Goal: Task Accomplishment & Management: Complete application form

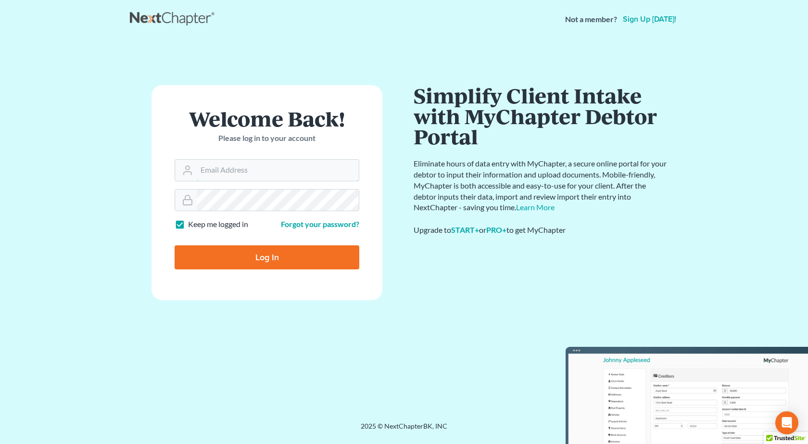
type input "[PERSON_NAME][EMAIL_ADDRESS][DOMAIN_NAME]"
click at [175, 245] on input "Log In" at bounding box center [267, 257] width 185 height 24
type input "Thinking..."
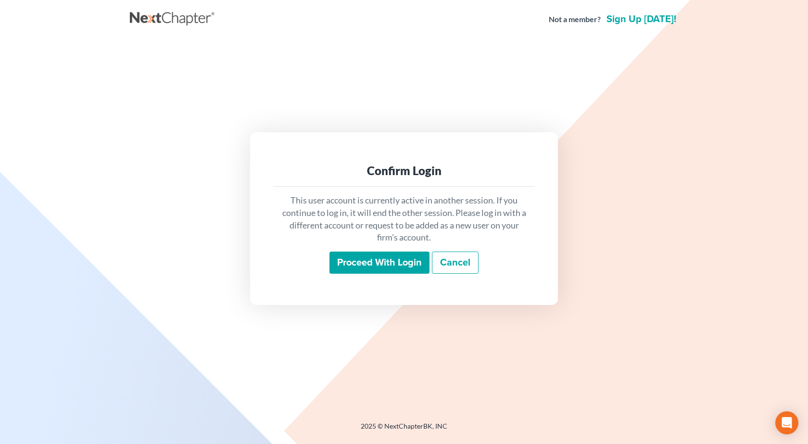
click at [358, 265] on input "Proceed with login" at bounding box center [380, 263] width 100 height 22
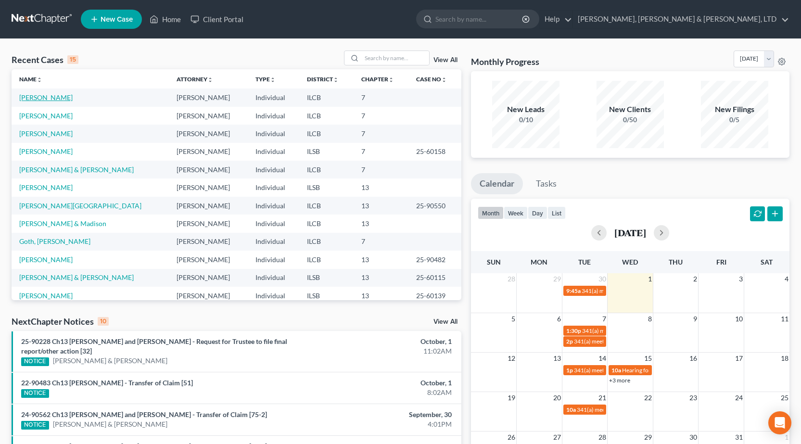
click at [37, 96] on link "[PERSON_NAME]" at bounding box center [45, 97] width 53 height 8
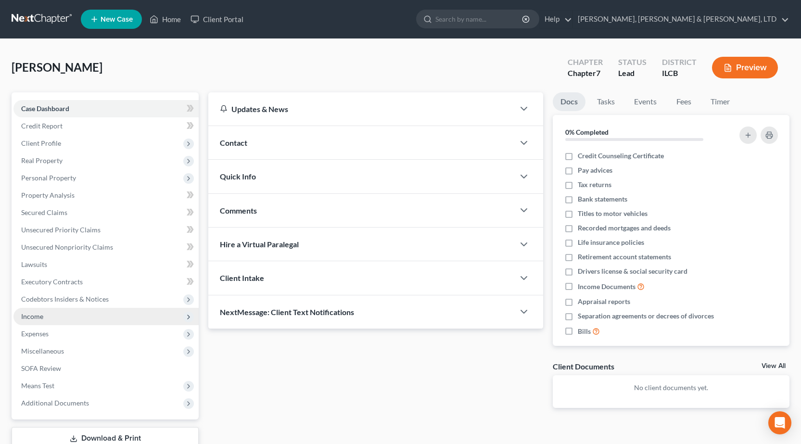
click at [40, 319] on span "Income" at bounding box center [32, 316] width 22 height 8
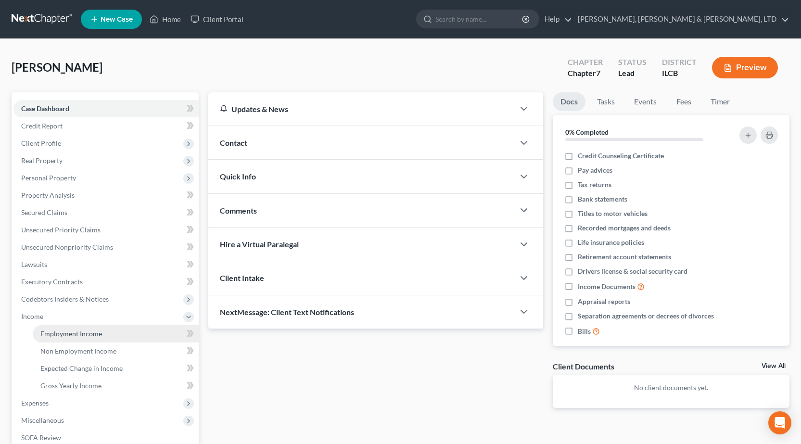
click at [55, 335] on span "Employment Income" at bounding box center [71, 334] width 62 height 8
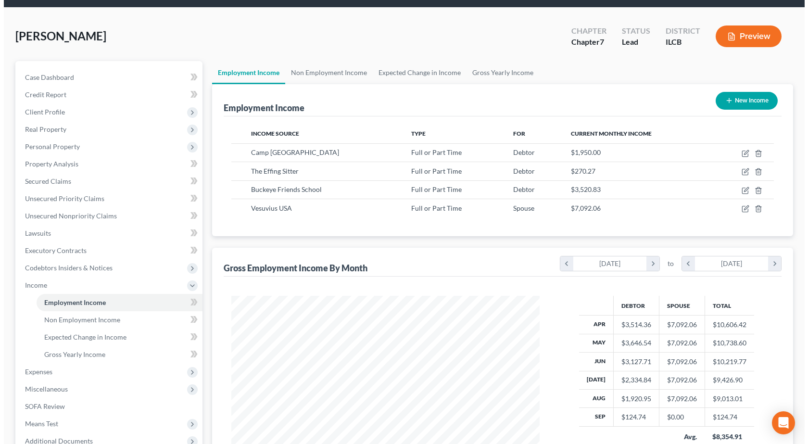
scroll to position [48, 0]
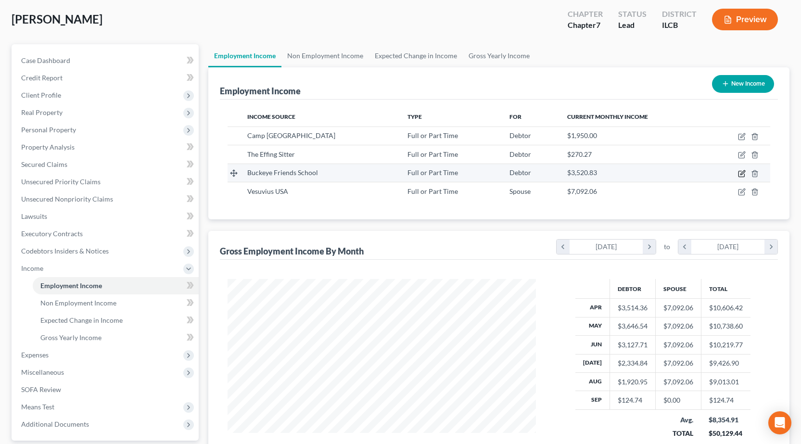
click at [743, 173] on icon "button" at bounding box center [742, 174] width 8 height 8
select select "0"
select select "14"
select select "2"
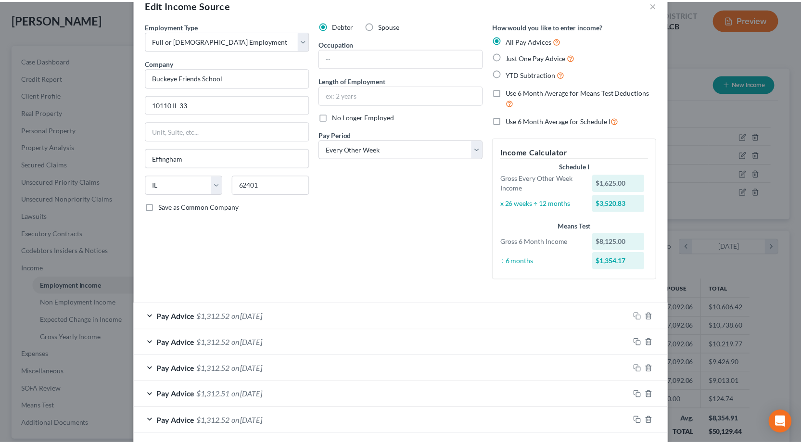
scroll to position [0, 0]
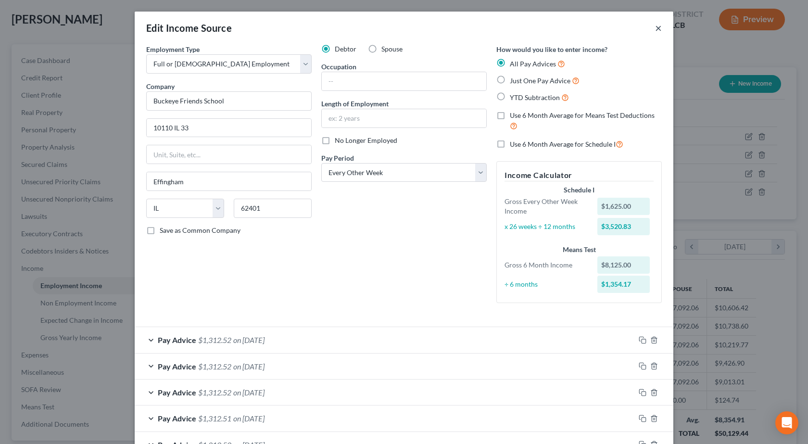
click at [655, 32] on button "×" at bounding box center [658, 28] width 7 height 12
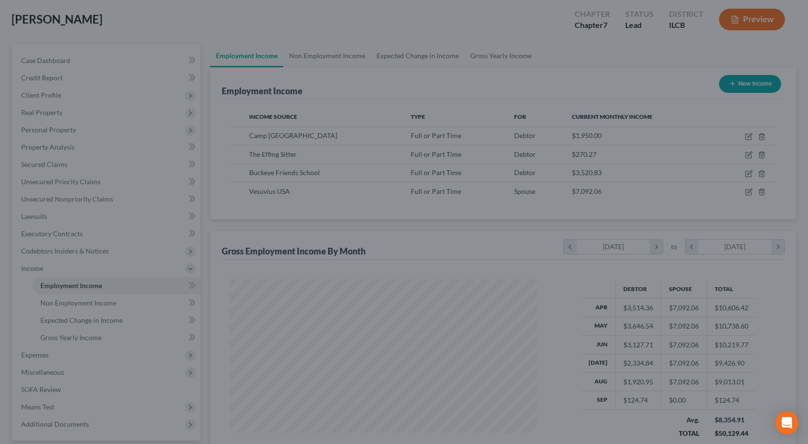
scroll to position [481029, 480873]
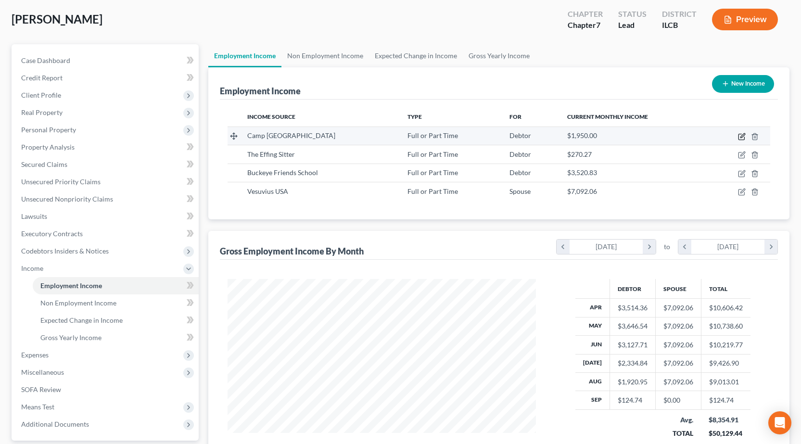
click at [742, 136] on icon "button" at bounding box center [743, 135] width 4 height 4
select select "0"
select select "14"
select select "2"
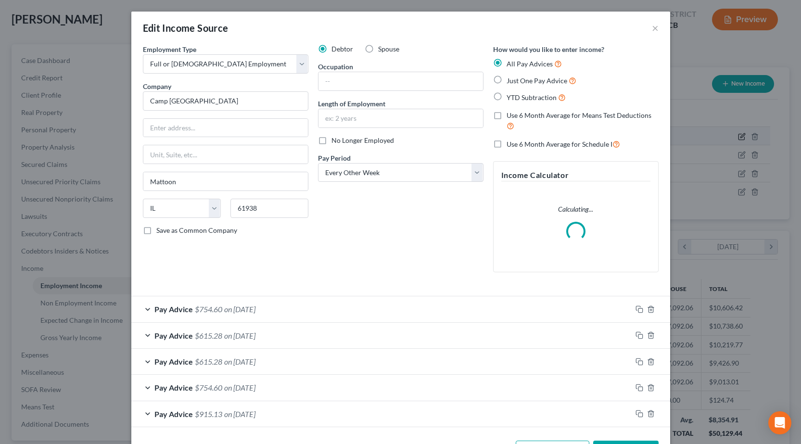
scroll to position [173, 331]
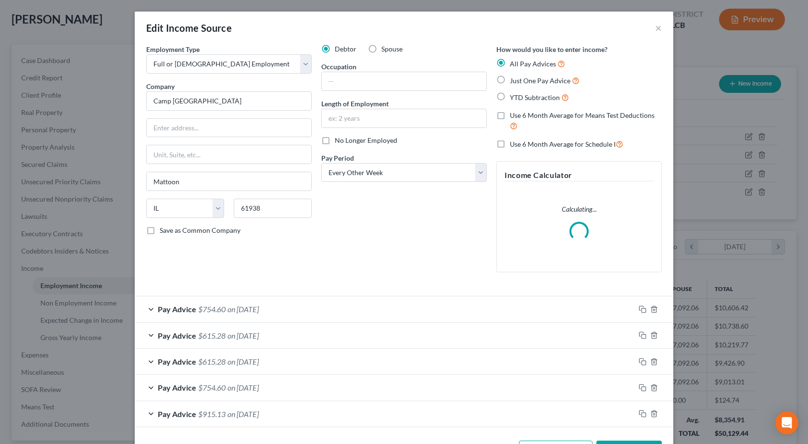
click at [651, 28] on div "Edit Income Source ×" at bounding box center [404, 28] width 539 height 33
click at [655, 28] on button "×" at bounding box center [658, 28] width 7 height 12
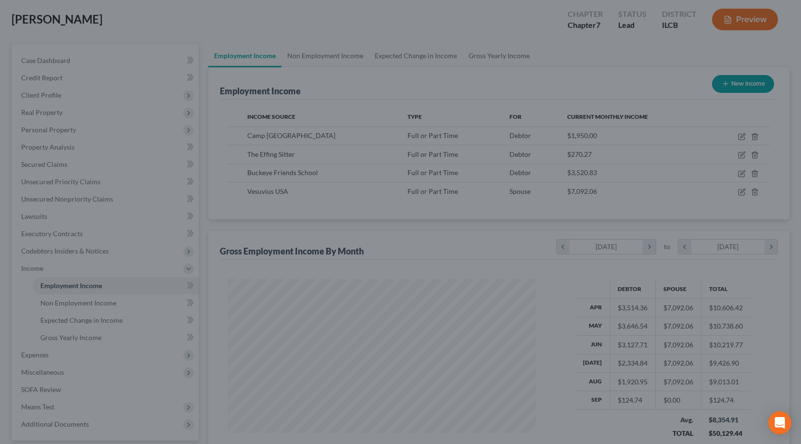
scroll to position [481029, 480873]
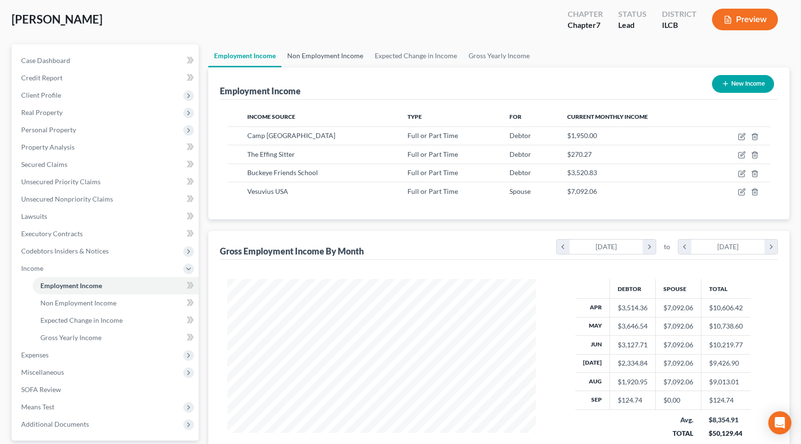
click at [320, 54] on link "Non Employment Income" at bounding box center [326, 55] width 88 height 23
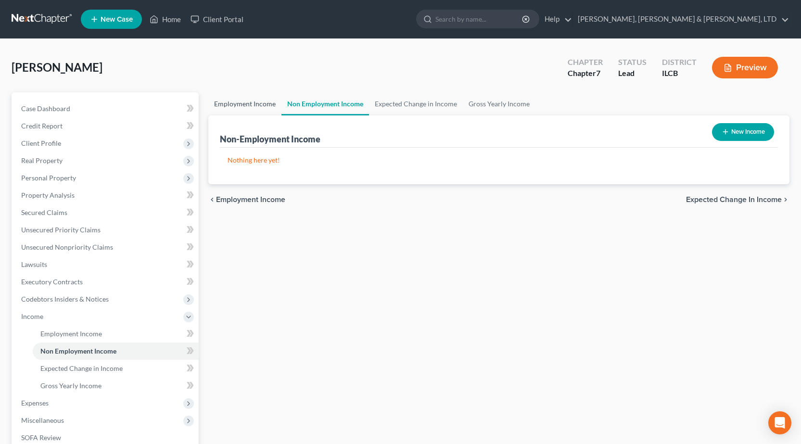
click at [249, 101] on link "Employment Income" at bounding box center [244, 103] width 73 height 23
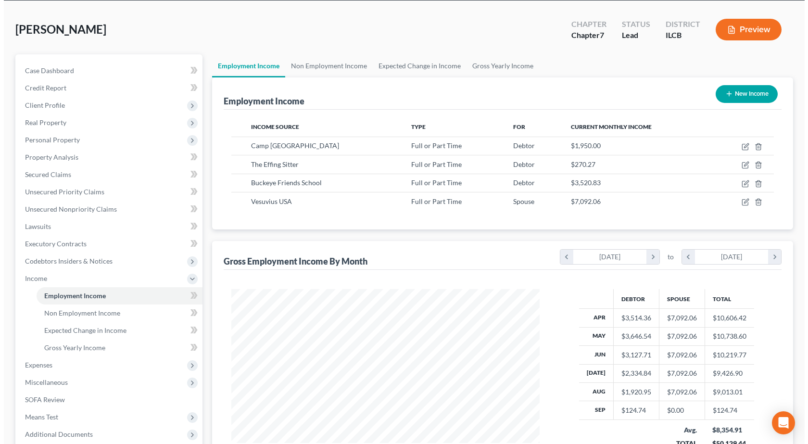
scroll to position [96, 0]
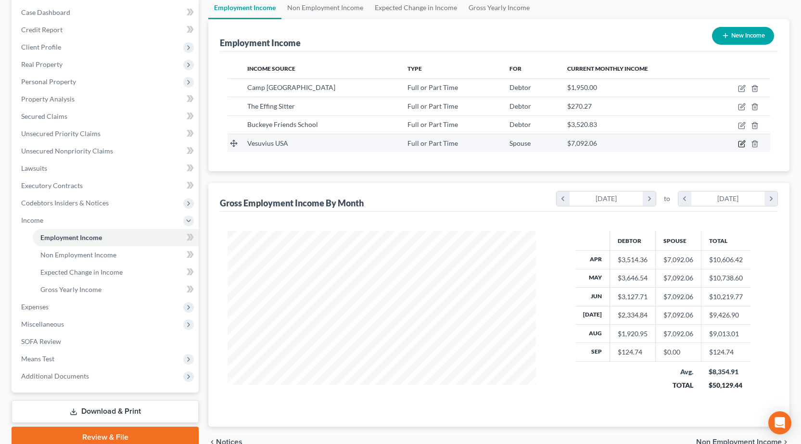
click at [739, 144] on icon "button" at bounding box center [742, 144] width 6 height 6
select select "0"
select select "28"
select select "0"
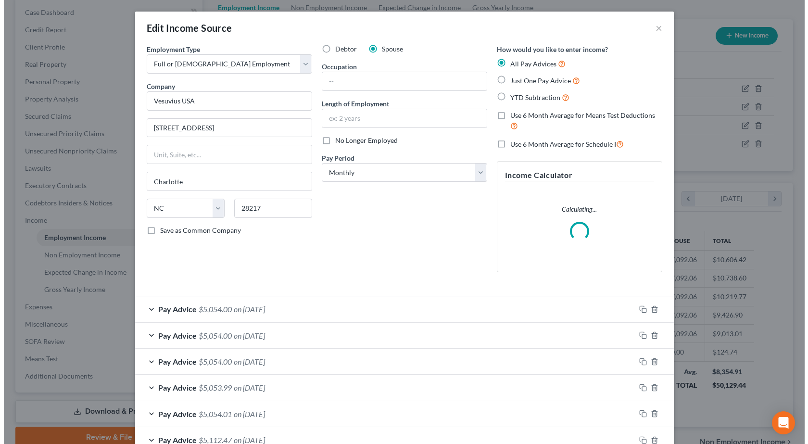
scroll to position [173, 331]
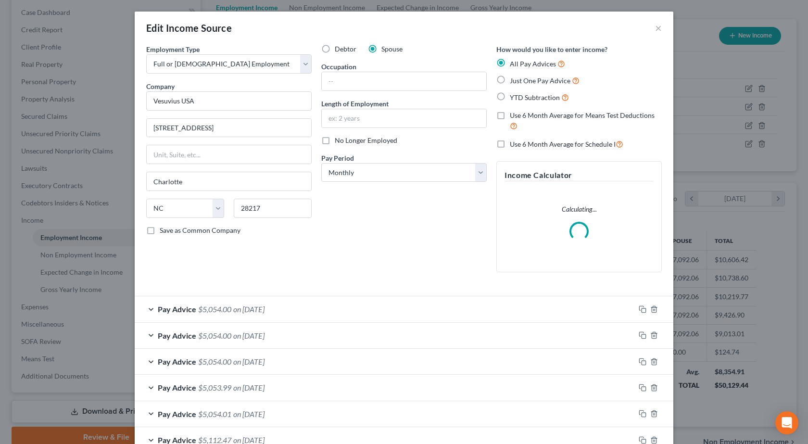
click at [335, 49] on label "Debtor" at bounding box center [346, 49] width 22 height 10
click at [339, 49] on input "Debtor" at bounding box center [342, 47] width 6 height 6
radio input "true"
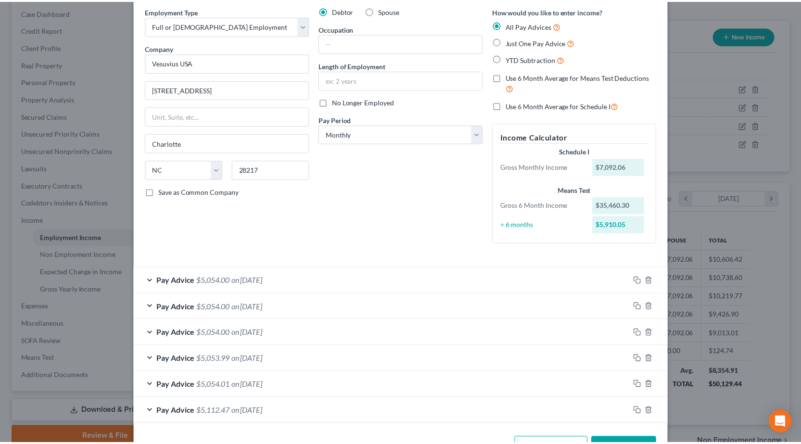
scroll to position [72, 0]
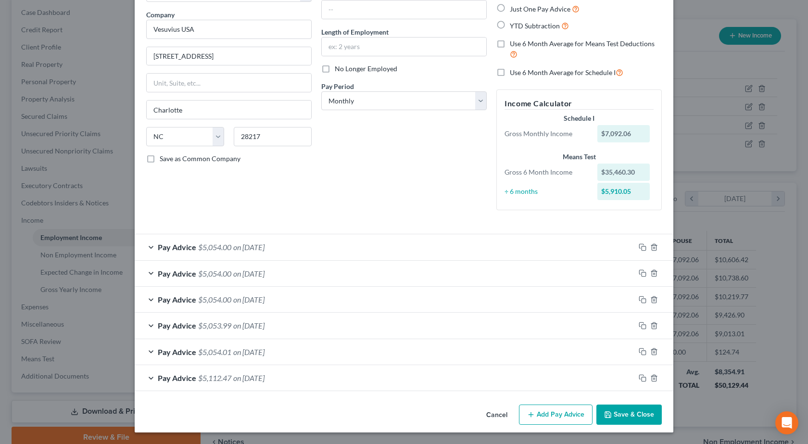
click at [617, 414] on button "Save & Close" at bounding box center [629, 415] width 65 height 20
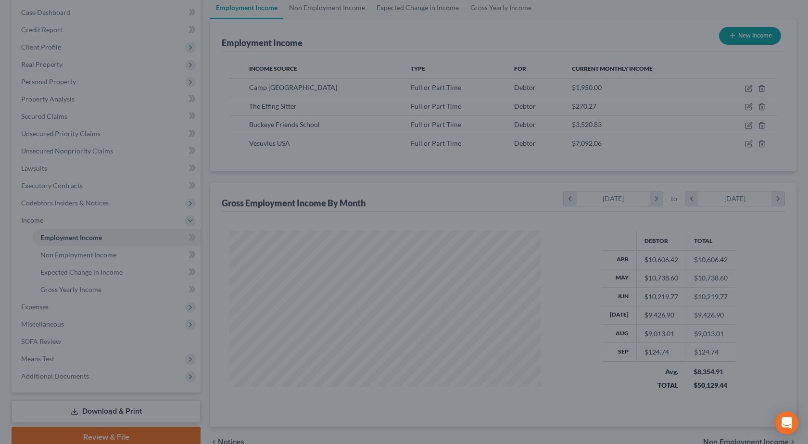
scroll to position [481029, 480873]
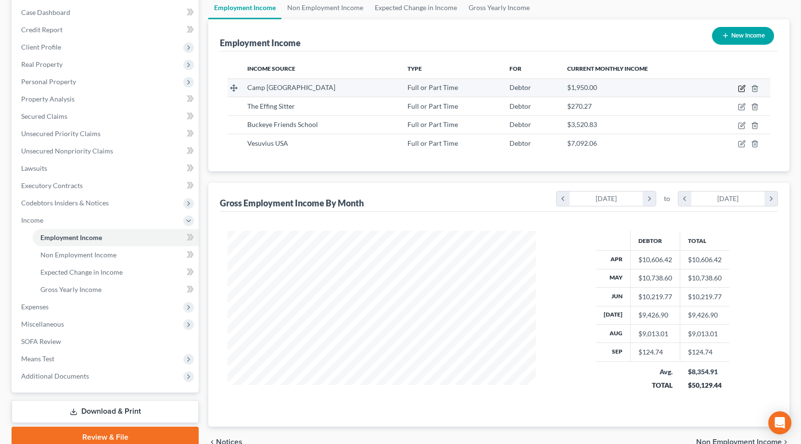
click at [741, 90] on icon "button" at bounding box center [742, 89] width 8 height 8
select select "0"
select select "14"
select select "2"
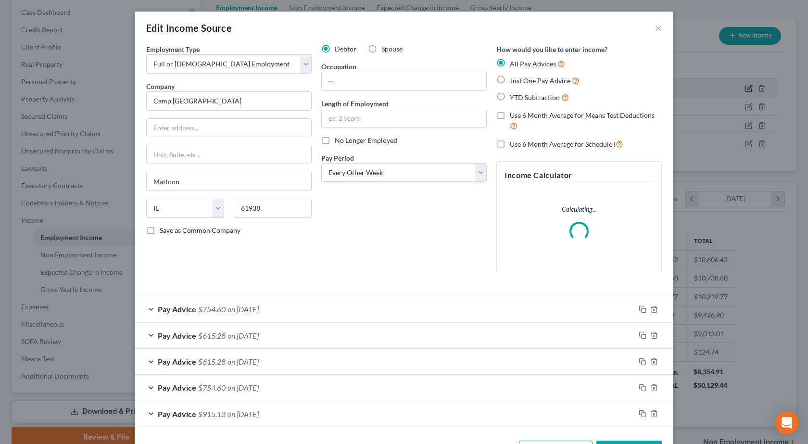
scroll to position [173, 331]
click at [382, 48] on label "Spouse" at bounding box center [392, 49] width 21 height 10
click at [385, 48] on input "Spouse" at bounding box center [388, 47] width 6 height 6
radio input "true"
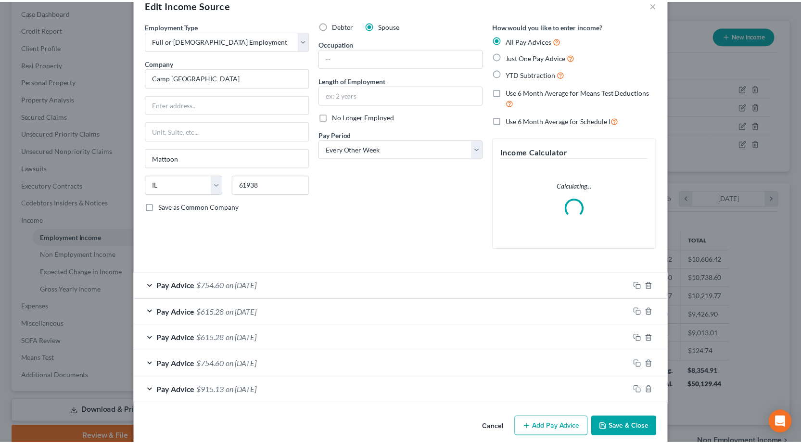
scroll to position [36, 0]
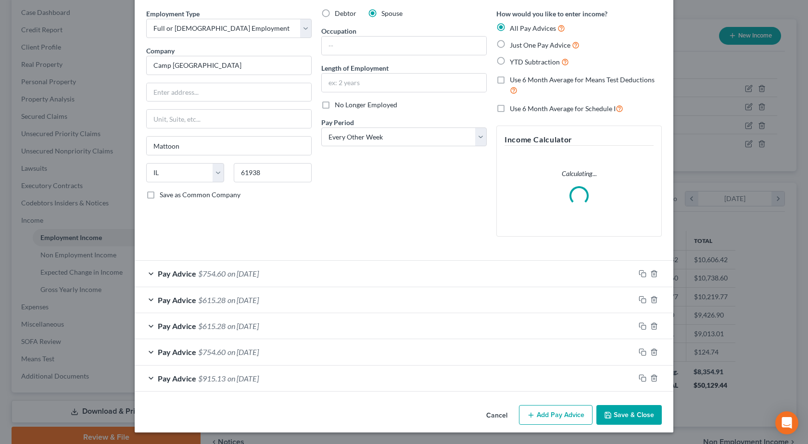
click at [620, 412] on button "Save & Close" at bounding box center [629, 415] width 65 height 20
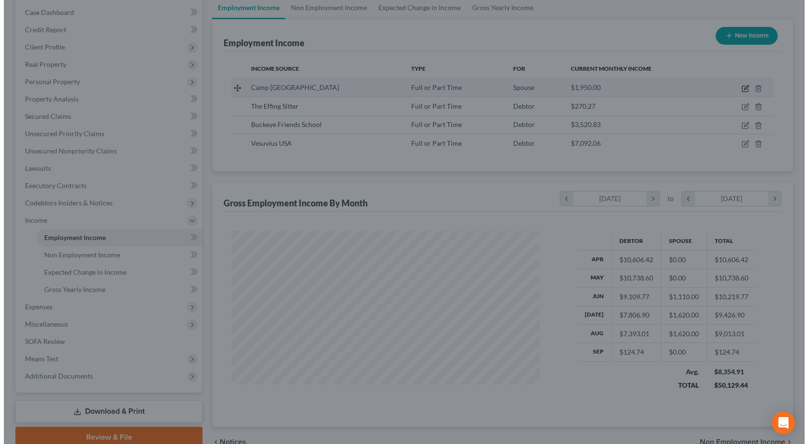
scroll to position [481029, 480873]
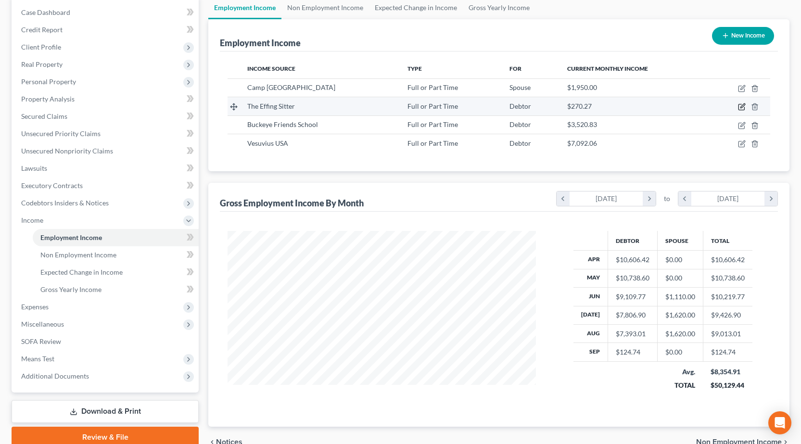
click at [740, 105] on icon "button" at bounding box center [742, 107] width 8 height 8
select select "0"
select select "14"
select select "2"
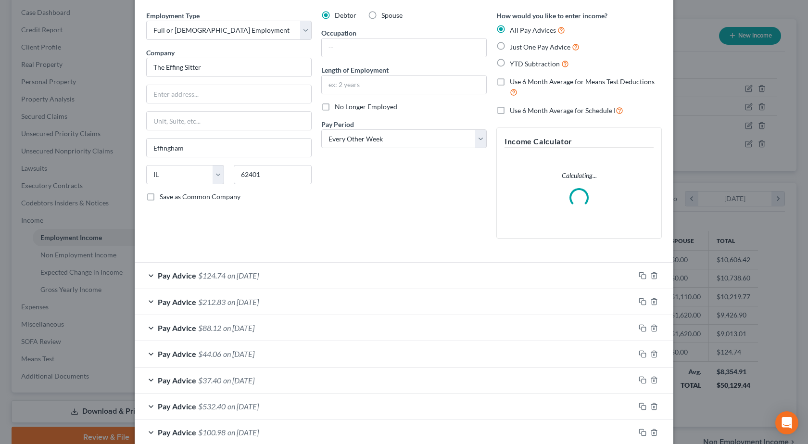
scroll to position [0, 0]
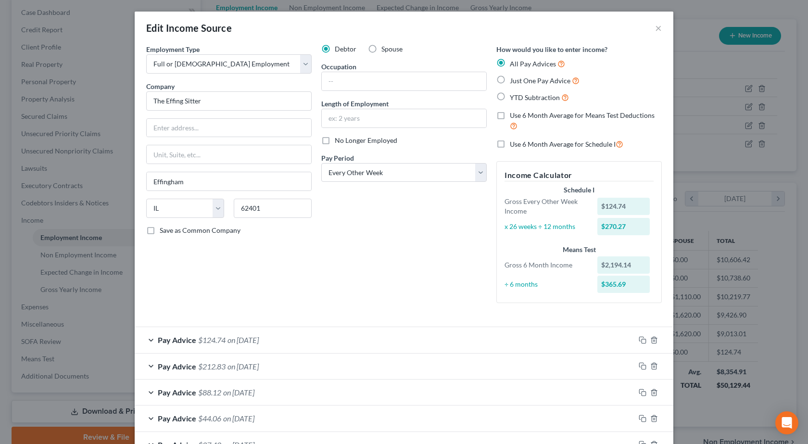
click at [382, 47] on label "Spouse" at bounding box center [392, 49] width 21 height 10
click at [385, 47] on input "Spouse" at bounding box center [388, 47] width 6 height 6
radio input "true"
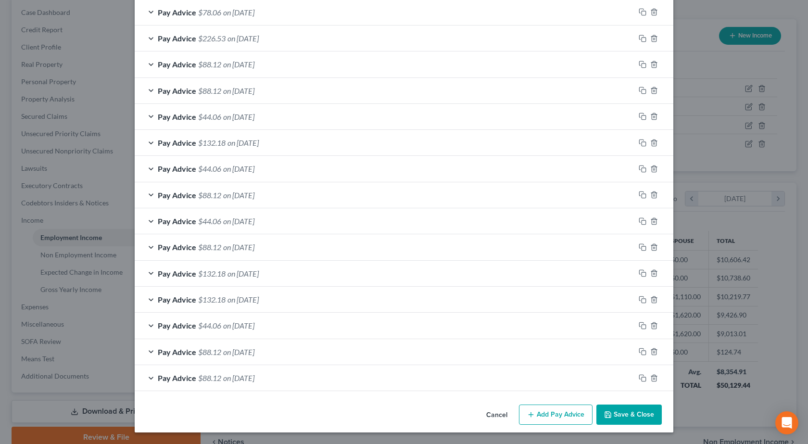
click at [630, 410] on button "Save & Close" at bounding box center [629, 415] width 65 height 20
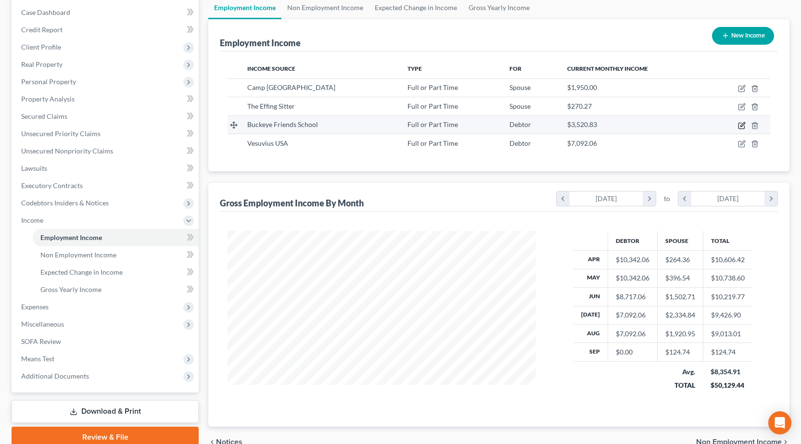
click at [742, 123] on icon "button" at bounding box center [742, 126] width 6 height 6
select select "0"
select select "14"
select select "2"
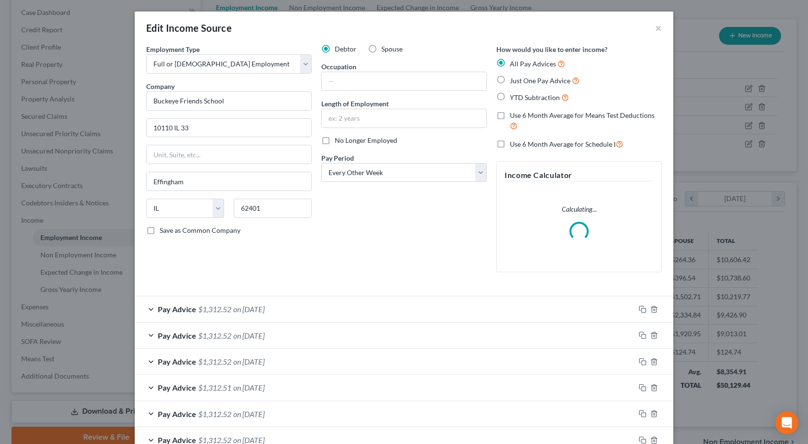
click at [382, 51] on label "Spouse" at bounding box center [392, 49] width 21 height 10
click at [385, 51] on input "Spouse" at bounding box center [388, 47] width 6 height 6
radio input "true"
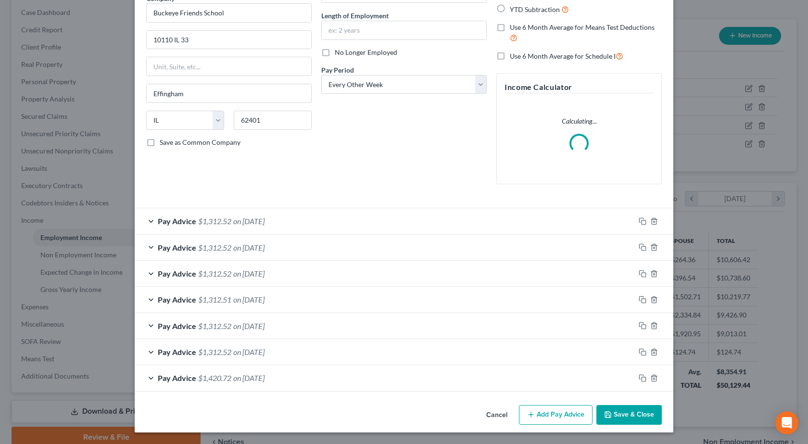
click at [614, 414] on button "Save & Close" at bounding box center [629, 415] width 65 height 20
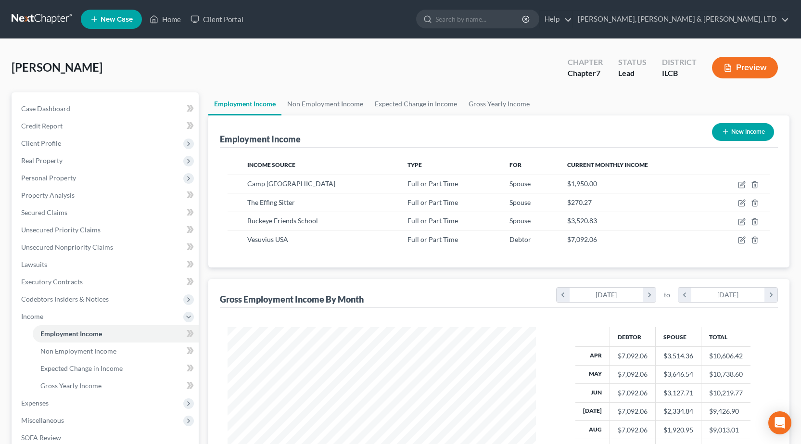
click at [35, 19] on link at bounding box center [43, 19] width 62 height 17
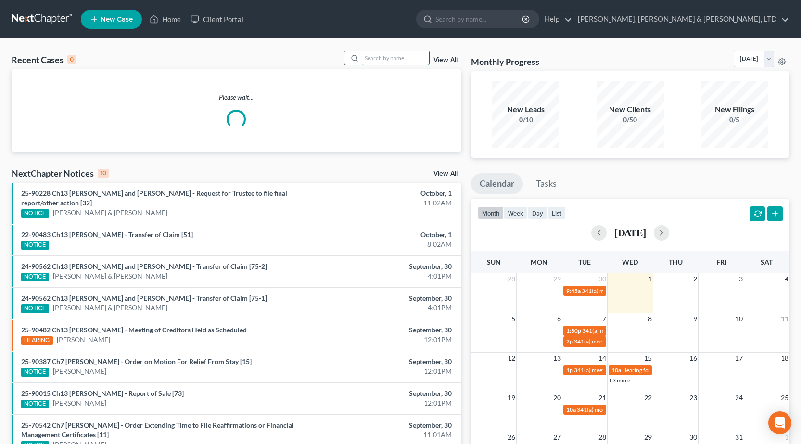
click at [395, 57] on input "search" at bounding box center [395, 58] width 67 height 14
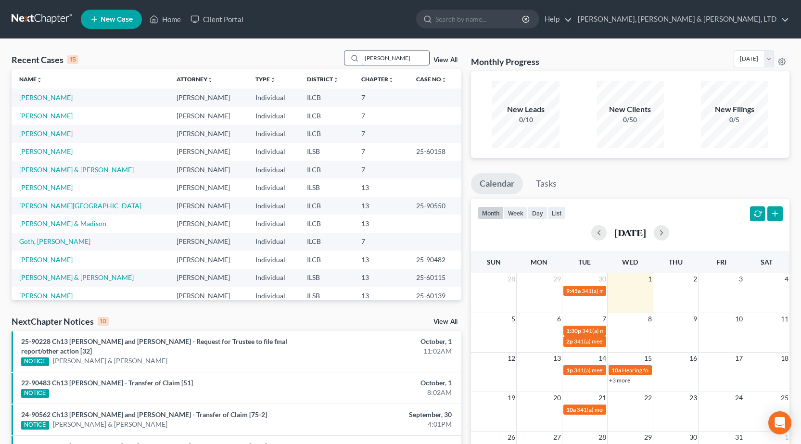
type input "pickens"
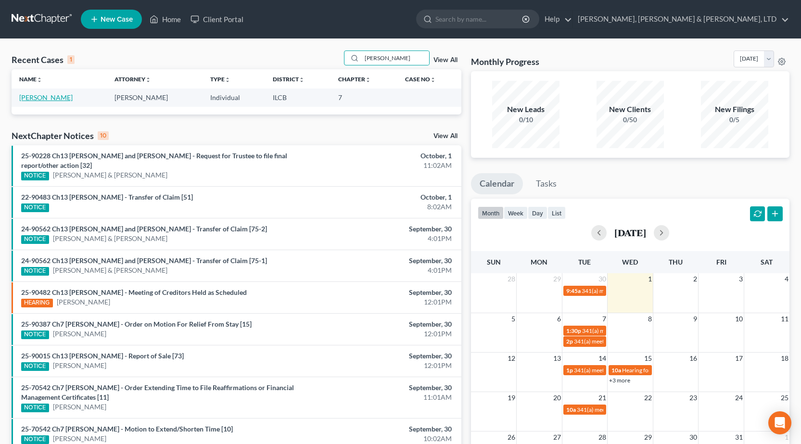
click at [44, 101] on link "Pickens, Caitlin" at bounding box center [45, 97] width 53 height 8
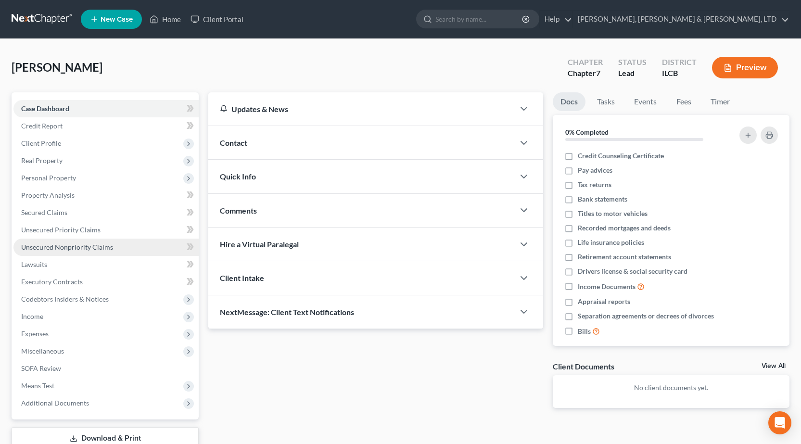
click at [82, 250] on span "Unsecured Nonpriority Claims" at bounding box center [67, 247] width 92 height 8
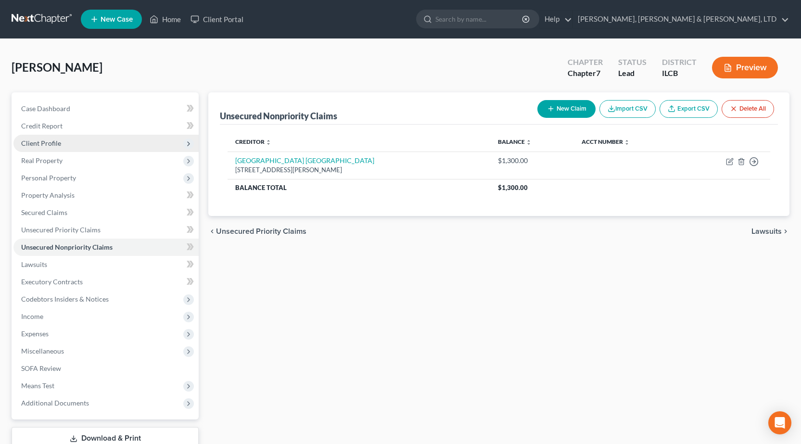
click at [55, 138] on span "Client Profile" at bounding box center [105, 143] width 185 height 17
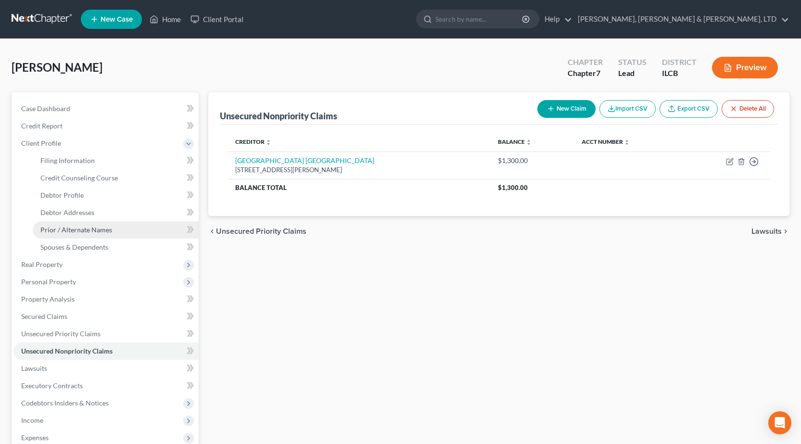
click at [107, 229] on span "Prior / Alternate Names" at bounding box center [76, 230] width 72 height 8
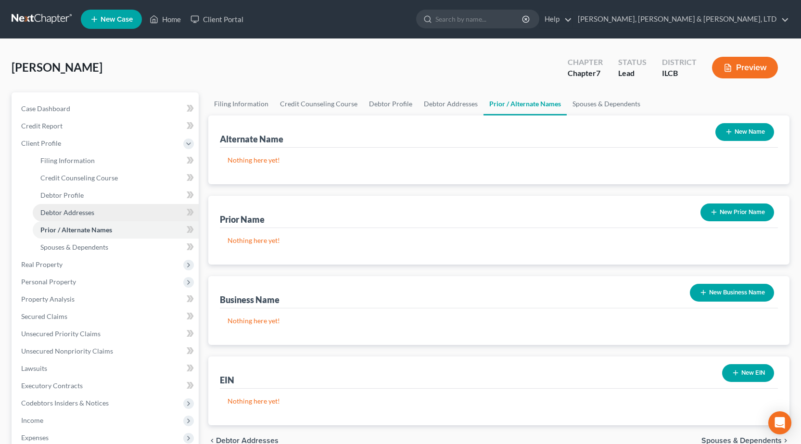
click at [101, 209] on link "Debtor Addresses" at bounding box center [116, 212] width 166 height 17
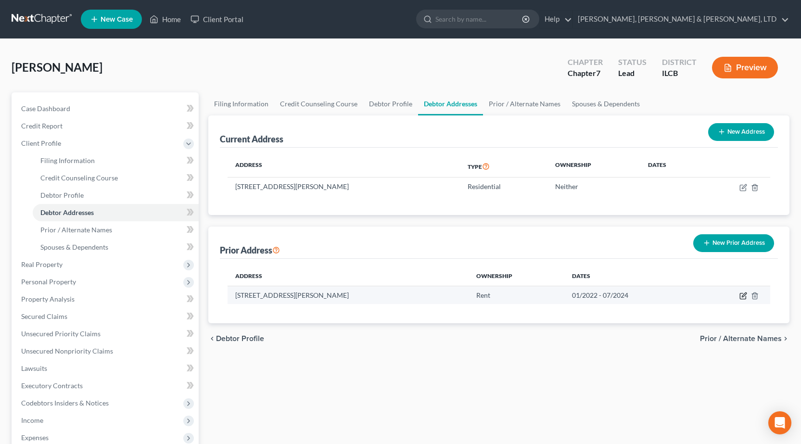
click at [742, 298] on icon "button" at bounding box center [744, 296] width 8 height 8
select select "4"
select select "11"
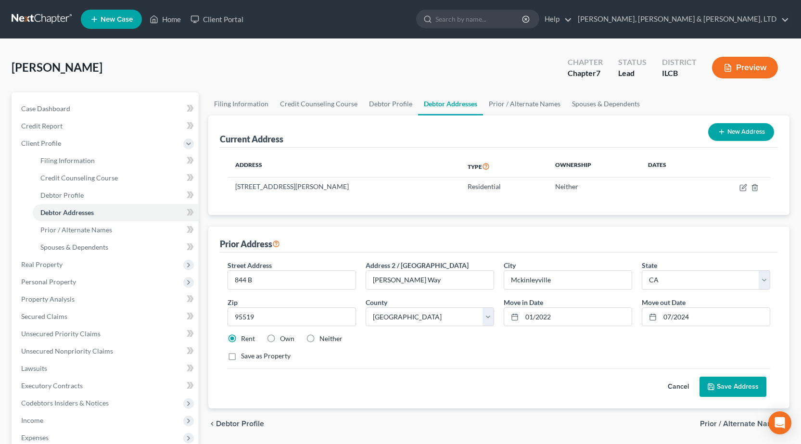
click at [541, 354] on div "Save as Property" at bounding box center [499, 356] width 543 height 10
click at [739, 385] on button "Save Address" at bounding box center [733, 387] width 67 height 20
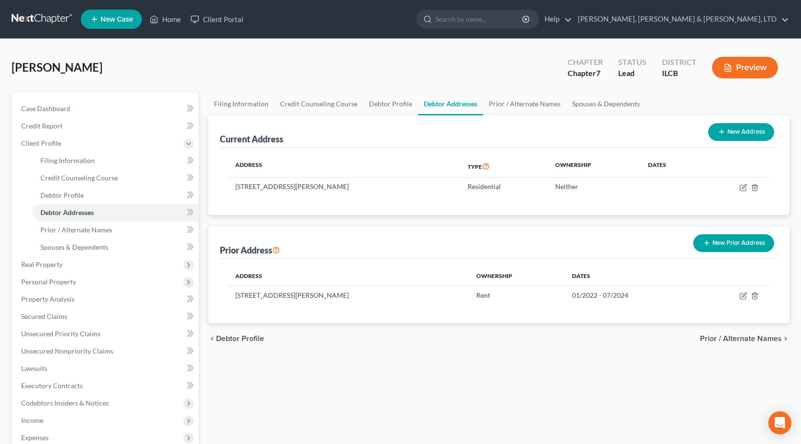
click at [25, 10] on nav "Home New Case Client Portal Smith, Pappas & Jones, LTD pappas@spjlaw.net My Acc…" at bounding box center [400, 19] width 801 height 38
click at [27, 18] on link at bounding box center [43, 19] width 62 height 17
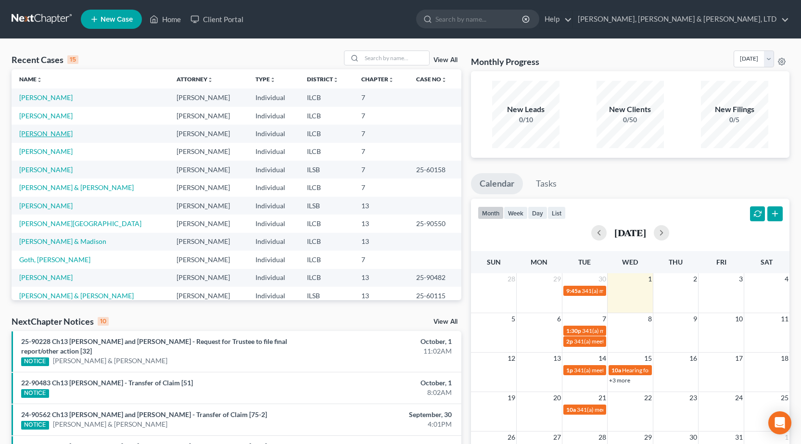
click at [49, 131] on link "[PERSON_NAME]" at bounding box center [45, 133] width 53 height 8
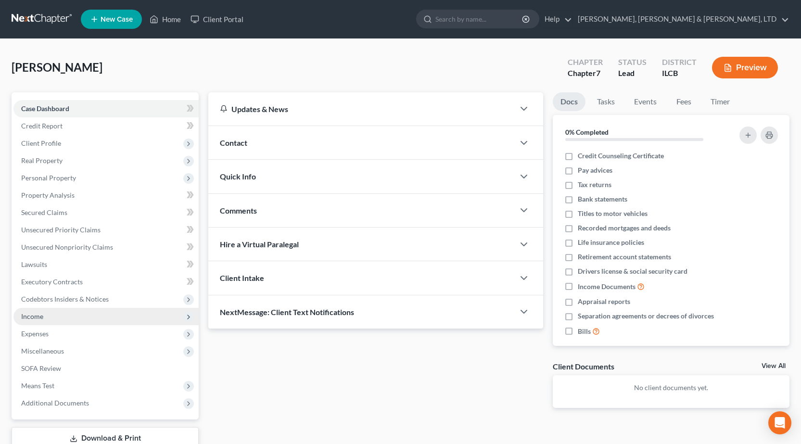
click at [63, 318] on span "Income" at bounding box center [105, 316] width 185 height 17
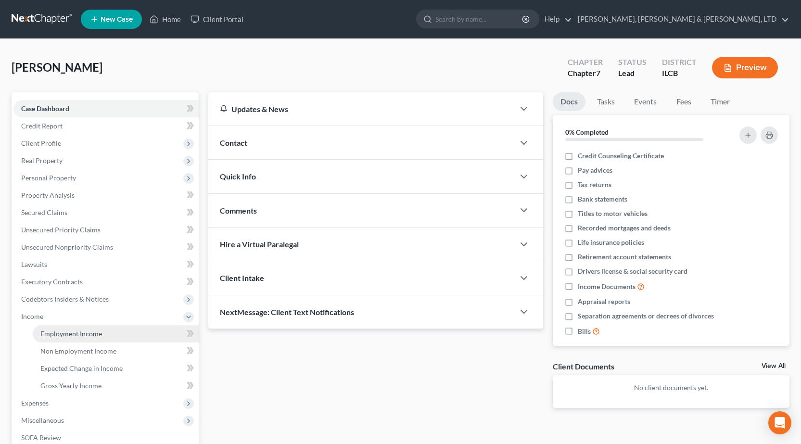
click at [65, 329] on link "Employment Income" at bounding box center [116, 333] width 166 height 17
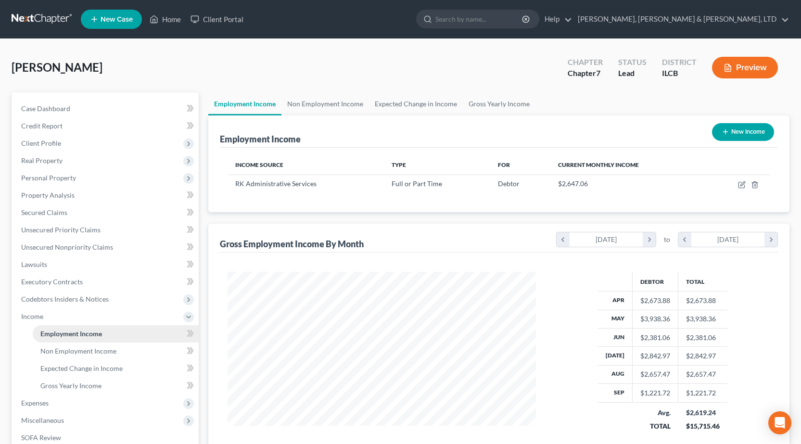
scroll to position [173, 328]
click at [327, 109] on link "Non Employment Income" at bounding box center [326, 103] width 88 height 23
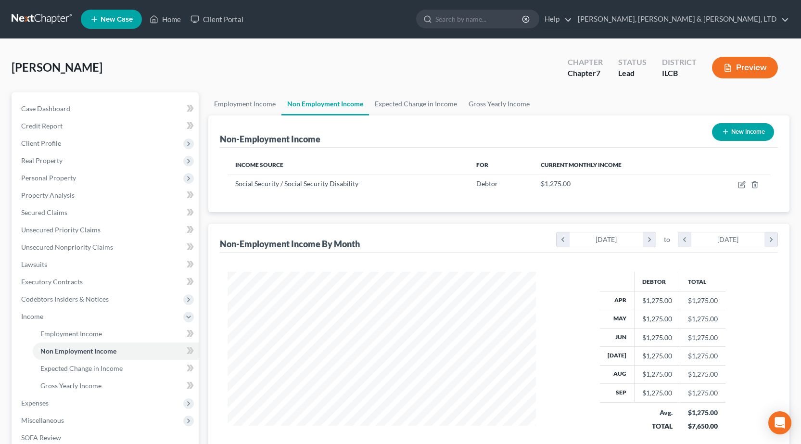
scroll to position [173, 328]
click at [233, 106] on link "Employment Income" at bounding box center [244, 103] width 73 height 23
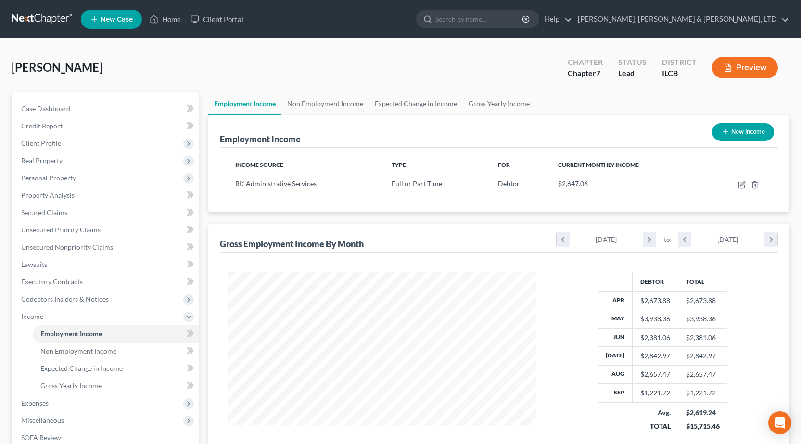
scroll to position [173, 328]
click at [312, 104] on link "Non Employment Income" at bounding box center [326, 103] width 88 height 23
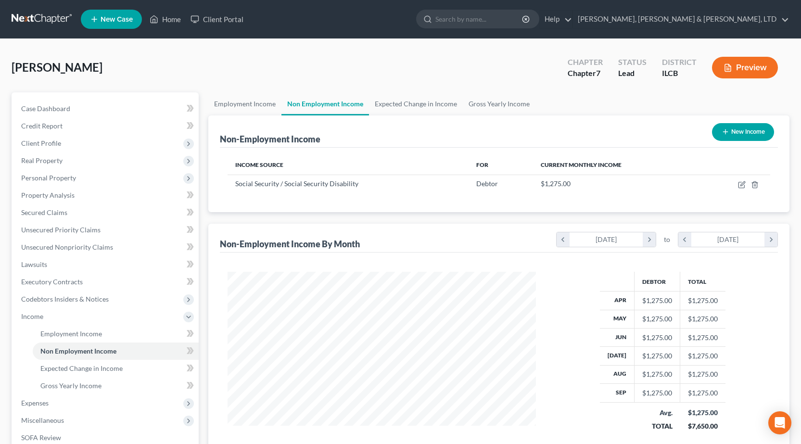
scroll to position [173, 328]
click at [254, 106] on link "Employment Income" at bounding box center [244, 103] width 73 height 23
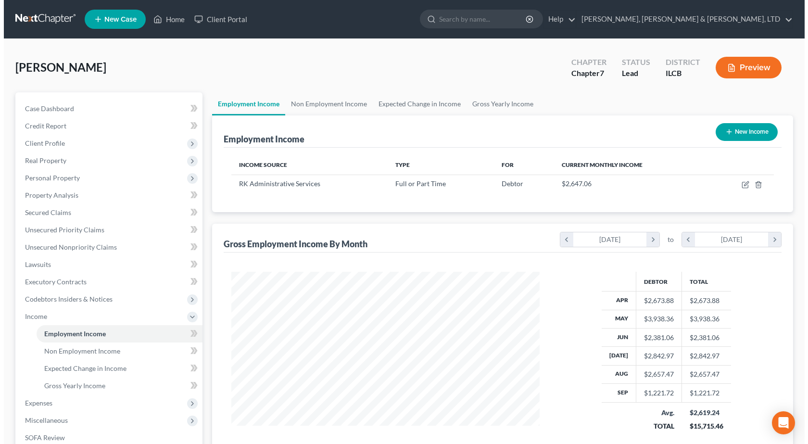
scroll to position [173, 328]
click at [745, 140] on button "New Income" at bounding box center [743, 132] width 62 height 18
select select "0"
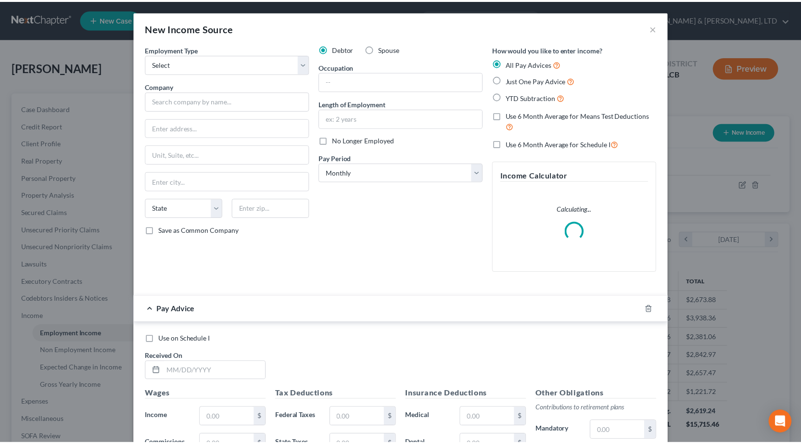
scroll to position [173, 331]
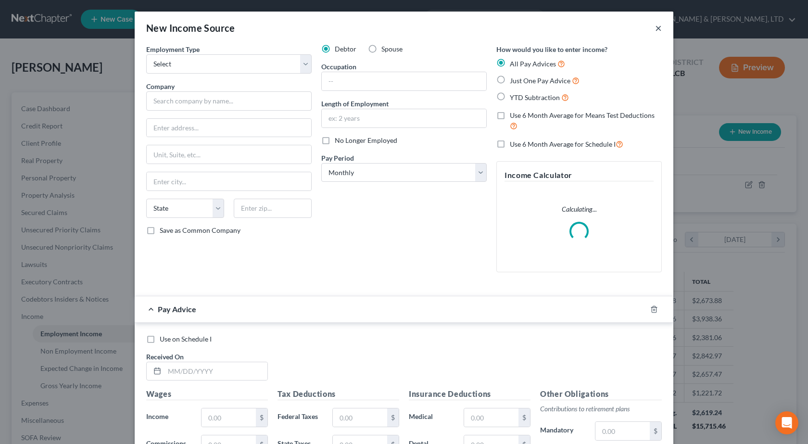
click at [655, 28] on button "×" at bounding box center [658, 28] width 7 height 12
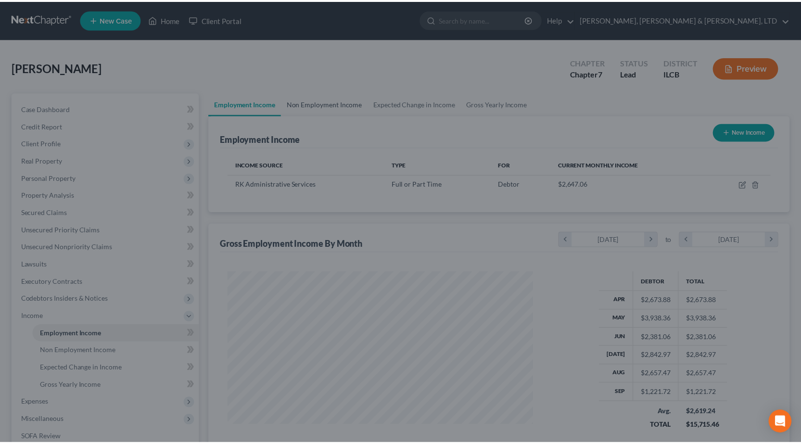
scroll to position [481029, 480873]
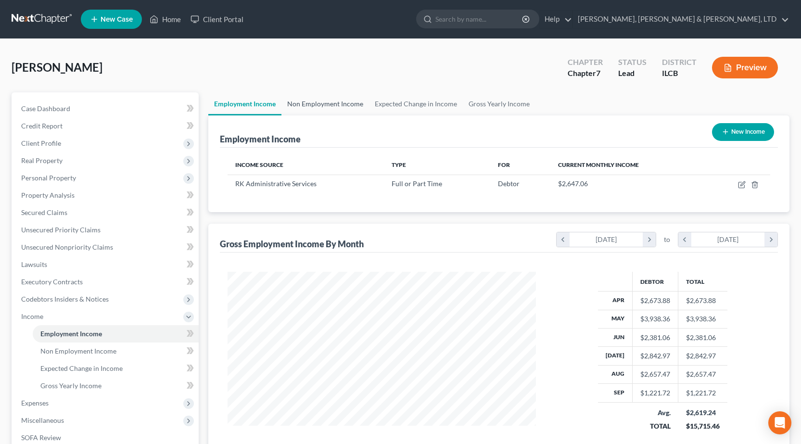
click at [337, 103] on link "Non Employment Income" at bounding box center [326, 103] width 88 height 23
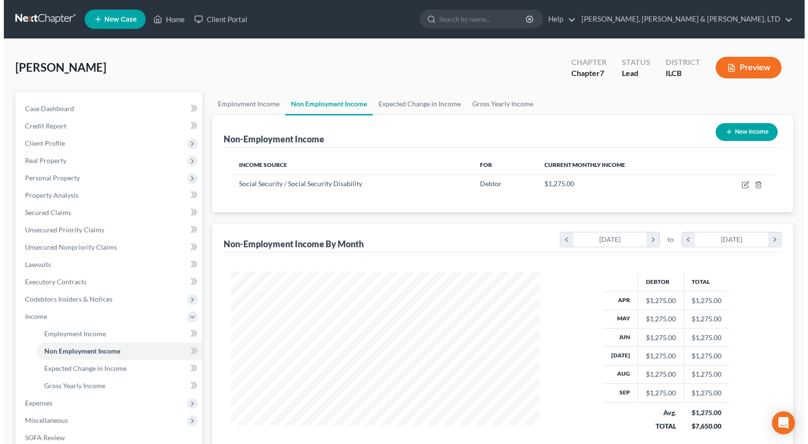
scroll to position [173, 328]
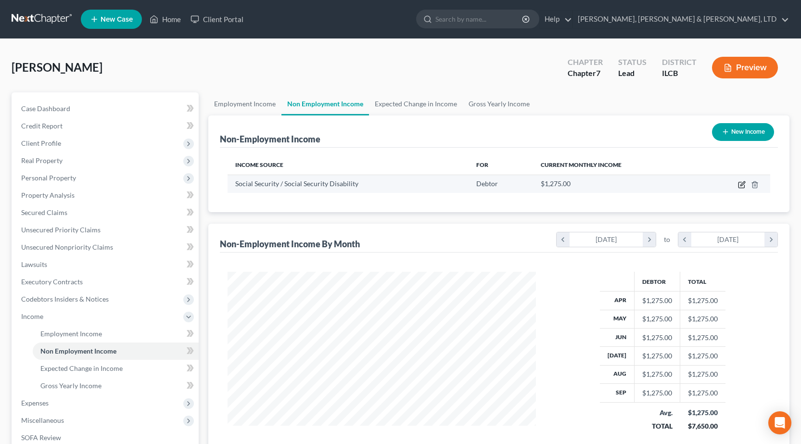
click at [740, 184] on icon "button" at bounding box center [742, 185] width 8 height 8
select select "4"
select select "0"
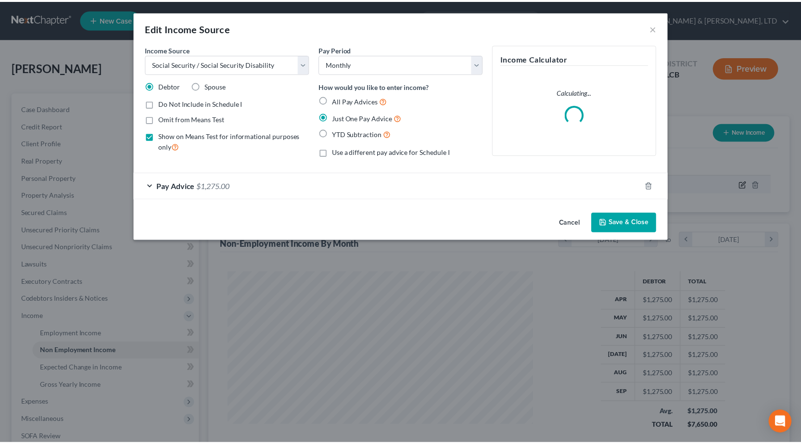
scroll to position [173, 331]
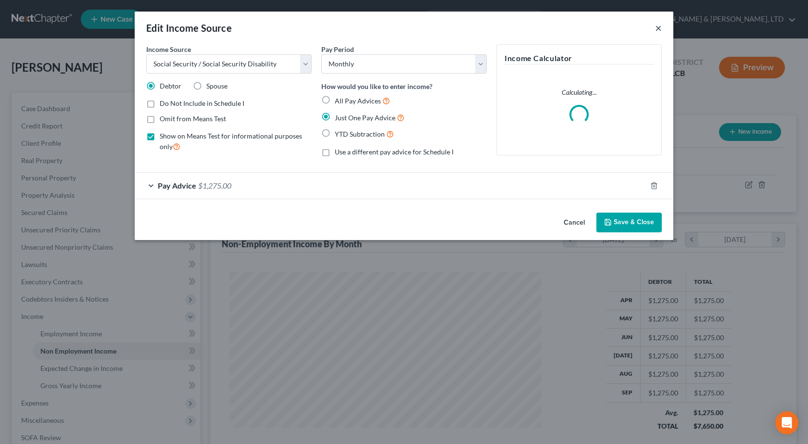
click at [659, 30] on button "×" at bounding box center [658, 28] width 7 height 12
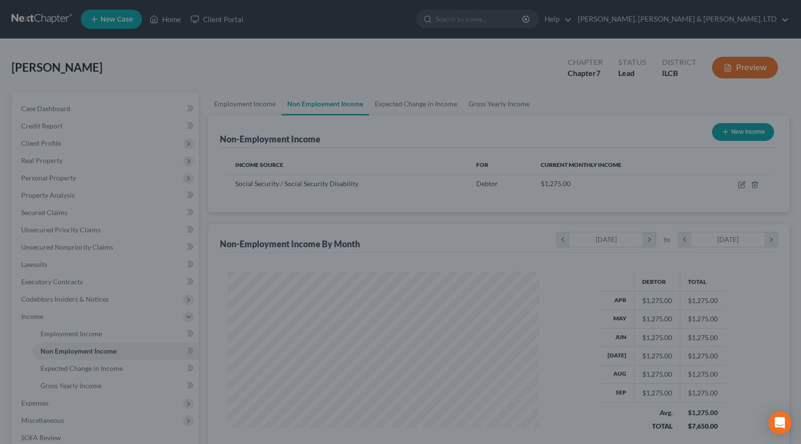
scroll to position [481029, 480873]
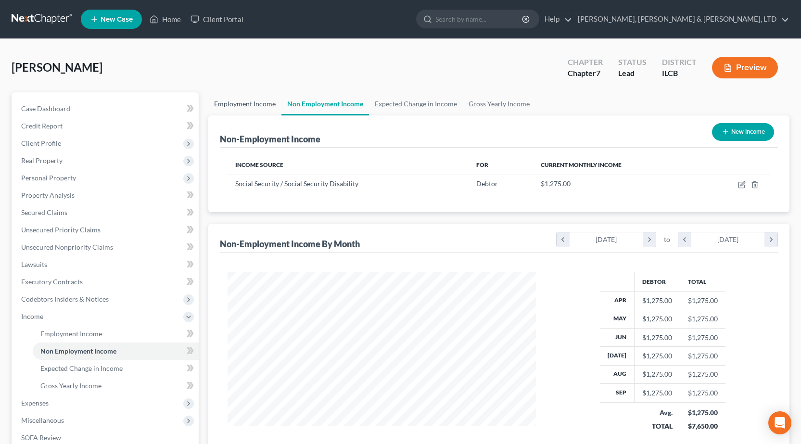
click at [218, 100] on link "Employment Income" at bounding box center [244, 103] width 73 height 23
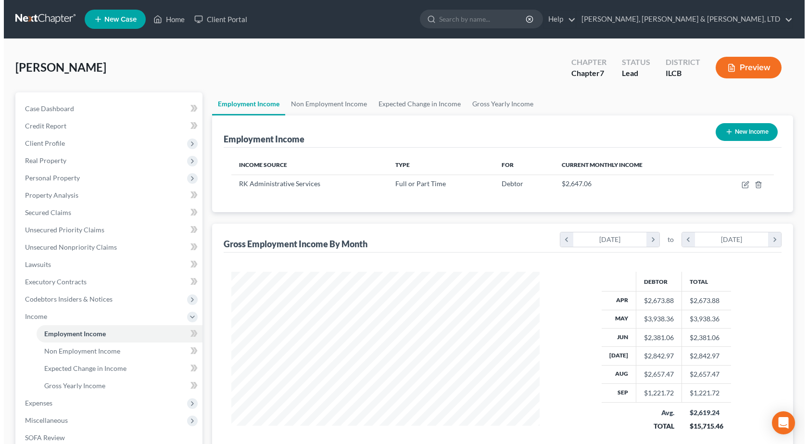
scroll to position [173, 328]
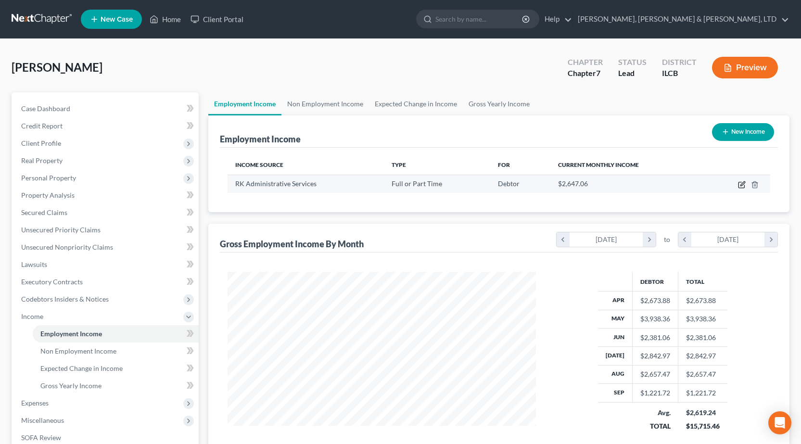
click at [742, 185] on icon "button" at bounding box center [742, 185] width 8 height 8
select select "0"
select select "14"
select select "2"
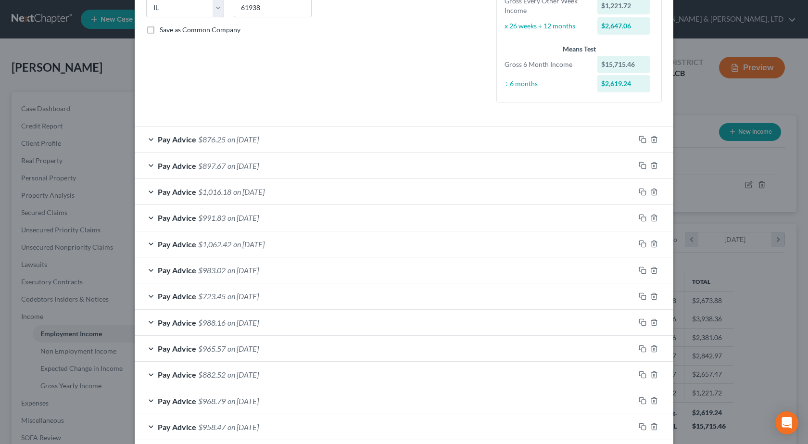
scroll to position [250, 0]
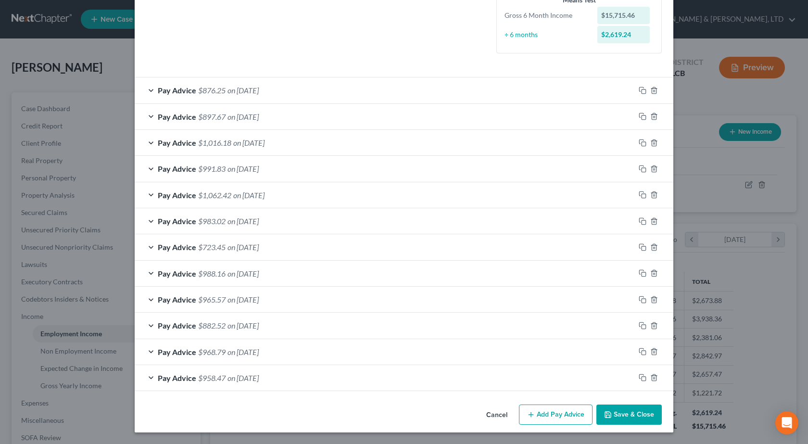
click at [527, 416] on icon "button" at bounding box center [531, 415] width 8 height 8
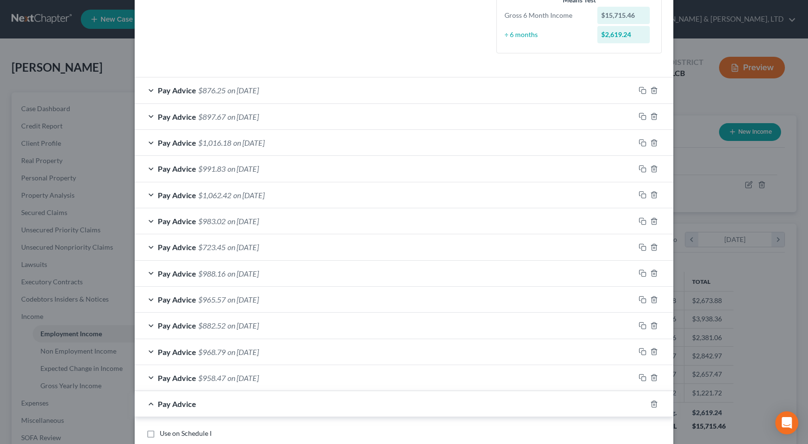
click at [211, 96] on div "Pay Advice $876.25 on 09/05/2025" at bounding box center [385, 90] width 500 height 26
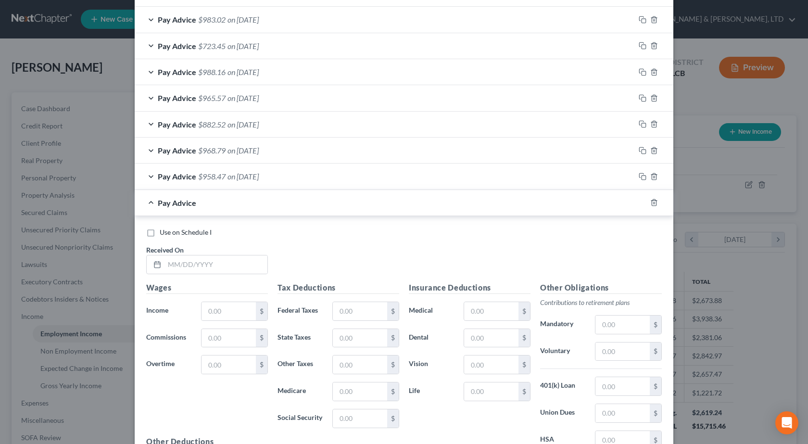
scroll to position [855, 0]
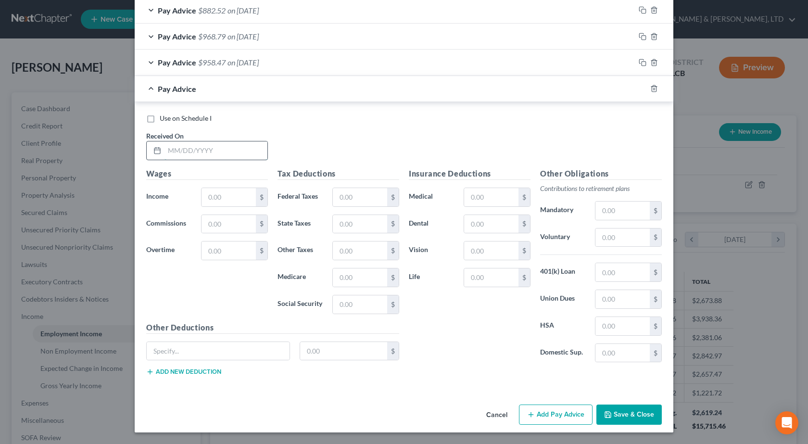
click at [206, 155] on input "text" at bounding box center [216, 150] width 103 height 18
type input "9/19/2025"
click at [234, 198] on input "text" at bounding box center [229, 197] width 54 height 18
click at [214, 194] on input "text" at bounding box center [229, 197] width 54 height 18
click at [214, 195] on input "text" at bounding box center [229, 197] width 54 height 18
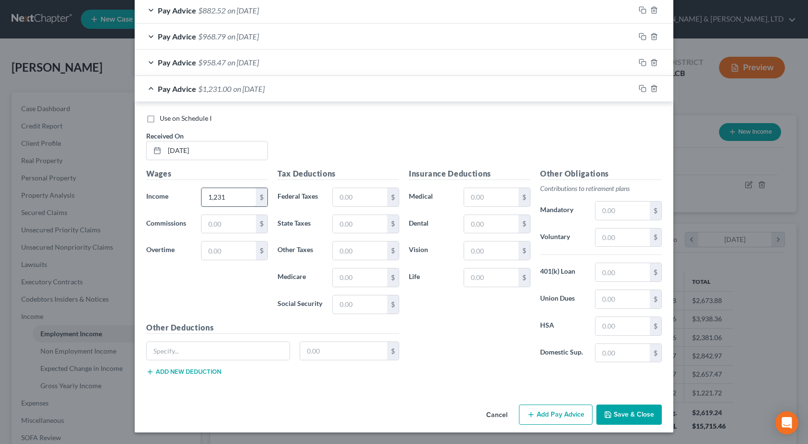
click at [226, 195] on input "1,231" at bounding box center [229, 197] width 54 height 18
type input "1,231.65"
click at [225, 245] on input "text" at bounding box center [229, 251] width 54 height 18
type input "207.36"
click at [360, 196] on input "text" at bounding box center [360, 197] width 54 height 18
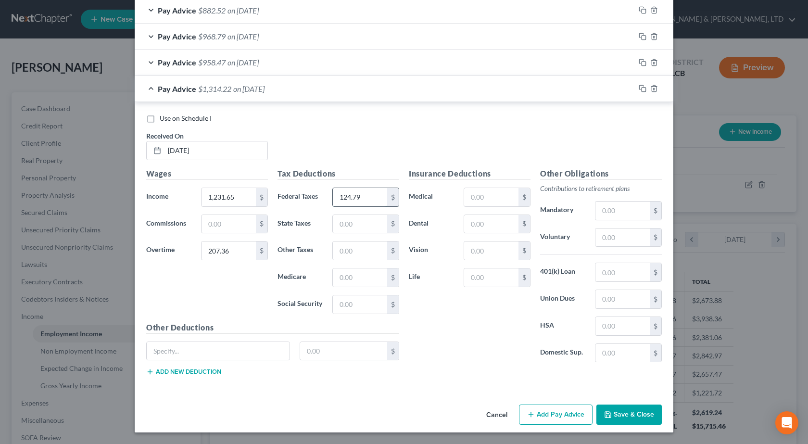
type input "124.79"
type input "67.45"
type input "19.76"
type input "84.47"
click at [500, 197] on input "text" at bounding box center [491, 197] width 54 height 18
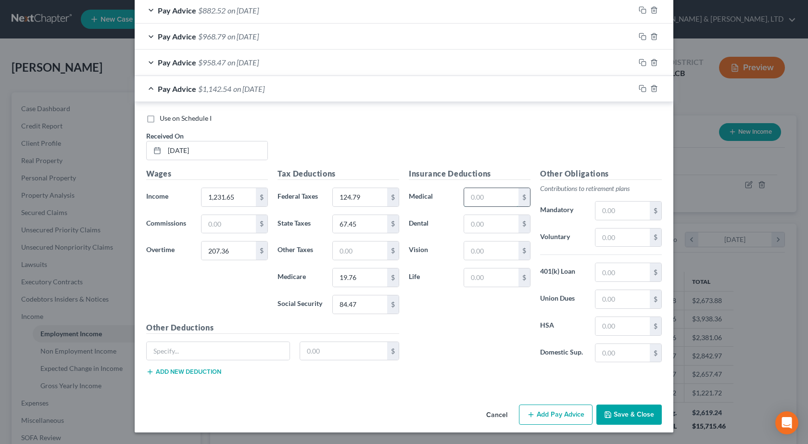
click at [481, 196] on input "text" at bounding box center [491, 197] width 54 height 18
type input "65"
type input "9.2"
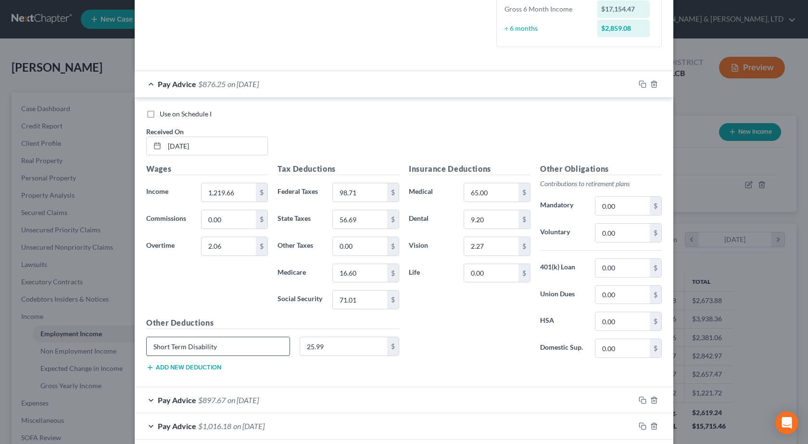
scroll to position [278, 0]
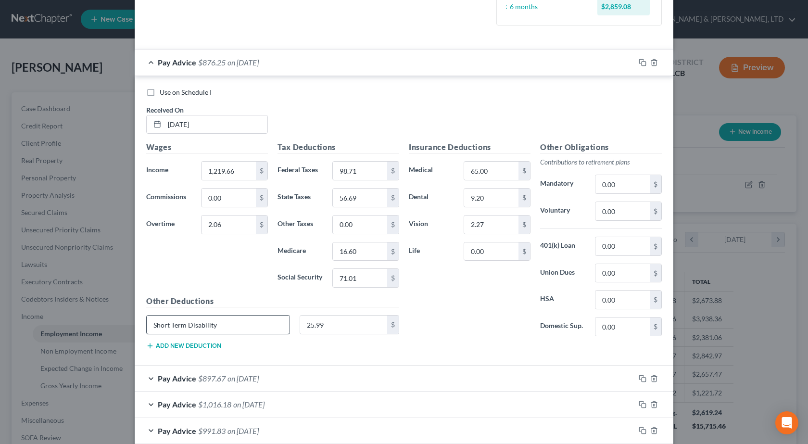
type input "2.27"
drag, startPoint x: 225, startPoint y: 326, endPoint x: 3, endPoint y: 330, distance: 221.9
click at [3, 330] on div "Edit Income Source × Employment Type * Select Full or Part Time Employment Self…" at bounding box center [404, 222] width 808 height 444
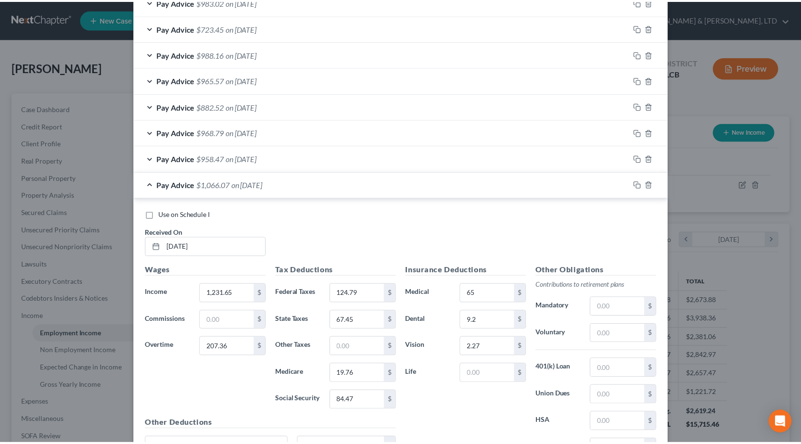
scroll to position [855, 0]
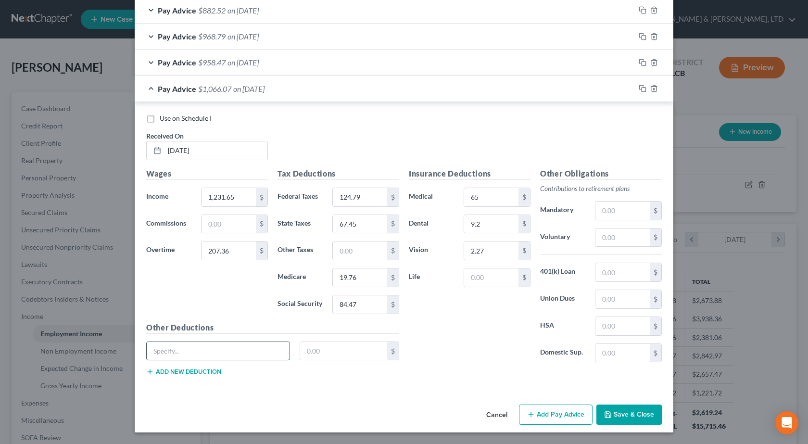
click at [210, 354] on input "text" at bounding box center [218, 351] width 143 height 18
paste input "Short Term Disability"
type input "Short Term Disability"
click at [337, 352] on input "text" at bounding box center [344, 351] width 88 height 18
type input "25.99"
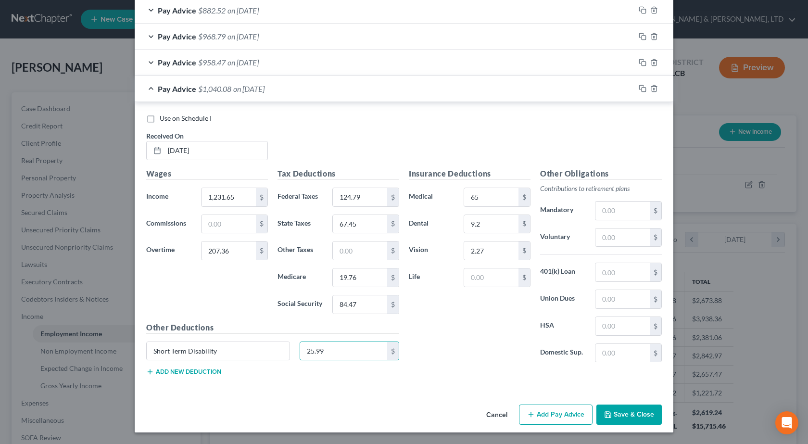
click at [448, 333] on div "Insurance Deductions Medical 65 $ Dental 9.2 $ Vision 2.27 $ Life $" at bounding box center [469, 269] width 131 height 203
click at [611, 412] on button "Save & Close" at bounding box center [629, 415] width 65 height 20
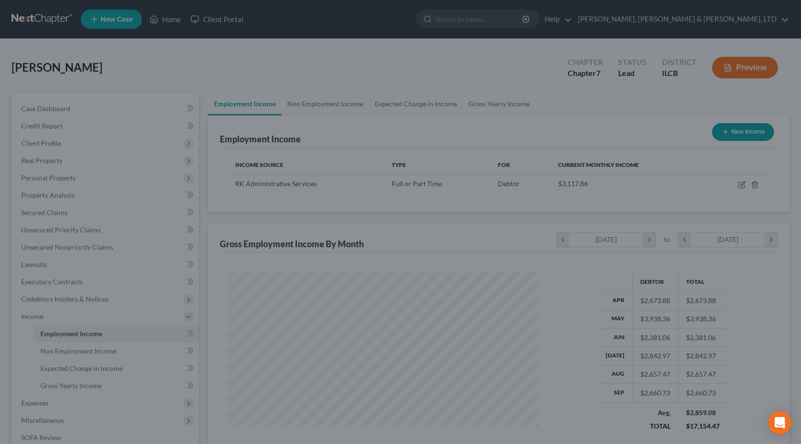
scroll to position [481029, 480873]
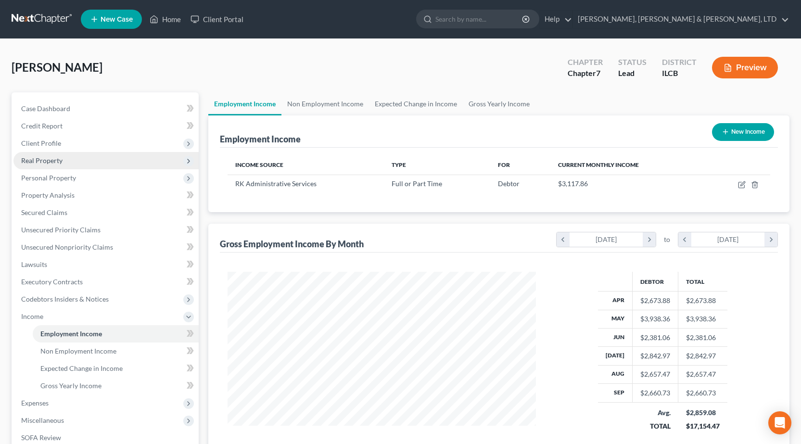
click at [56, 164] on span "Real Property" at bounding box center [41, 160] width 41 height 8
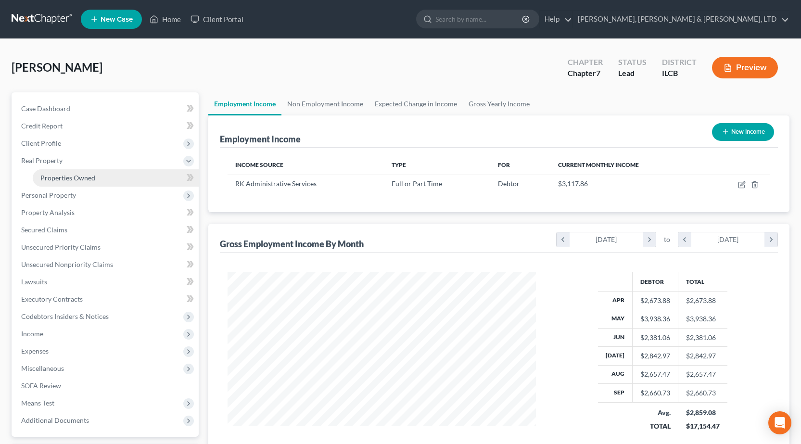
click at [84, 177] on span "Properties Owned" at bounding box center [67, 178] width 55 height 8
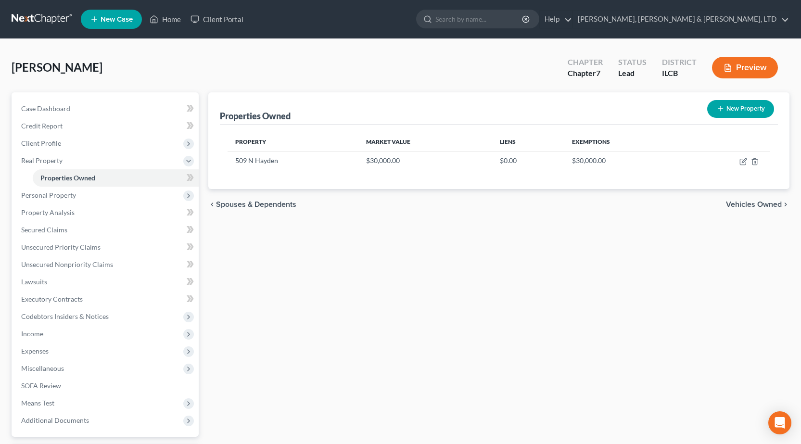
click at [493, 329] on div "Properties Owned New Property Property Market Value Liens Exemptions 509 N Hayd…" at bounding box center [499, 292] width 591 height 400
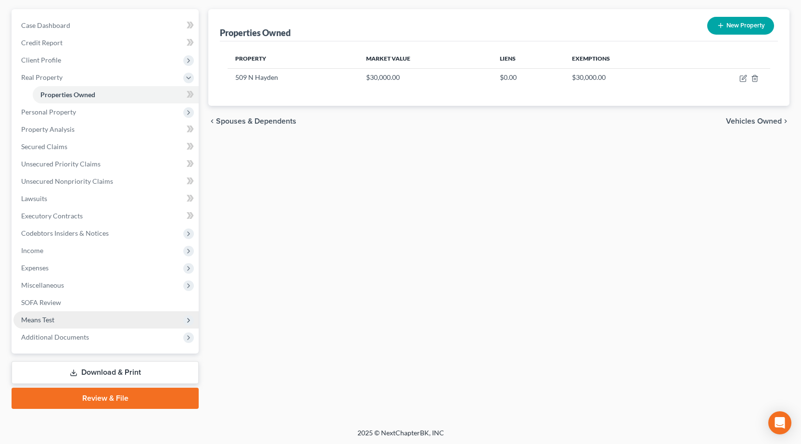
scroll to position [85, 0]
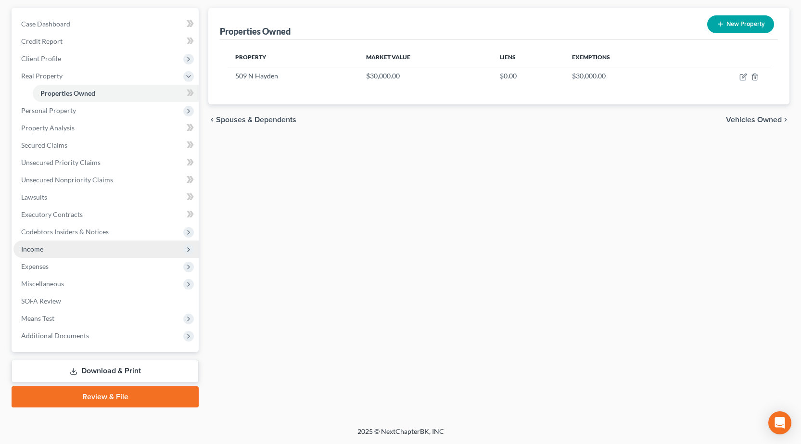
click at [91, 252] on span "Income" at bounding box center [105, 249] width 185 height 17
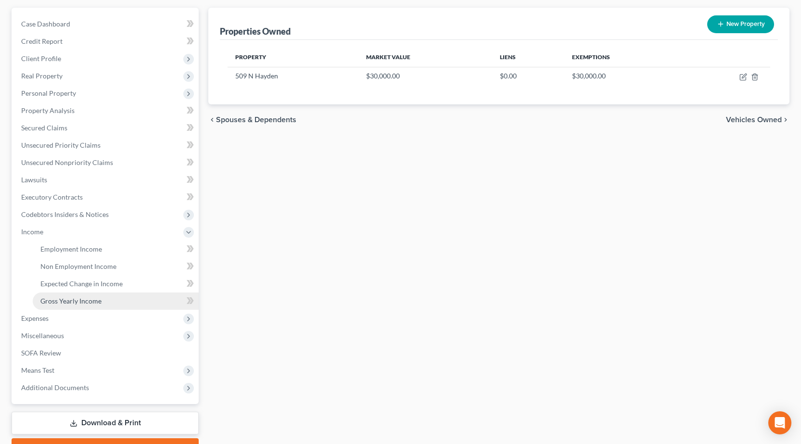
click at [83, 299] on span "Gross Yearly Income" at bounding box center [70, 301] width 61 height 8
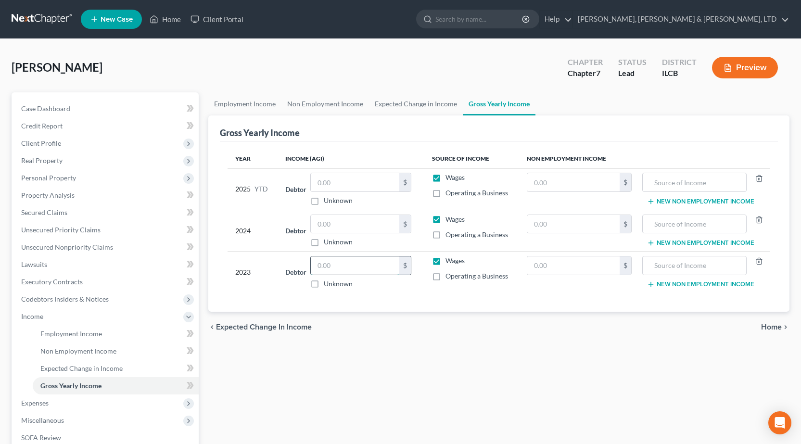
click at [353, 265] on input "text" at bounding box center [355, 265] width 89 height 18
type input "26,131"
click at [574, 270] on input "text" at bounding box center [573, 265] width 93 height 18
type input "14,383"
click at [712, 265] on input "text" at bounding box center [694, 265] width 93 height 18
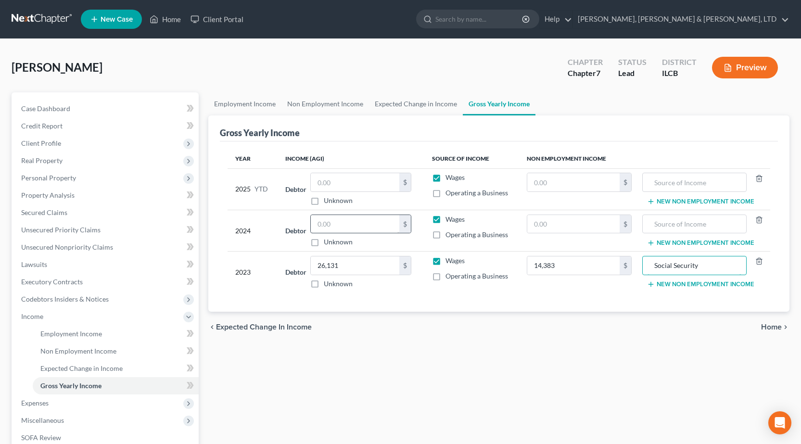
type input "Social Security"
click at [361, 223] on input "text" at bounding box center [355, 224] width 89 height 18
type input "27,136"
click at [556, 226] on input "text" at bounding box center [573, 224] width 93 height 18
type input "14,911"
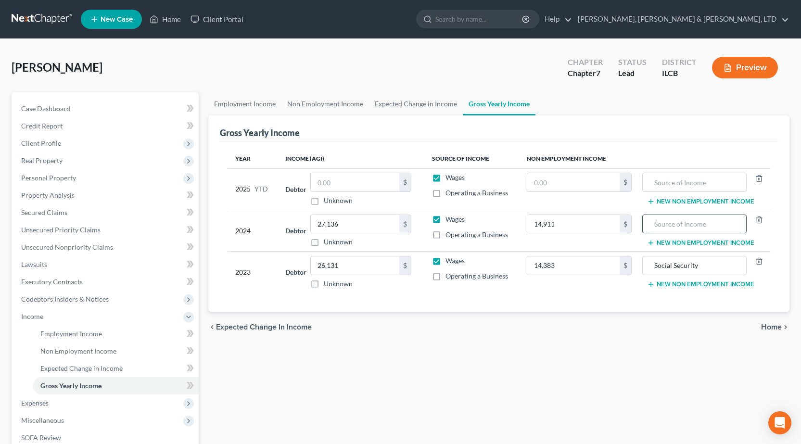
click at [671, 222] on input "text" at bounding box center [694, 224] width 93 height 18
type input "Social Security"
click at [127, 250] on link "Unsecured Nonpriority Claims" at bounding box center [105, 247] width 185 height 17
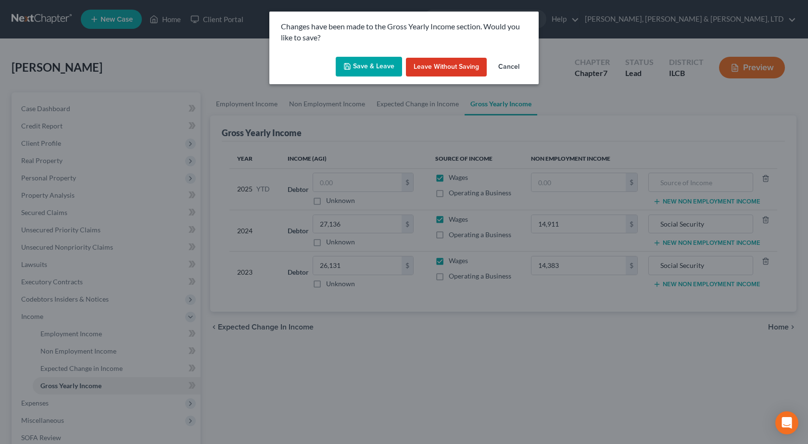
click at [372, 69] on button "Save & Leave" at bounding box center [369, 67] width 66 height 20
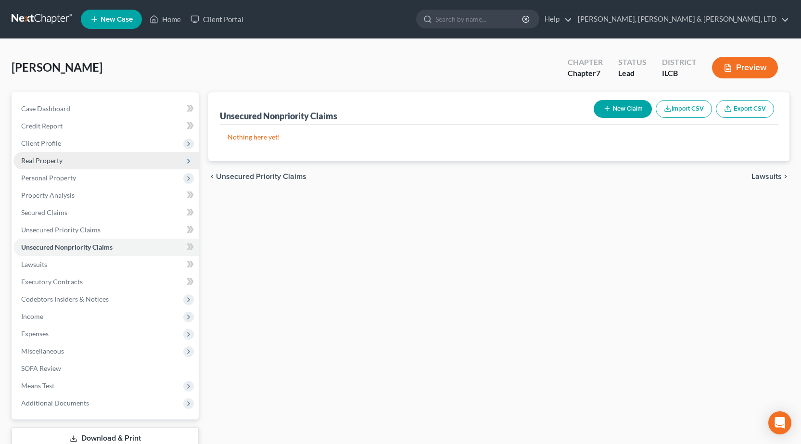
click at [47, 163] on span "Real Property" at bounding box center [41, 160] width 41 height 8
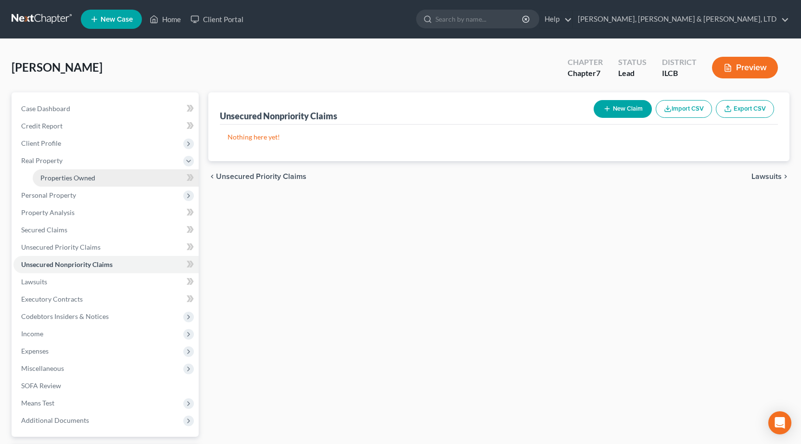
click at [108, 182] on link "Properties Owned" at bounding box center [116, 177] width 166 height 17
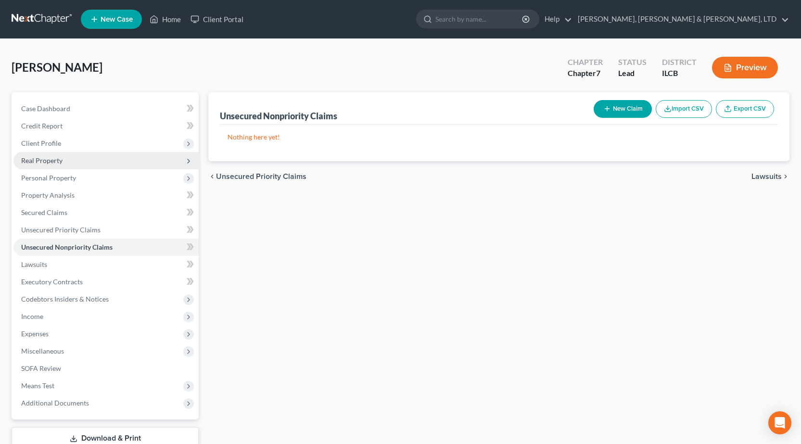
click at [76, 157] on span "Real Property" at bounding box center [105, 160] width 185 height 17
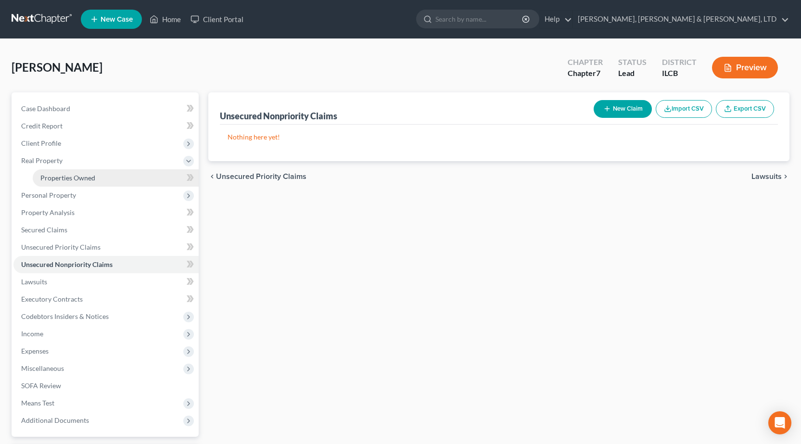
click at [108, 175] on link "Properties Owned" at bounding box center [116, 177] width 166 height 17
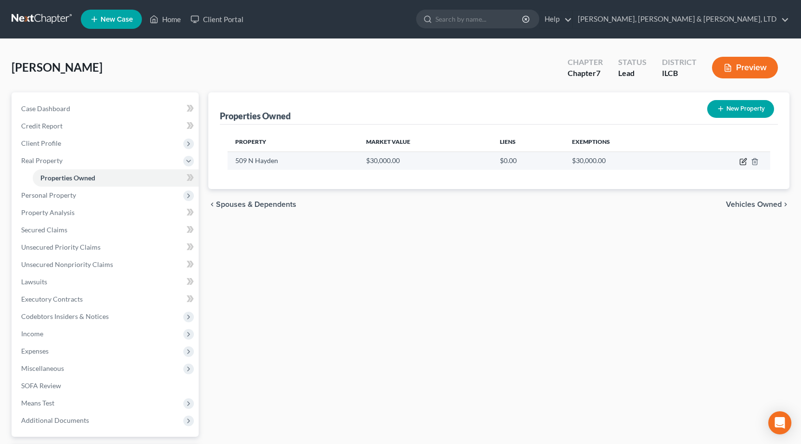
click at [742, 162] on icon "button" at bounding box center [744, 162] width 8 height 8
select select "14"
select select "0"
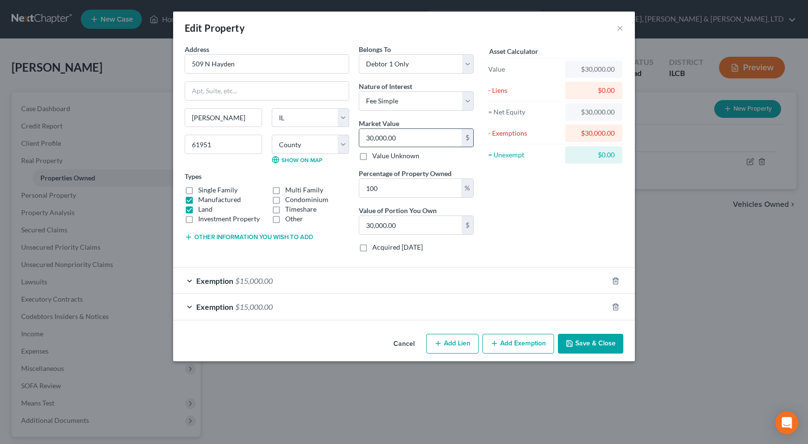
click at [421, 135] on input "30,000.00" at bounding box center [410, 138] width 102 height 18
type input "9"
type input "9.00"
type input "92"
type input "92.00"
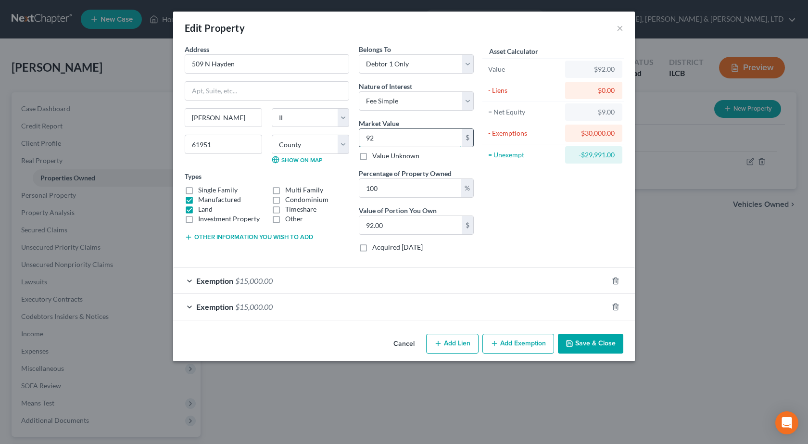
type input "925"
type input "925.00"
type input "9254"
type input "9,254.00"
type input "9,254"
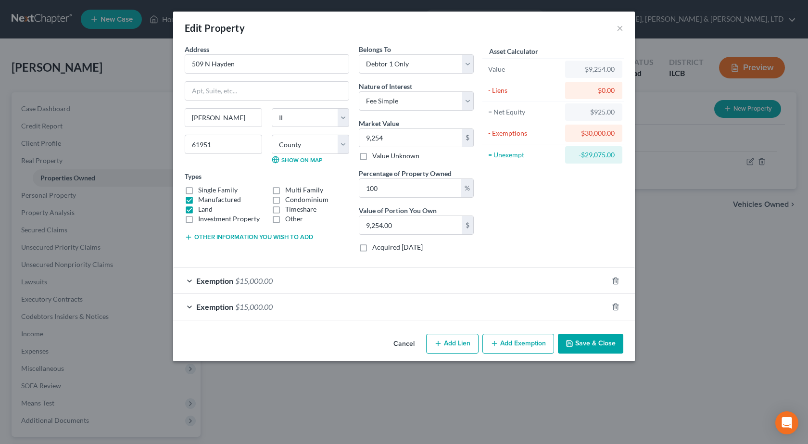
click at [620, 307] on div at bounding box center [621, 306] width 27 height 15
click at [616, 307] on line "button" at bounding box center [616, 308] width 0 height 2
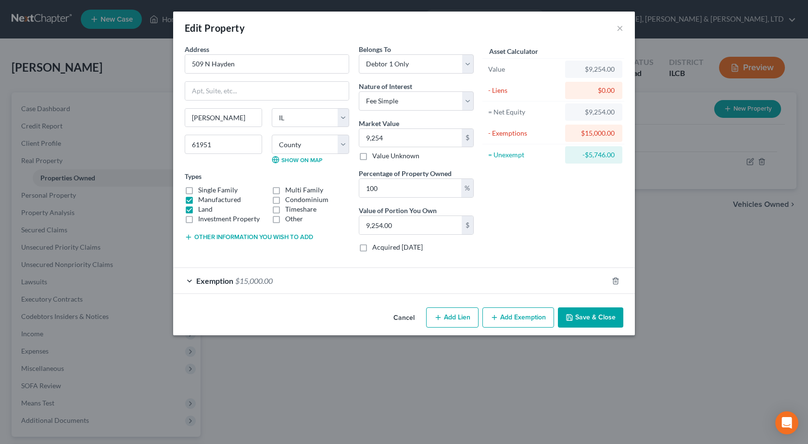
click at [597, 315] on button "Save & Close" at bounding box center [590, 317] width 65 height 20
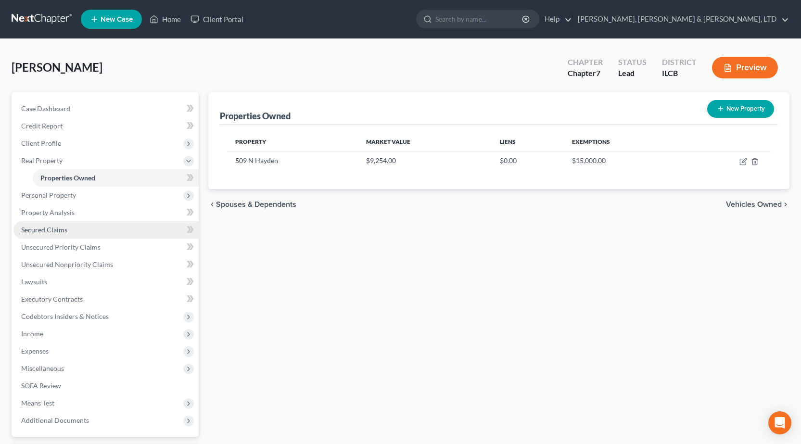
click at [63, 231] on span "Secured Claims" at bounding box center [44, 230] width 46 height 8
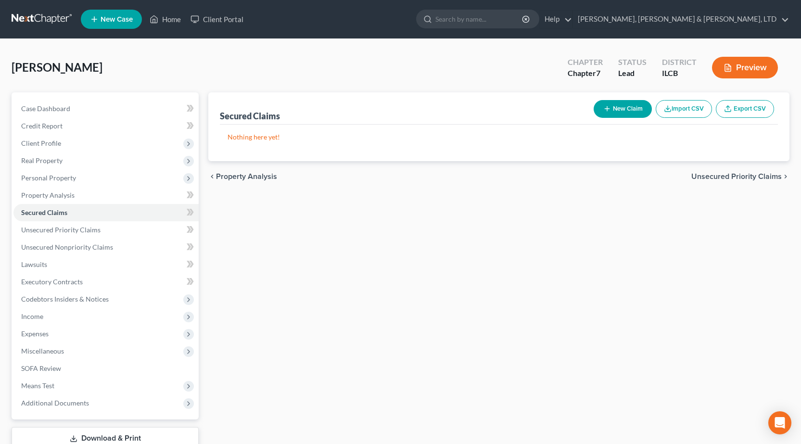
click at [613, 110] on button "New Claim" at bounding box center [623, 109] width 58 height 18
select select "0"
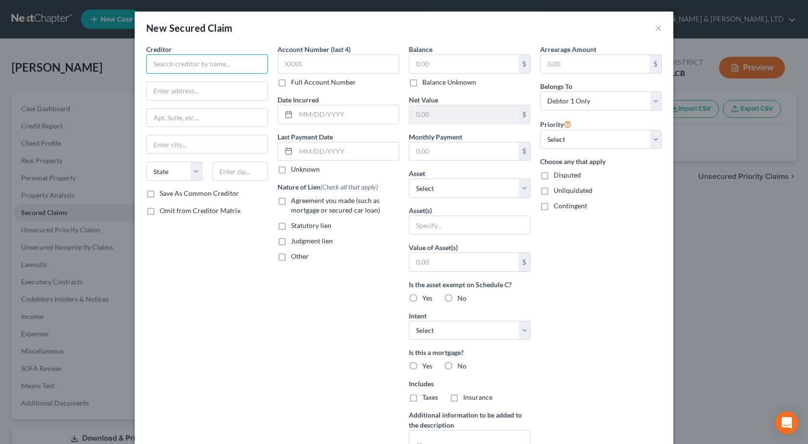
click at [205, 62] on input "text" at bounding box center [207, 63] width 122 height 19
type input "[PERSON_NAME]"
drag, startPoint x: 182, startPoint y: 88, endPoint x: 193, endPoint y: 99, distance: 15.7
click at [182, 88] on input "text" at bounding box center [207, 91] width 121 height 18
paste input "[STREET_ADDRESS]"
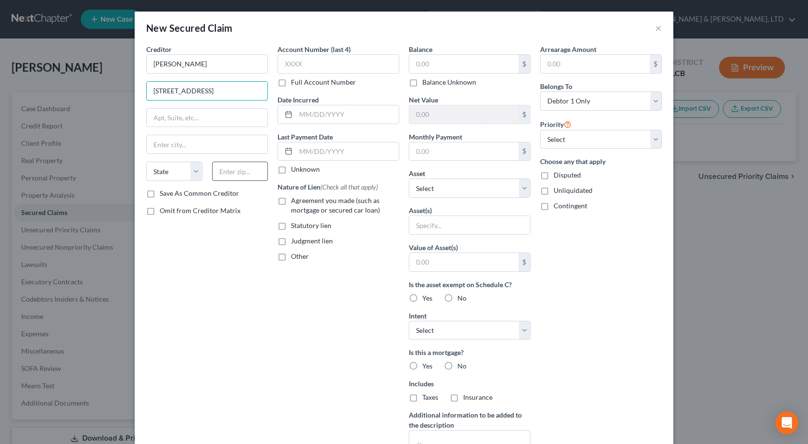
type input "[STREET_ADDRESS]"
click at [249, 177] on input "text" at bounding box center [240, 171] width 56 height 19
type input "61938"
click at [260, 335] on div "Creditor * Blaw [PERSON_NAME] [STREET_ADDRESS][GEOGRAPHIC_DATA] [US_STATE][GEOG…" at bounding box center [206, 258] width 131 height 429
type input "Mattoon"
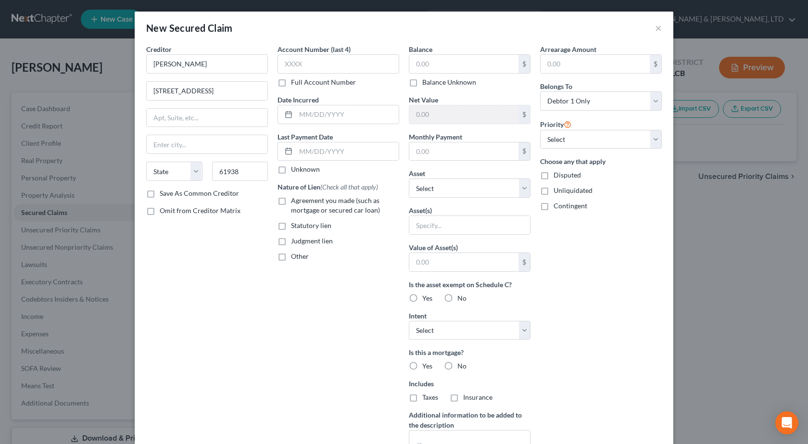
select select "14"
click at [301, 62] on input "text" at bounding box center [339, 63] width 122 height 19
type input "5874"
click at [426, 62] on input "text" at bounding box center [464, 64] width 109 height 18
type input "4,261.76"
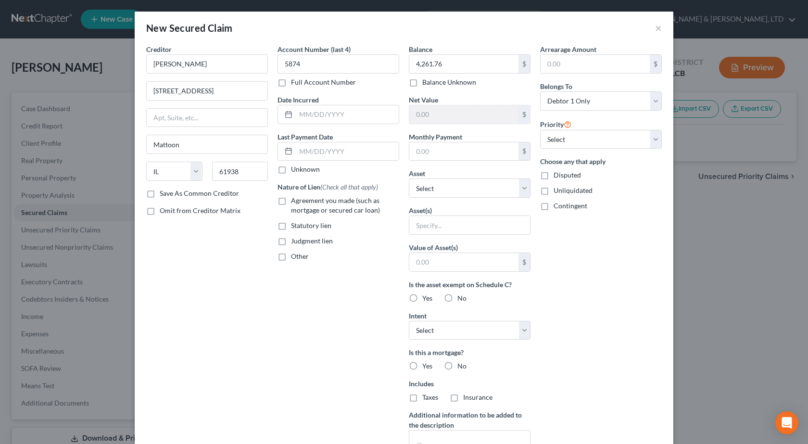
drag, startPoint x: 287, startPoint y: 199, endPoint x: 293, endPoint y: 218, distance: 20.6
click at [287, 199] on div "Agreement you made (such as mortgage or secured car loan)" at bounding box center [339, 205] width 122 height 19
click at [447, 188] on select "Select Other Multiple Assets Jewelry - Class Ring, Glasses, Watch - $100.0 509 …" at bounding box center [470, 188] width 122 height 19
click at [442, 192] on select "Select Other Multiple Assets Jewelry - Class Ring, Glasses, Watch - $100.0 509 …" at bounding box center [470, 188] width 122 height 19
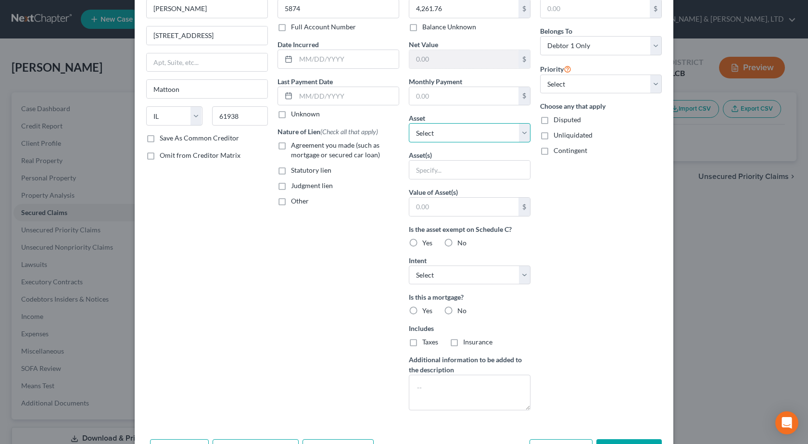
scroll to position [90, 0]
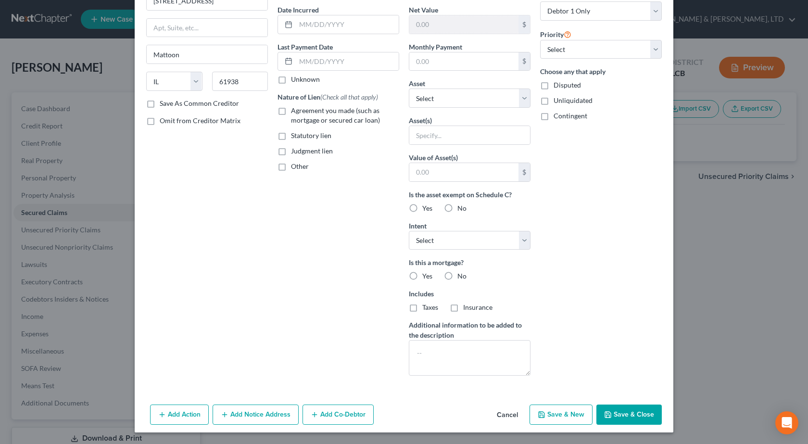
click at [637, 416] on button "Save & Close" at bounding box center [629, 415] width 65 height 20
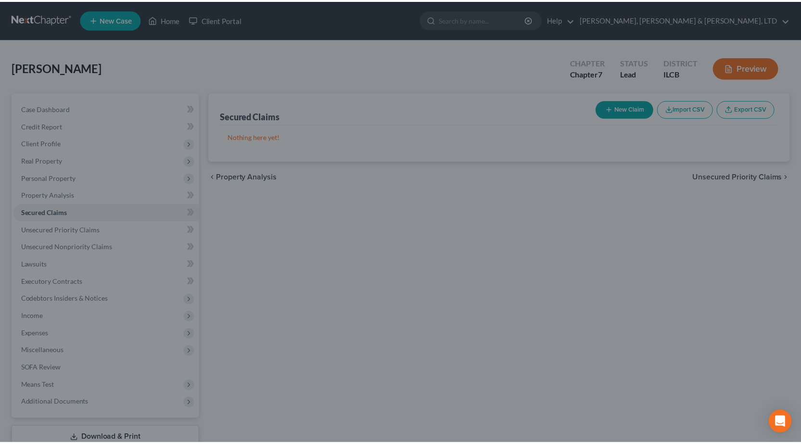
scroll to position [0, 0]
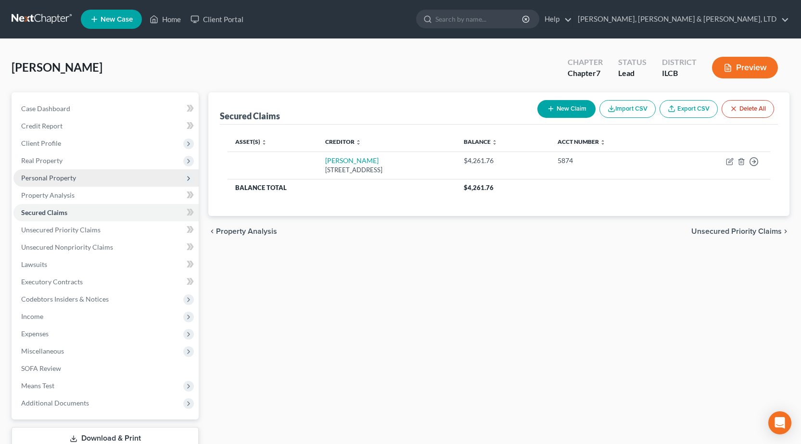
click at [55, 179] on span "Personal Property" at bounding box center [48, 178] width 55 height 8
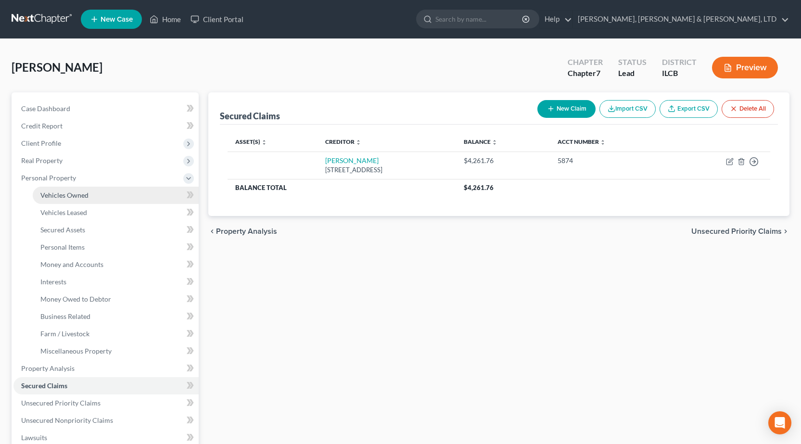
click at [67, 194] on span "Vehicles Owned" at bounding box center [64, 195] width 48 height 8
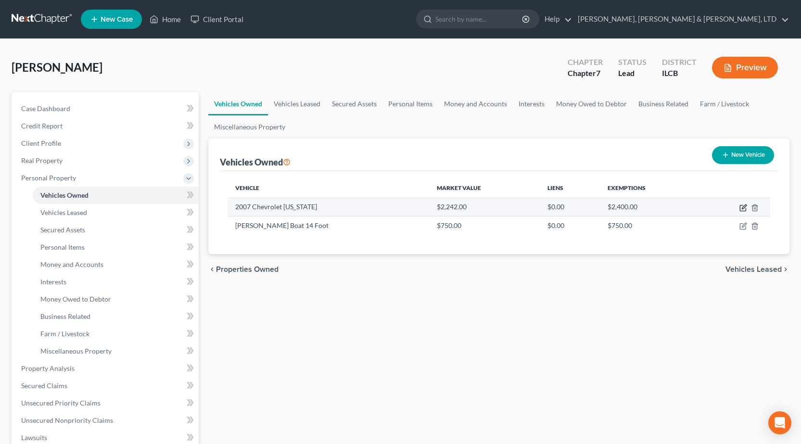
click at [741, 205] on icon "button" at bounding box center [744, 208] width 8 height 8
select select "0"
select select "19"
select select "2"
select select "0"
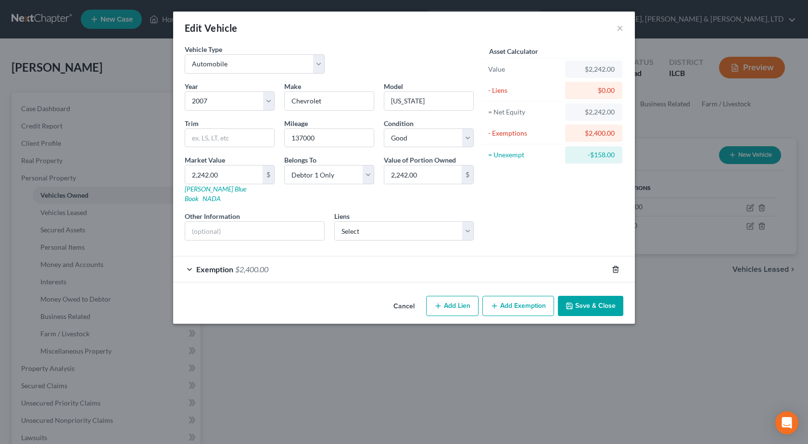
click at [615, 266] on icon "button" at bounding box center [616, 270] width 8 height 8
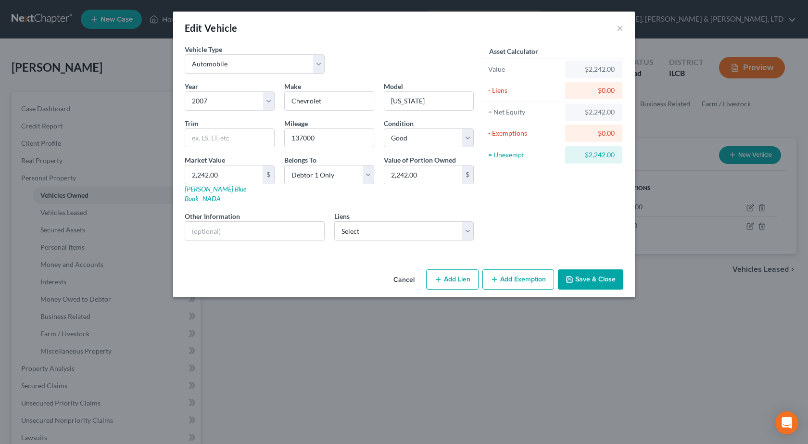
click at [503, 271] on button "Add Exemption" at bounding box center [519, 279] width 72 height 20
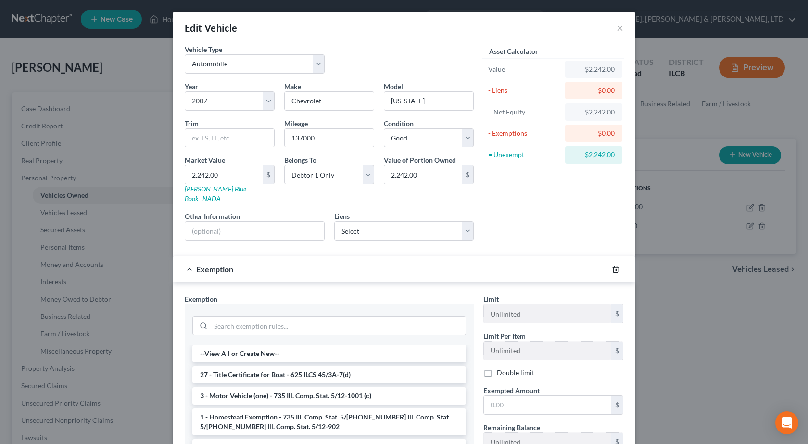
click at [612, 266] on icon "button" at bounding box center [616, 270] width 8 height 8
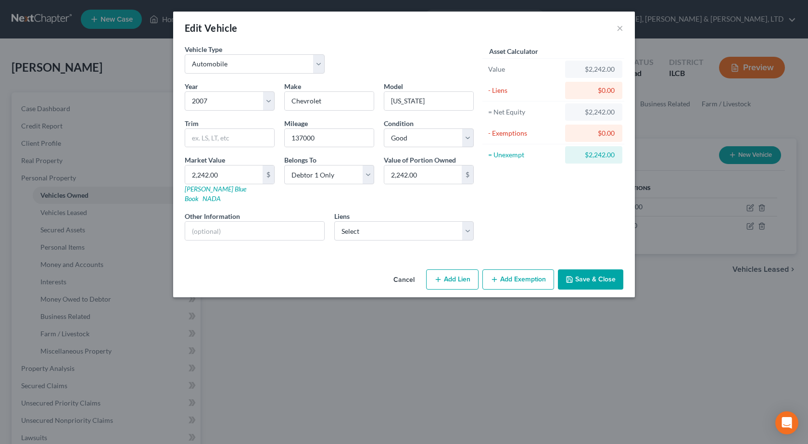
click at [608, 269] on button "Save & Close" at bounding box center [590, 279] width 65 height 20
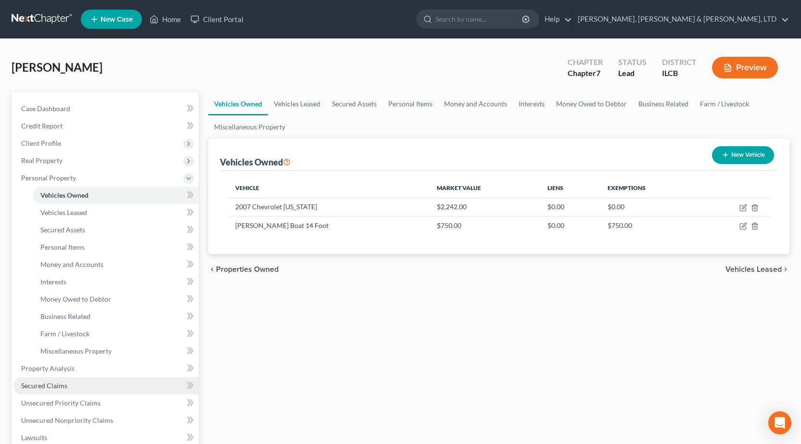
click at [68, 381] on link "Secured Claims" at bounding box center [105, 385] width 185 height 17
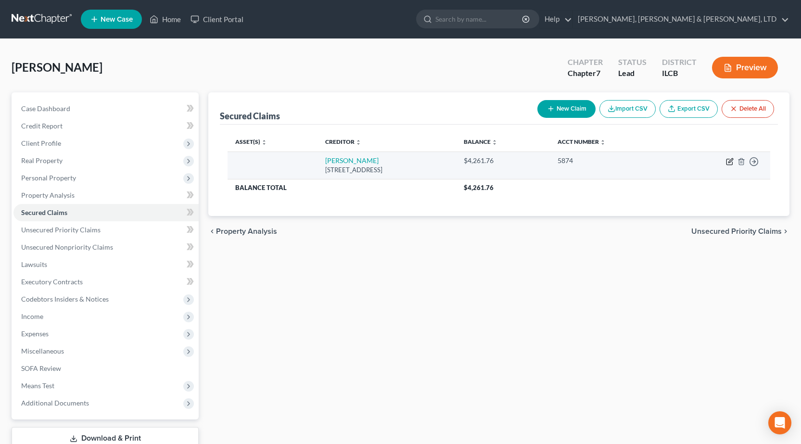
click at [730, 161] on icon "button" at bounding box center [731, 160] width 4 height 4
select select "14"
select select "0"
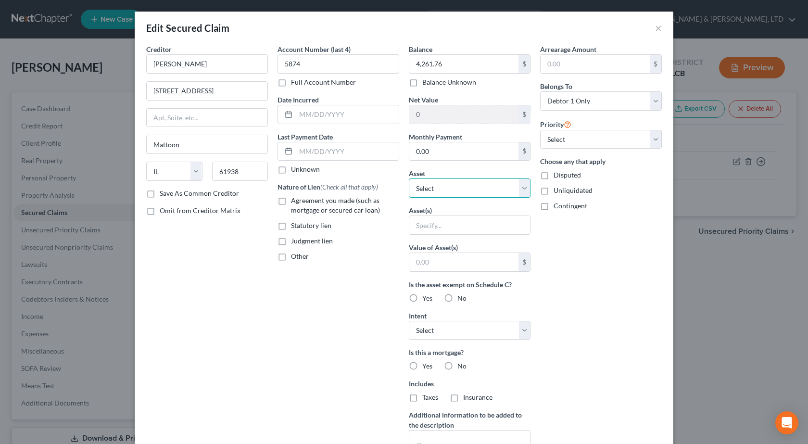
click at [453, 187] on select "Select Other Multiple Assets Jewelry - Class Ring, Glasses, Watch - $100.0 509 …" at bounding box center [470, 188] width 122 height 19
select select "9"
click at [409, 179] on select "Select Other Multiple Assets Jewelry - Class Ring, Glasses, Watch - $100.0 509 …" at bounding box center [470, 188] width 122 height 19
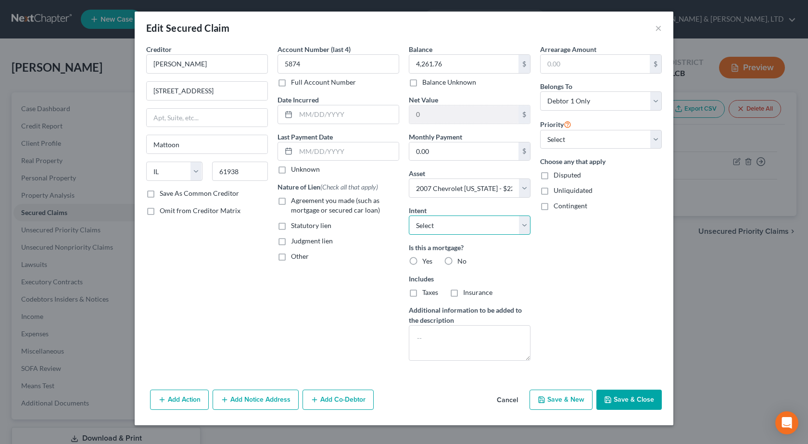
click at [470, 233] on select "Select Surrender Redeem Reaffirm Avoid Other" at bounding box center [470, 225] width 122 height 19
select select "2"
click at [409, 216] on select "Select Surrender Redeem Reaffirm Avoid Other" at bounding box center [470, 225] width 122 height 19
click at [638, 399] on button "Save & Close" at bounding box center [629, 400] width 65 height 20
select select
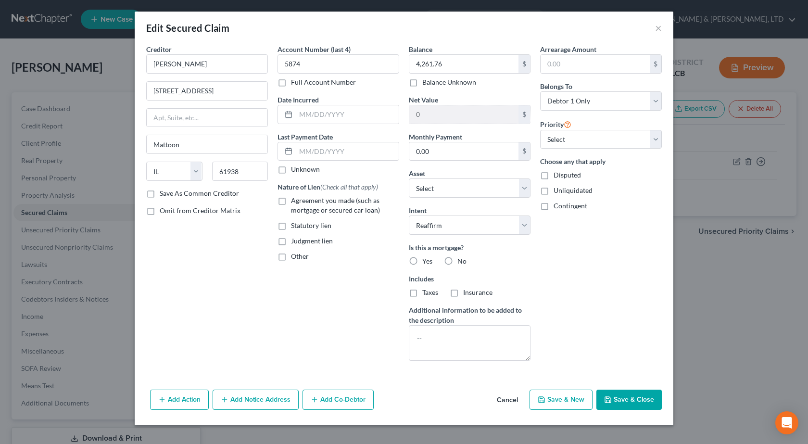
type input "-2,019.76"
select select "9"
type input "0"
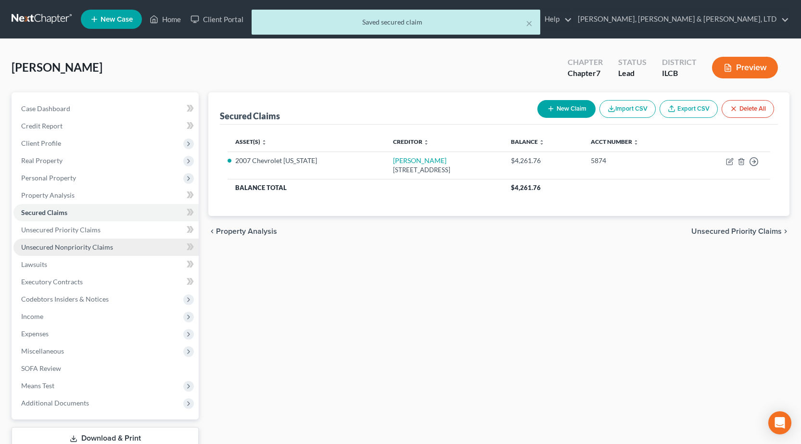
click at [96, 240] on link "Unsecured Nonpriority Claims" at bounding box center [105, 247] width 185 height 17
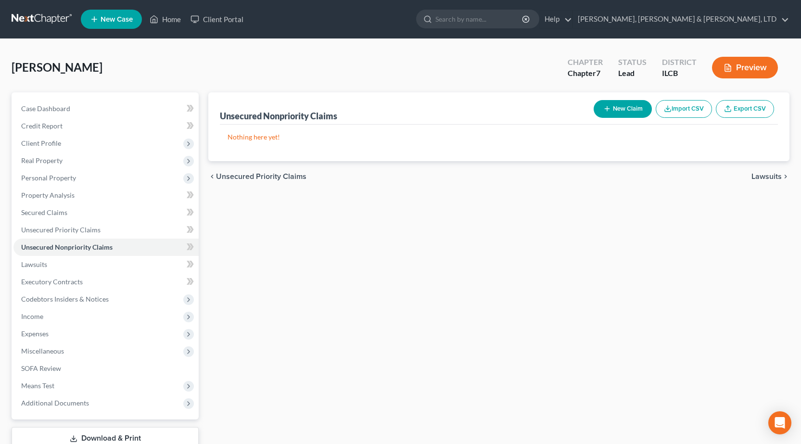
click at [625, 108] on button "New Claim" at bounding box center [623, 109] width 58 height 18
select select "0"
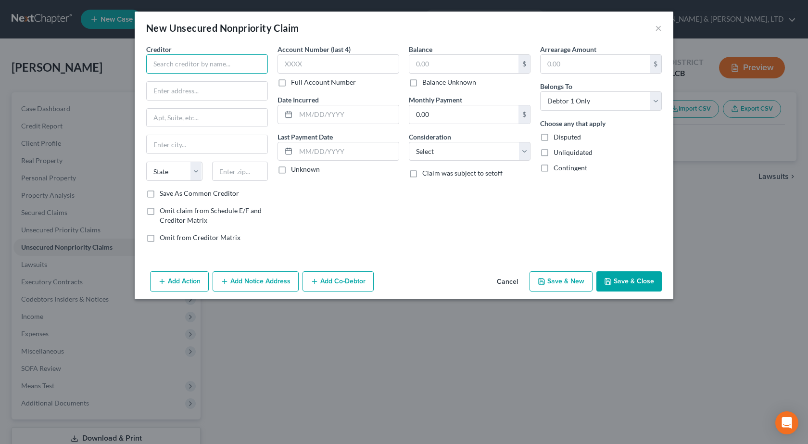
click at [239, 68] on input "text" at bounding box center [207, 63] width 122 height 19
type input "Mid-America Emergency Physicians"
type input "PO Box 20556"
type input "62708"
type input "Springfield"
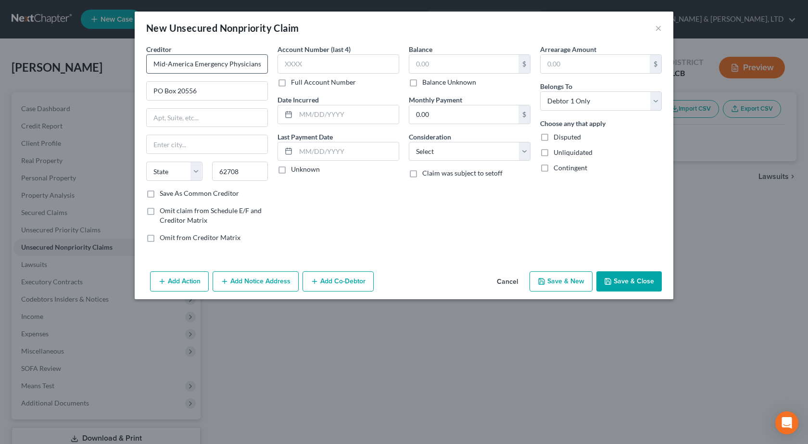
select select "14"
click at [306, 62] on input "text" at bounding box center [339, 63] width 122 height 19
type input "MAEP"
click at [442, 67] on input "text" at bounding box center [464, 64] width 109 height 18
type input "176.15"
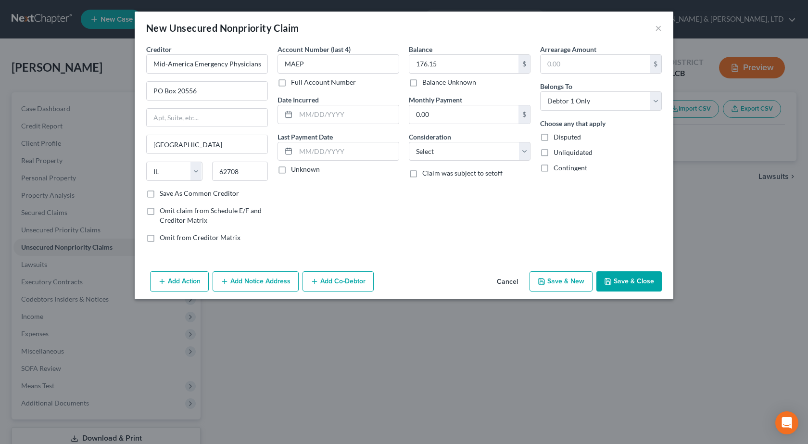
drag, startPoint x: 401, startPoint y: 225, endPoint x: 404, endPoint y: 206, distance: 18.9
click at [402, 223] on div "Account Number (last 4) MAEP Full Account Number Date Incurred Last Payment Dat…" at bounding box center [338, 147] width 131 height 206
click at [452, 147] on select "Select Cable / Satellite Services Collection Agency Credit Card Debt Debt Couns…" at bounding box center [470, 151] width 122 height 19
select select "9"
click at [409, 142] on select "Select Cable / Satellite Services Collection Agency Credit Card Debt Debt Couns…" at bounding box center [470, 151] width 122 height 19
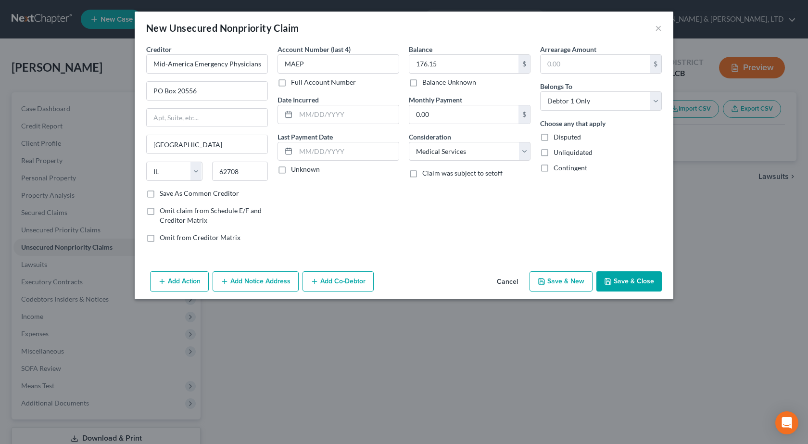
click at [618, 284] on button "Save & Close" at bounding box center [629, 281] width 65 height 20
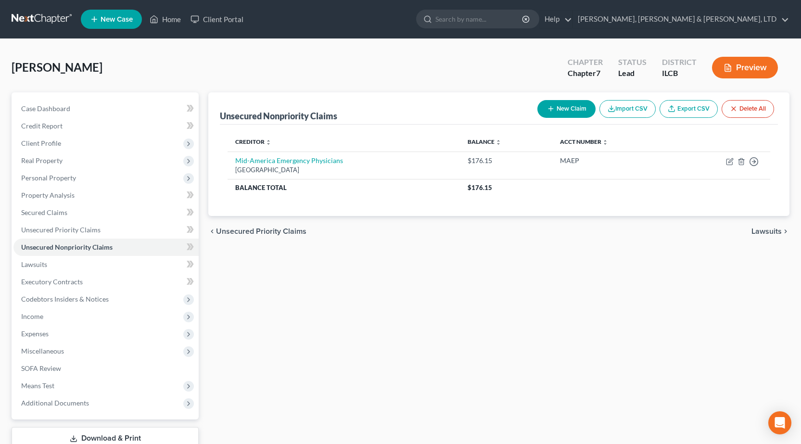
click at [552, 110] on icon "button" at bounding box center [551, 109] width 8 height 8
select select "0"
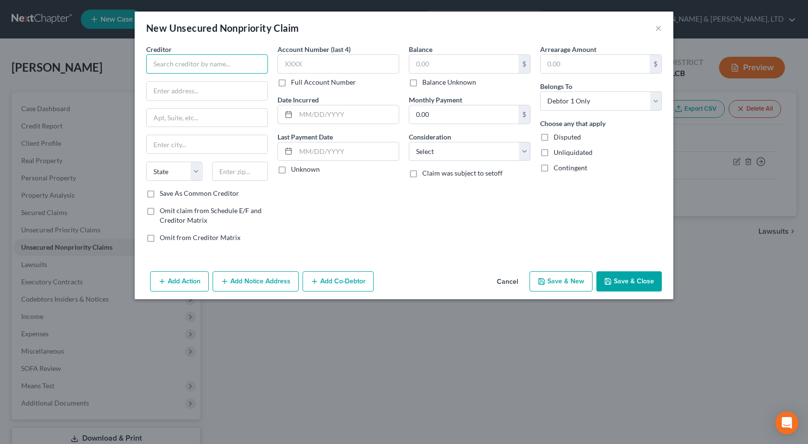
click at [222, 64] on input "text" at bounding box center [207, 63] width 122 height 19
type input "Decatur Memorial Medical Group"
type input "2300 North Edward Street"
type input "62526"
type input "Decatur"
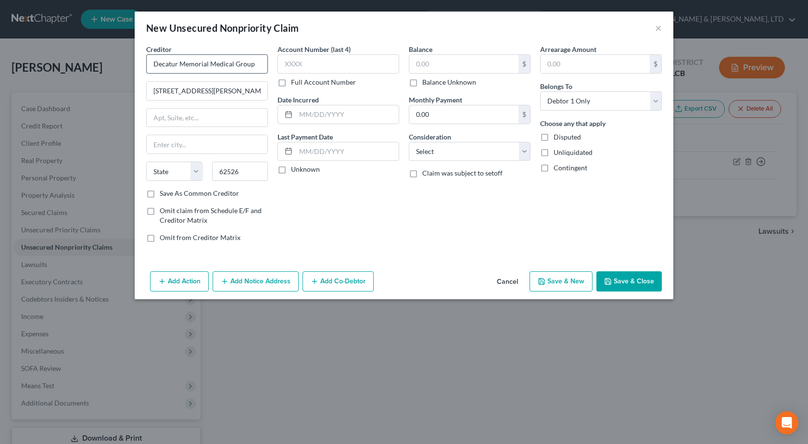
select select "14"
click at [345, 68] on input "text" at bounding box center [339, 63] width 122 height 19
type input "4168"
drag, startPoint x: 443, startPoint y: 57, endPoint x: 438, endPoint y: 62, distance: 6.5
click at [439, 60] on div "$" at bounding box center [470, 63] width 122 height 19
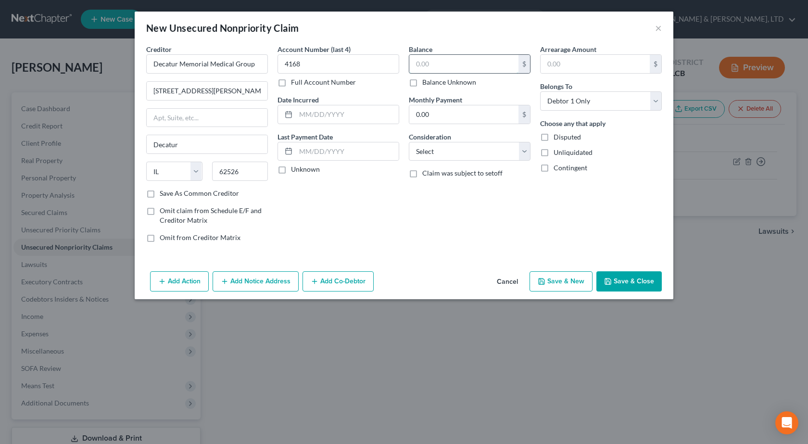
click at [438, 62] on input "text" at bounding box center [464, 64] width 109 height 18
type input "870.20"
click at [447, 225] on div "Balance 870.20 $ Balance Unknown Balance Undetermined 870.20 $ Balance Unknown …" at bounding box center [469, 147] width 131 height 206
click at [461, 148] on select "Select Cable / Satellite Services Collection Agency Credit Card Debt Debt Couns…" at bounding box center [470, 151] width 122 height 19
select select "9"
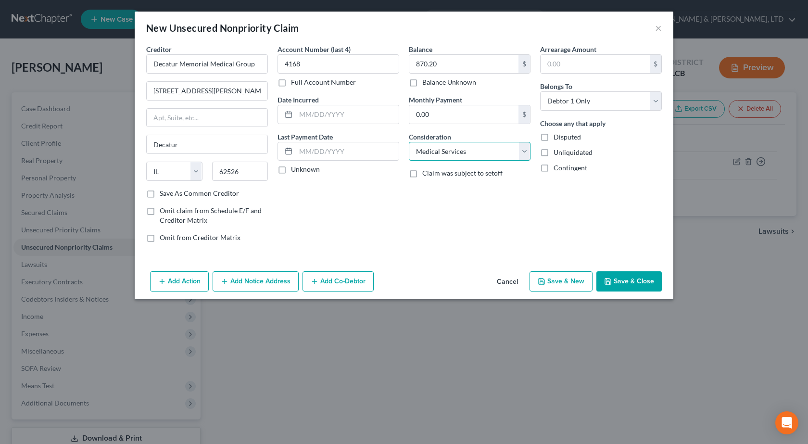
click at [409, 142] on select "Select Cable / Satellite Services Collection Agency Credit Card Debt Debt Couns…" at bounding box center [470, 151] width 122 height 19
click at [463, 238] on div "Balance 870.20 $ Balance Unknown Balance Undetermined 870.20 $ Balance Unknown …" at bounding box center [469, 147] width 131 height 206
click at [631, 281] on button "Save & Close" at bounding box center [629, 281] width 65 height 20
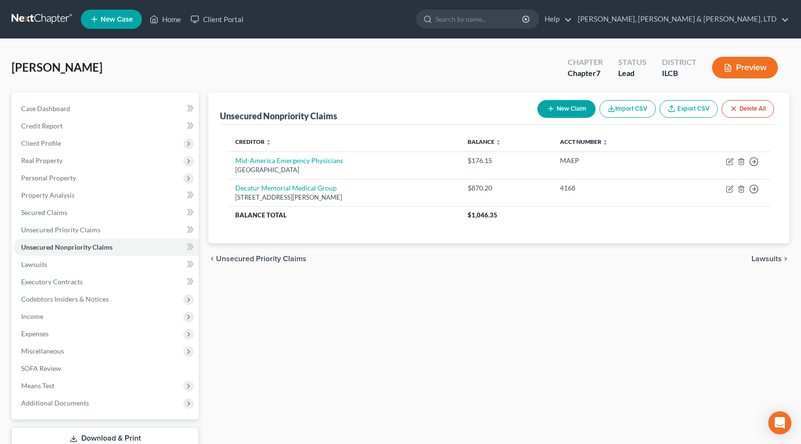
click at [556, 112] on button "New Claim" at bounding box center [567, 109] width 58 height 18
select select "0"
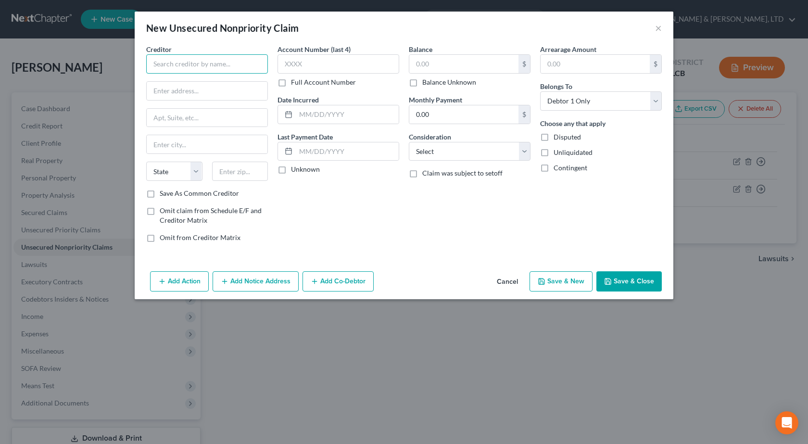
click at [232, 66] on input "text" at bounding box center [207, 63] width 122 height 19
click at [219, 96] on input "text" at bounding box center [207, 91] width 121 height 18
type input "Pathology Associates"
type input "1919 South High"
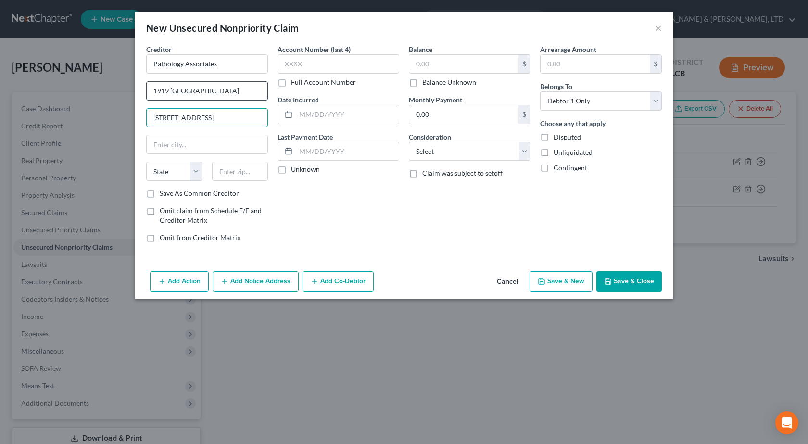
type input "Ste 210, Bldg A"
type input "60148"
type input "Lombard"
select select "14"
click at [483, 148] on select "Select Cable / Satellite Services Collection Agency Credit Card Debt Debt Couns…" at bounding box center [470, 151] width 122 height 19
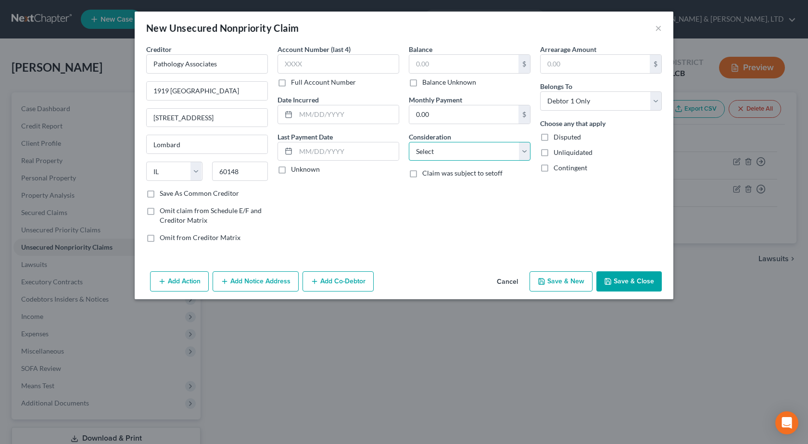
select select "9"
click at [409, 142] on select "Select Cable / Satellite Services Collection Agency Credit Card Debt Debt Couns…" at bounding box center [470, 151] width 122 height 19
click at [437, 66] on input "text" at bounding box center [464, 64] width 109 height 18
type input "2,879.40"
click at [651, 276] on button "Save & Close" at bounding box center [629, 281] width 65 height 20
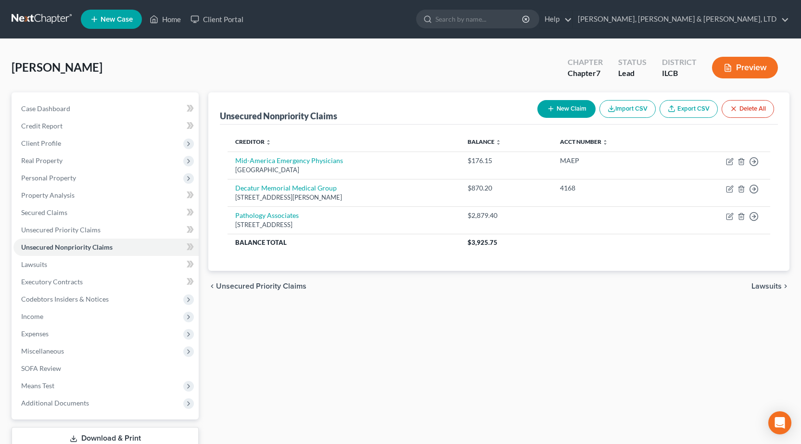
click at [565, 110] on button "New Claim" at bounding box center [567, 109] width 58 height 18
select select "0"
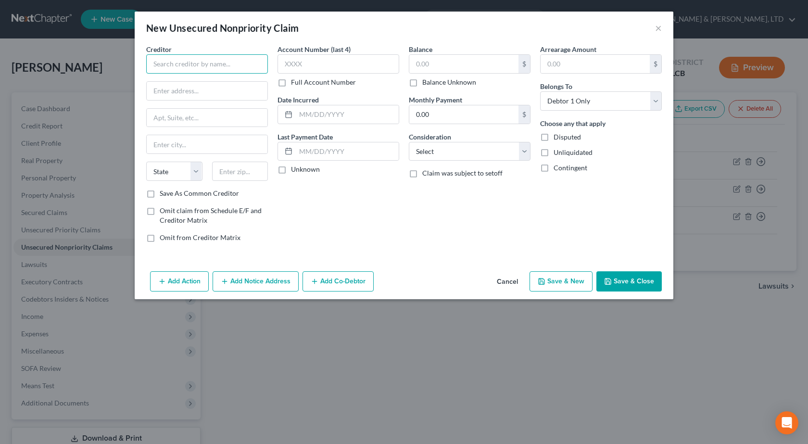
click at [222, 69] on input "text" at bounding box center [207, 63] width 122 height 19
drag, startPoint x: 222, startPoint y: 64, endPoint x: 0, endPoint y: 51, distance: 222.8
click at [0, 51] on div "New Unsecured Nonpriority Claim × Creditor * Sullivan Ambulance State AL AK AR …" at bounding box center [404, 222] width 808 height 444
paste input "Fire Protection District"
drag, startPoint x: 254, startPoint y: 62, endPoint x: 0, endPoint y: 28, distance: 256.4
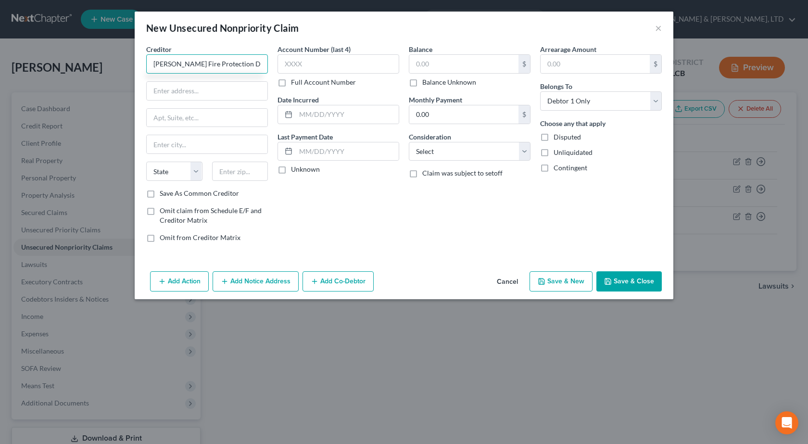
click at [0, 28] on div "New Unsecured Nonpriority Claim × Creditor * Sullivan Fire Protection District …" at bounding box center [404, 222] width 808 height 444
type input "Sullivan Fire Protection District"
click at [219, 99] on input "text" at bounding box center [207, 91] width 121 height 18
paste input "115 W Harrison St"
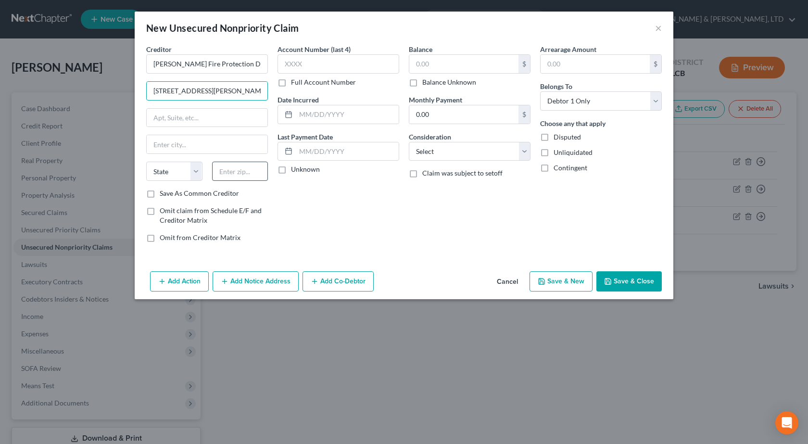
type input "115 W Harrison St"
click at [245, 176] on input "text" at bounding box center [240, 171] width 56 height 19
type input "61951"
type input "Sullivan"
select select "14"
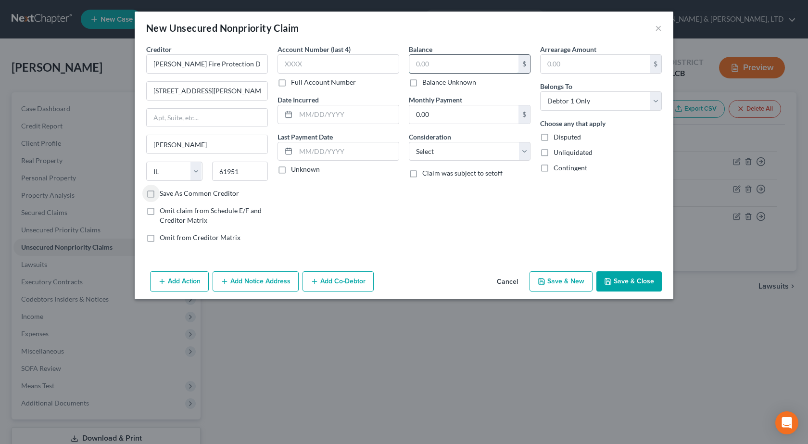
click at [434, 64] on input "text" at bounding box center [464, 64] width 109 height 18
type input "1,100"
click at [439, 151] on select "Select Cable / Satellite Services Collection Agency Credit Card Debt Debt Couns…" at bounding box center [470, 151] width 122 height 19
select select "9"
click at [409, 142] on select "Select Cable / Satellite Services Collection Agency Credit Card Debt Debt Couns…" at bounding box center [470, 151] width 122 height 19
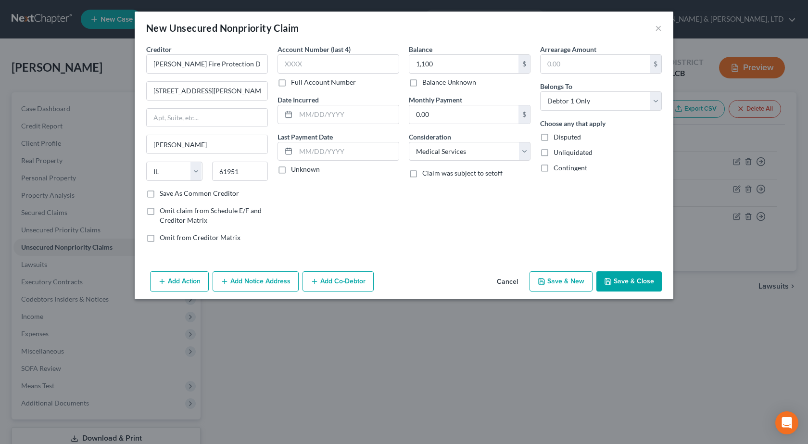
click at [647, 285] on button "Save & Close" at bounding box center [629, 281] width 65 height 20
type input "1,100.00"
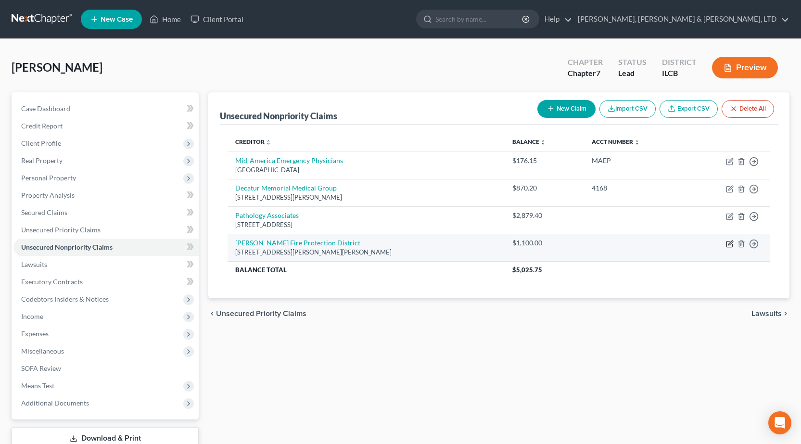
click at [729, 240] on icon "button" at bounding box center [730, 244] width 8 height 8
select select "14"
select select "9"
select select "0"
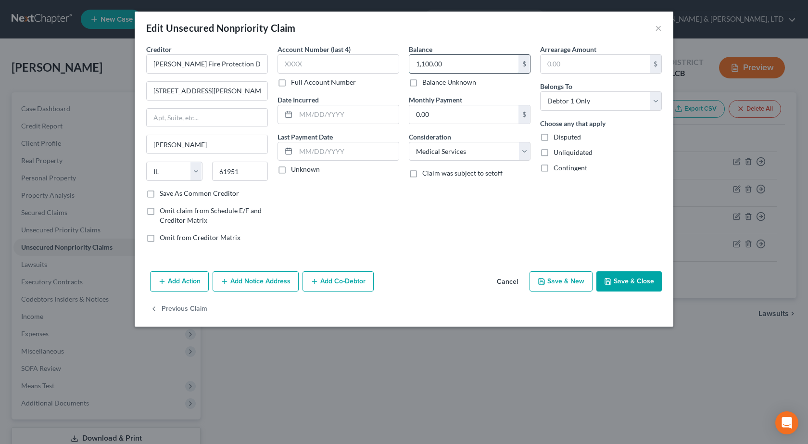
click at [424, 55] on input "1,100.00" at bounding box center [464, 64] width 109 height 18
click at [622, 283] on button "Save & Close" at bounding box center [629, 281] width 65 height 20
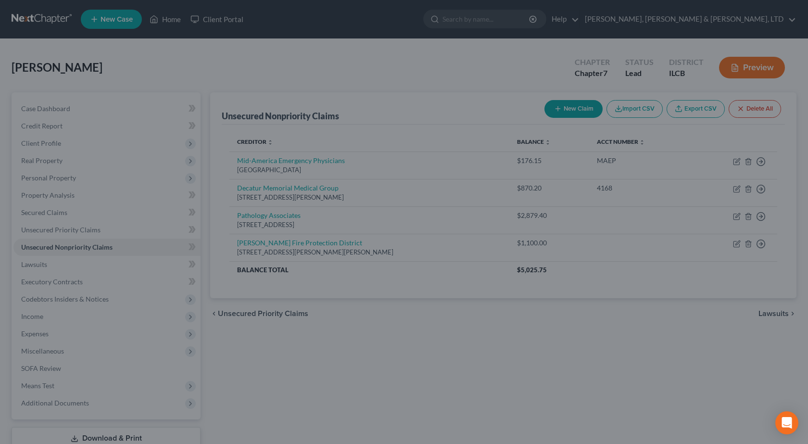
type input "1,000.00"
type input "0"
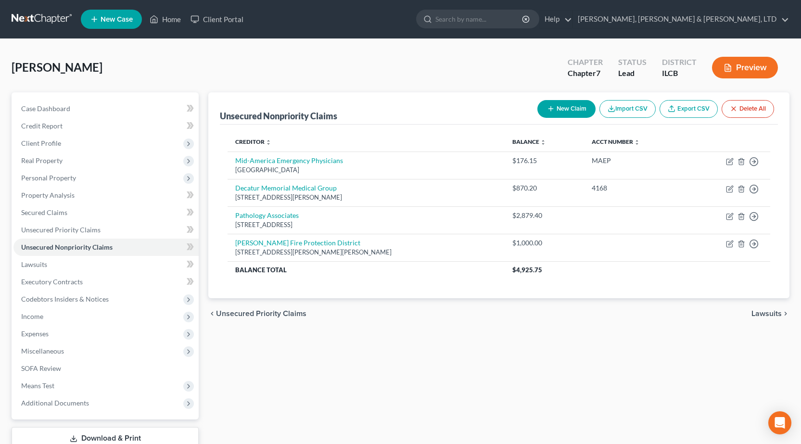
click at [566, 111] on button "New Claim" at bounding box center [567, 109] width 58 height 18
select select "0"
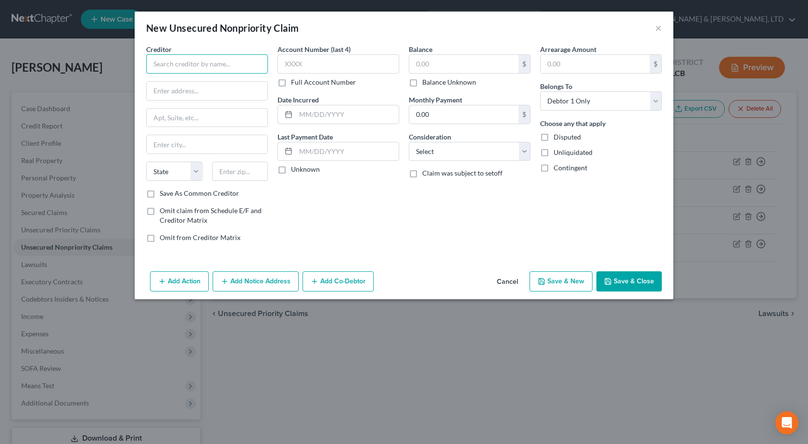
click at [180, 70] on input "text" at bounding box center [207, 63] width 122 height 19
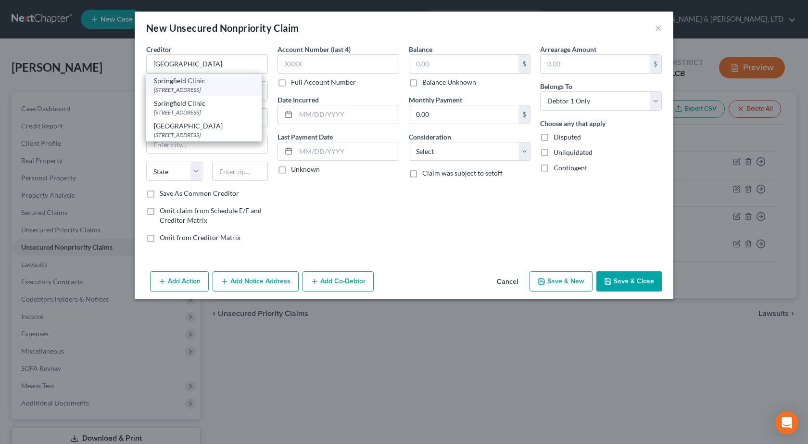
click at [212, 84] on div "Springfield Clinic" at bounding box center [204, 81] width 100 height 10
type input "Springfield Clinic"
type input "600 N Main St"
type input "Taylorville"
select select "14"
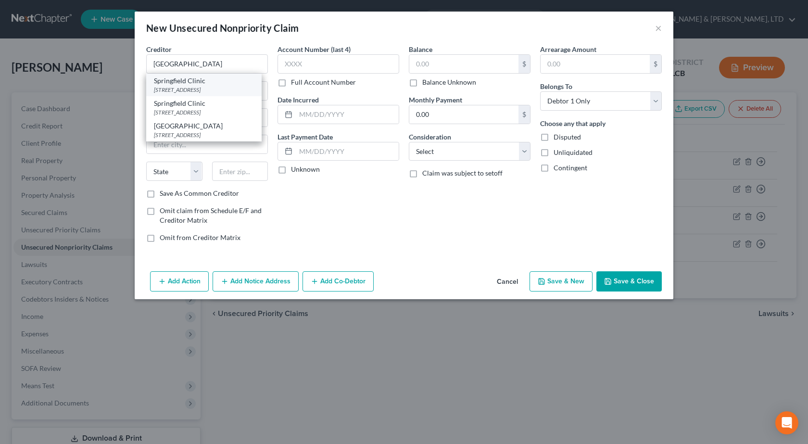
type input "62568"
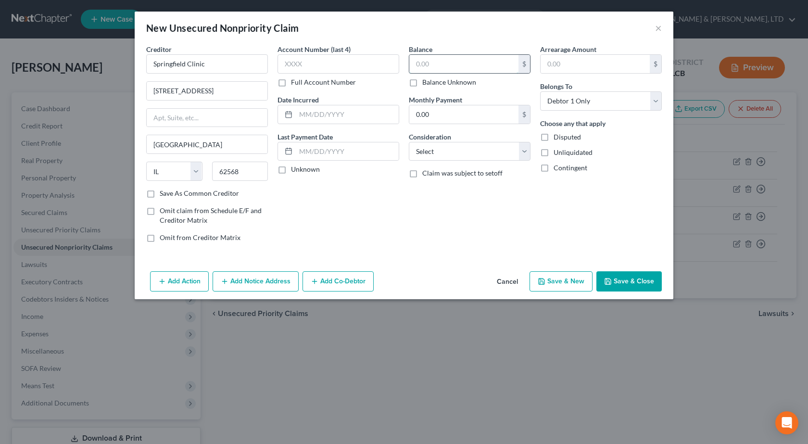
click at [469, 64] on input "text" at bounding box center [464, 64] width 109 height 18
type input "272.17"
click at [434, 149] on select "Select Cable / Satellite Services Collection Agency Credit Card Debt Debt Couns…" at bounding box center [470, 151] width 122 height 19
select select "9"
click at [409, 142] on select "Select Cable / Satellite Services Collection Agency Credit Card Debt Debt Couns…" at bounding box center [470, 151] width 122 height 19
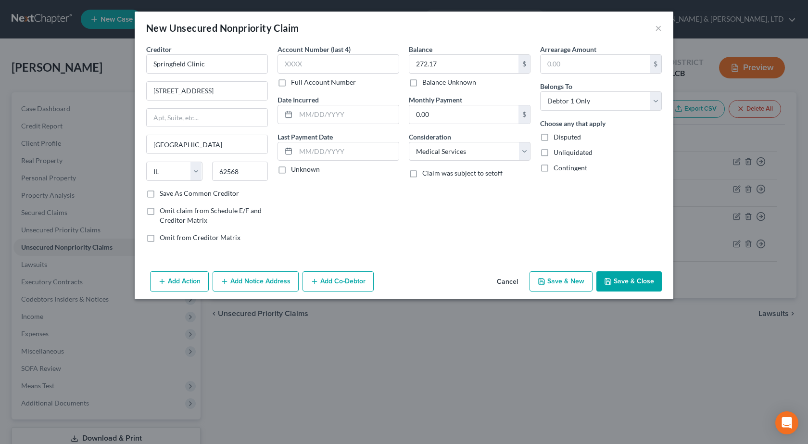
click at [336, 223] on div "Account Number (last 4) Full Account Number Date Incurred Last Payment Date Unk…" at bounding box center [338, 147] width 131 height 206
drag, startPoint x: 235, startPoint y: 99, endPoint x: 0, endPoint y: 105, distance: 235.4
click at [0, 105] on div "New Unsecured Nonpriority Claim × Creditor * Springfield Clinic 600 N Main St T…" at bounding box center [404, 222] width 808 height 444
click at [443, 228] on div "Balance 272.17 $ Balance Unknown Balance Undetermined 272.17 $ Balance Unknown …" at bounding box center [469, 147] width 131 height 206
click at [620, 285] on button "Save & Close" at bounding box center [629, 281] width 65 height 20
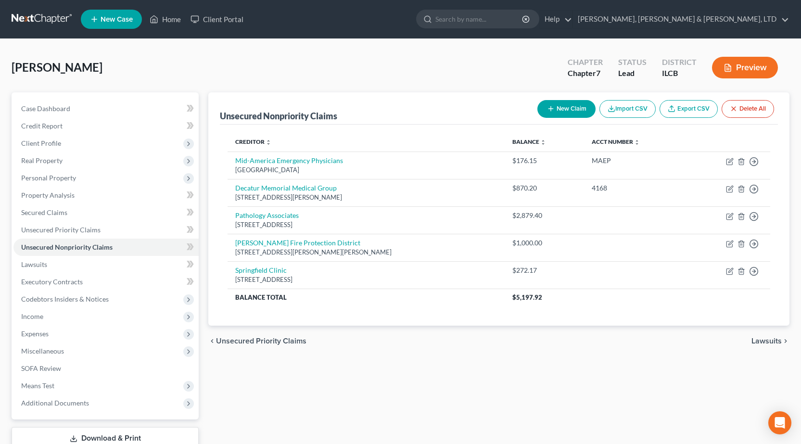
click at [563, 117] on button "New Claim" at bounding box center [567, 109] width 58 height 18
select select "0"
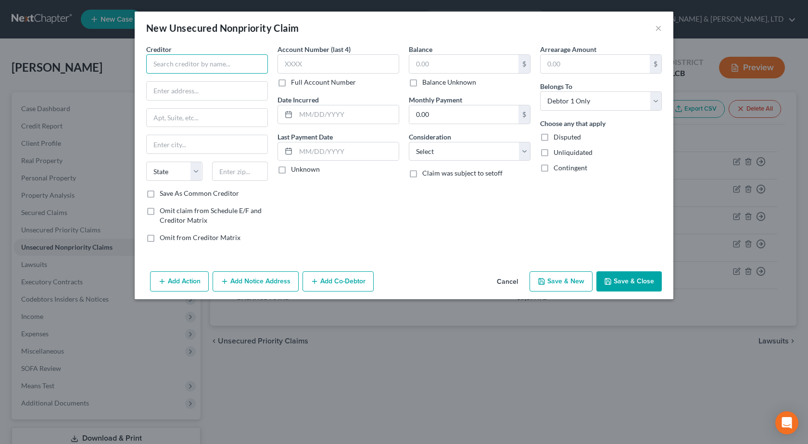
click at [205, 67] on input "text" at bounding box center [207, 63] width 122 height 19
type input "Abbott EMS of Illinois"
click at [220, 94] on input "text" at bounding box center [207, 91] width 121 height 18
type input "PO Box 847199"
type input "75284"
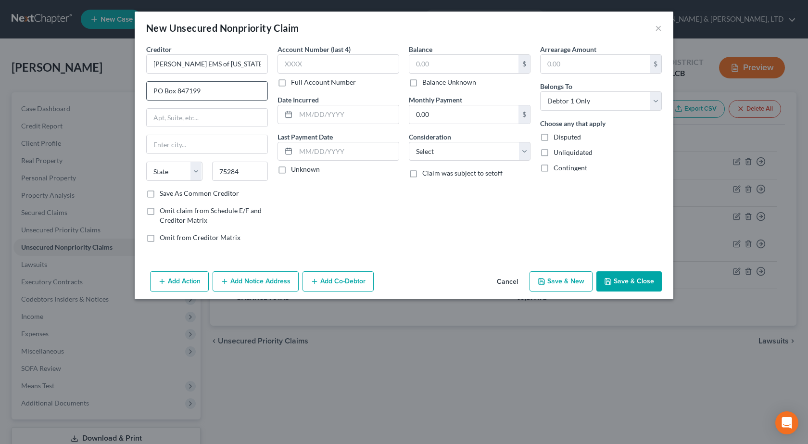
type input "Dallas"
select select "45"
click at [451, 70] on input "text" at bounding box center [464, 64] width 109 height 18
type input "4,447.15"
click at [432, 149] on select "Select Cable / Satellite Services Collection Agency Credit Card Debt Debt Couns…" at bounding box center [470, 151] width 122 height 19
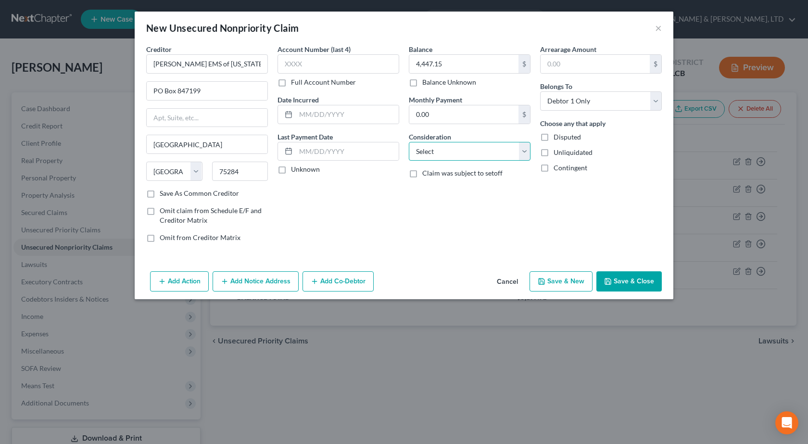
select select "9"
click at [409, 142] on select "Select Cable / Satellite Services Collection Agency Credit Card Debt Debt Couns…" at bounding box center [470, 151] width 122 height 19
click at [631, 276] on button "Save & Close" at bounding box center [629, 281] width 65 height 20
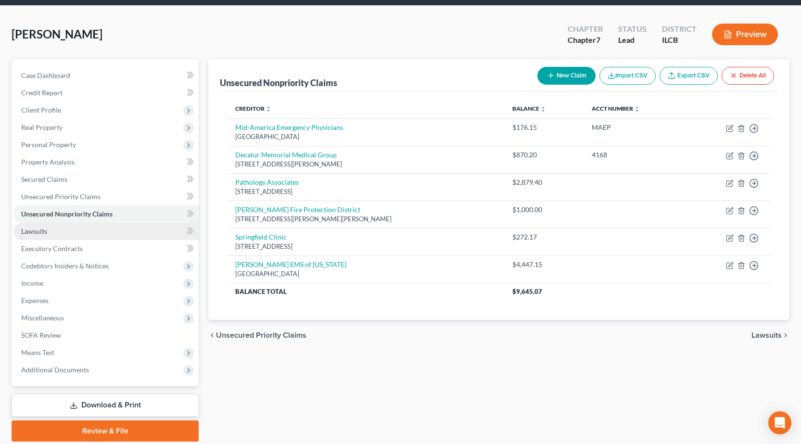
scroll to position [67, 0]
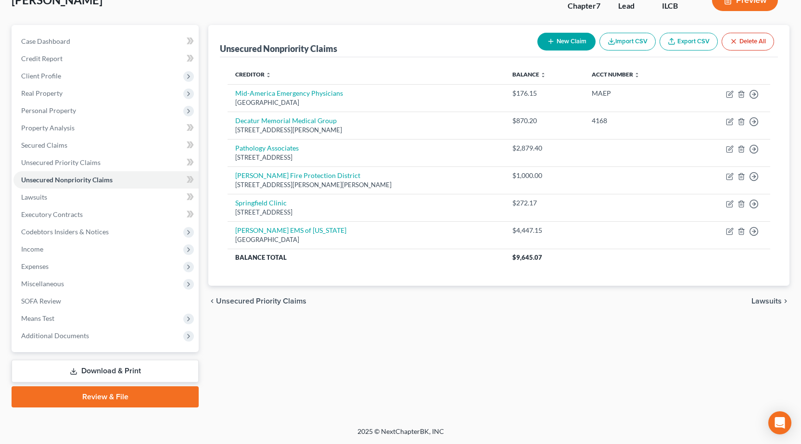
click at [129, 368] on link "Download & Print" at bounding box center [105, 371] width 187 height 23
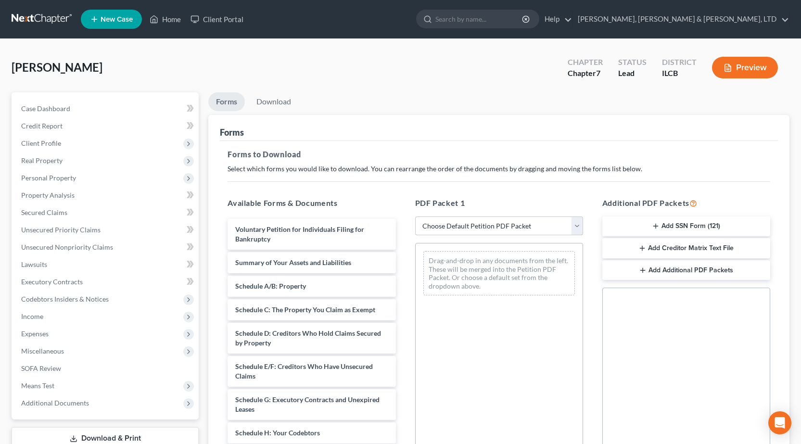
drag, startPoint x: 483, startPoint y: 224, endPoint x: 483, endPoint y: 230, distance: 6.7
click at [483, 224] on select "Choose Default Petition PDF Packet Complete Bankruptcy Petition (all forms and …" at bounding box center [499, 226] width 168 height 19
select select "0"
click at [419, 217] on select "Choose Default Petition PDF Packet Complete Bankruptcy Petition (all forms and …" at bounding box center [499, 226] width 168 height 19
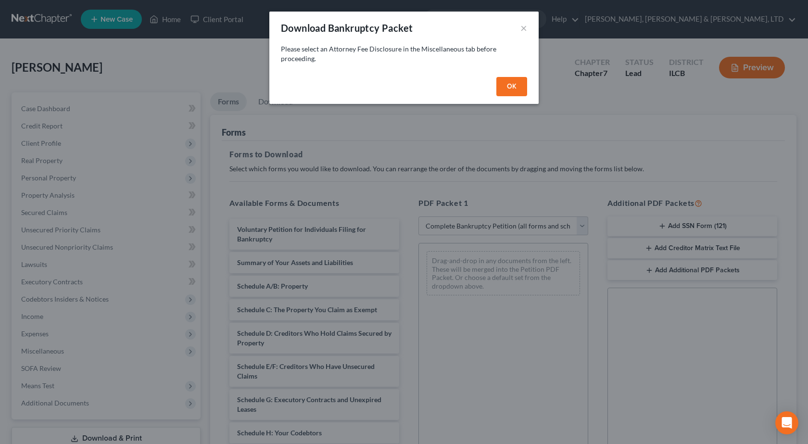
click at [512, 94] on button "OK" at bounding box center [512, 86] width 31 height 19
select select
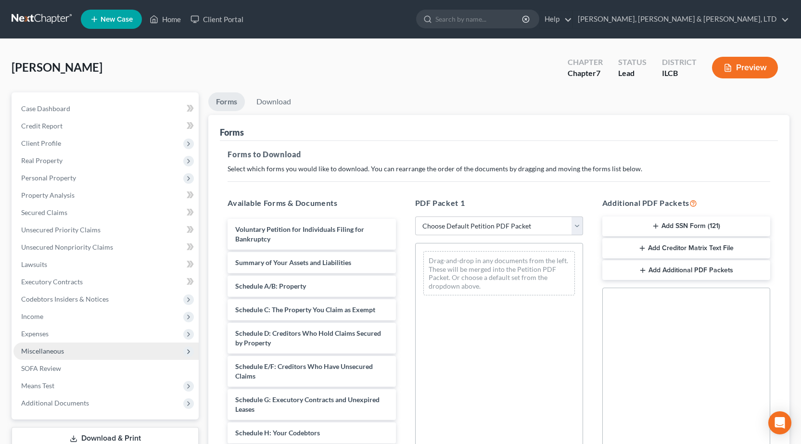
click at [48, 347] on span "Miscellaneous" at bounding box center [42, 351] width 43 height 8
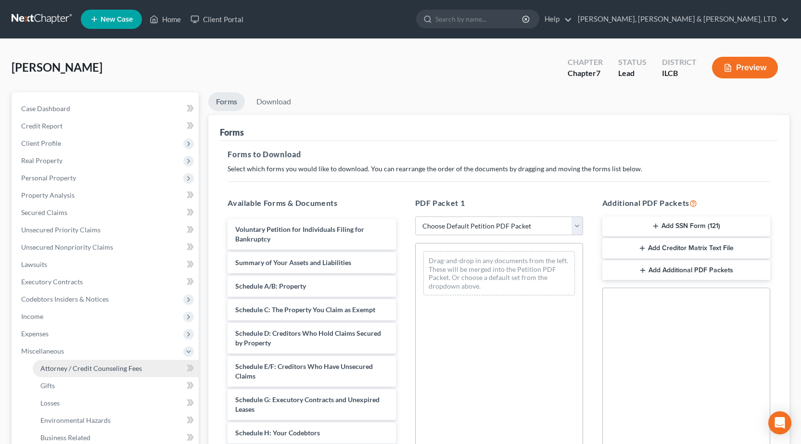
click at [113, 373] on link "Attorney / Credit Counseling Fees" at bounding box center [116, 368] width 166 height 17
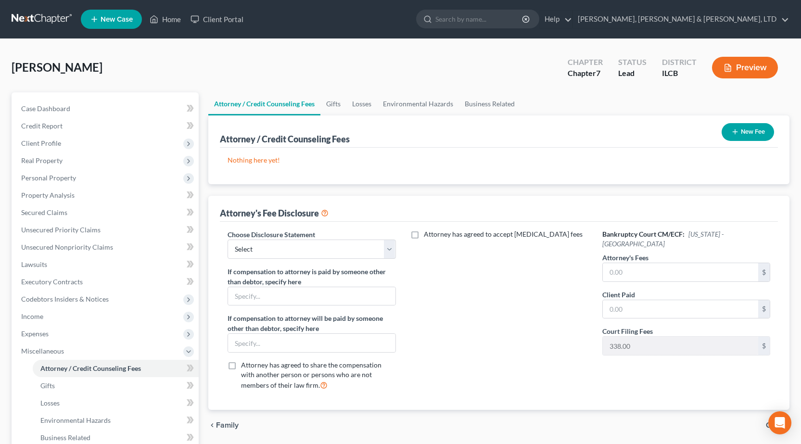
click at [736, 128] on icon "button" at bounding box center [735, 132] width 8 height 8
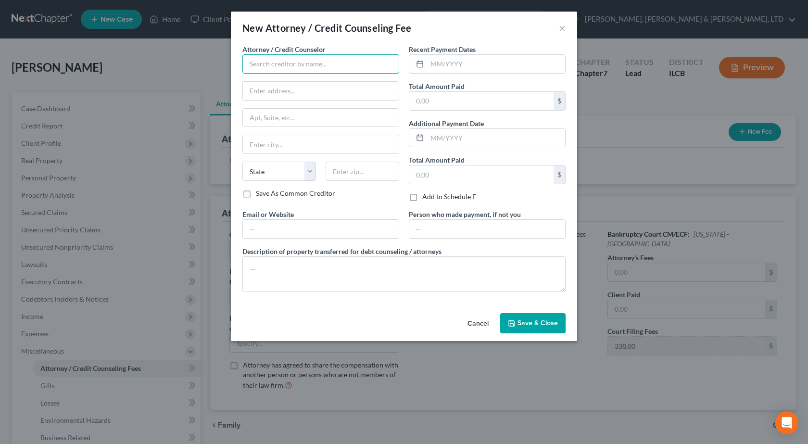
click at [310, 66] on input "text" at bounding box center [321, 63] width 157 height 19
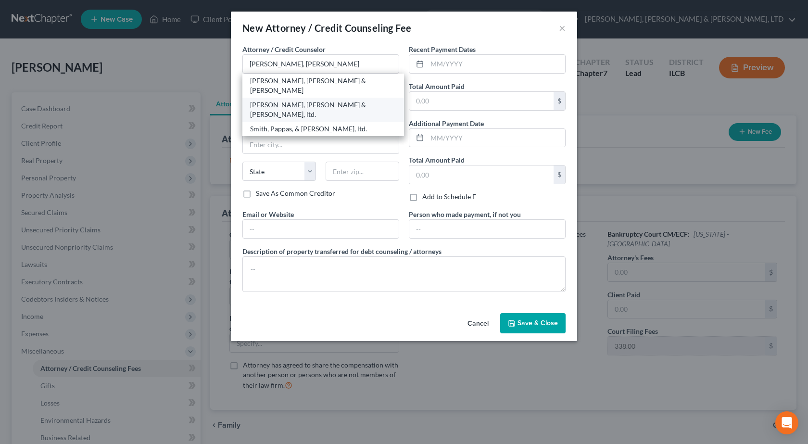
click at [297, 100] on div "Smith, Pappas & Jones, ltd." at bounding box center [323, 109] width 146 height 19
type input "Smith, Pappas & Jones, ltd."
type input "622 Jackson Avenue"
type input "Charleston"
select select "14"
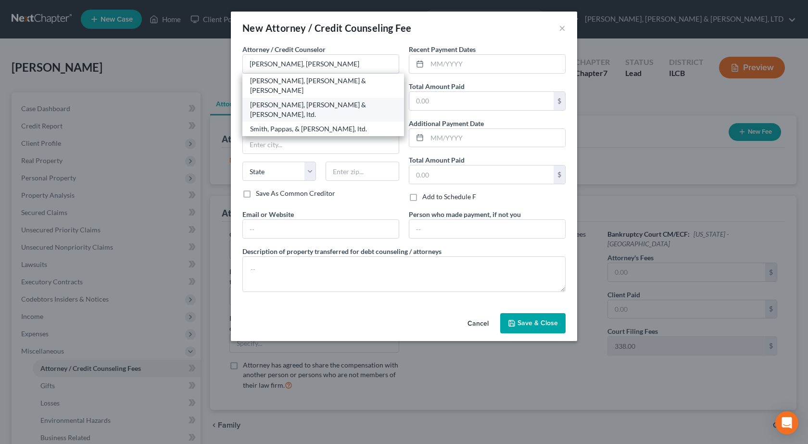
type input "61920"
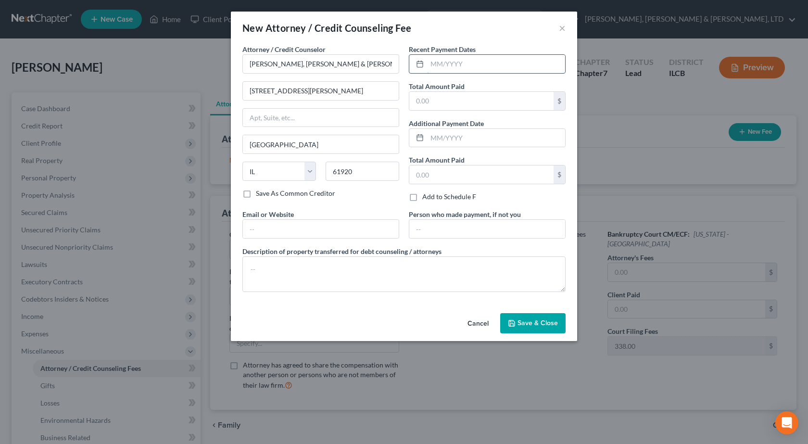
click at [448, 63] on input "text" at bounding box center [496, 64] width 138 height 18
type input "09/19/2025"
click at [470, 106] on input "text" at bounding box center [482, 101] width 144 height 18
type input "912"
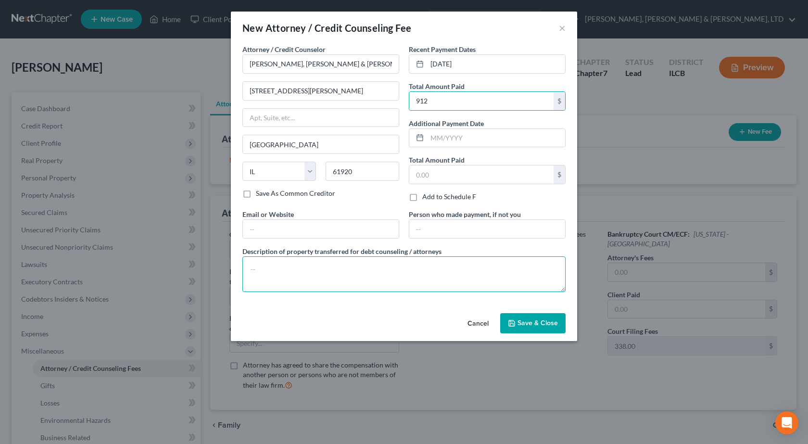
click at [316, 274] on textarea at bounding box center [404, 274] width 323 height 36
type textarea "Chapter 7 Bankruptcy Assistance"
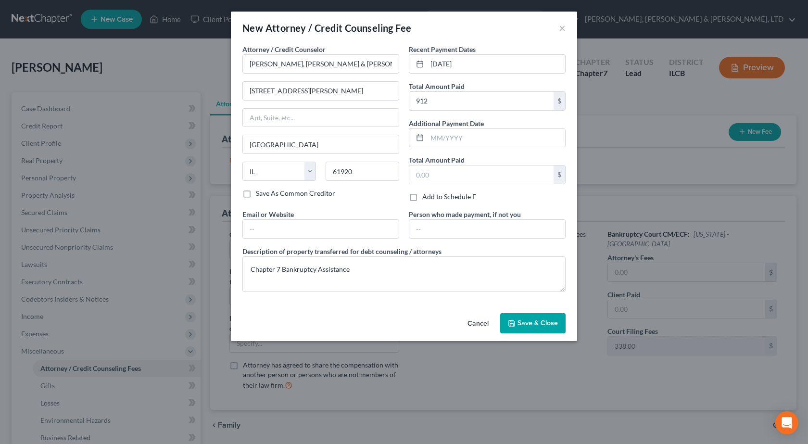
click at [519, 320] on span "Save & Close" at bounding box center [538, 323] width 40 height 8
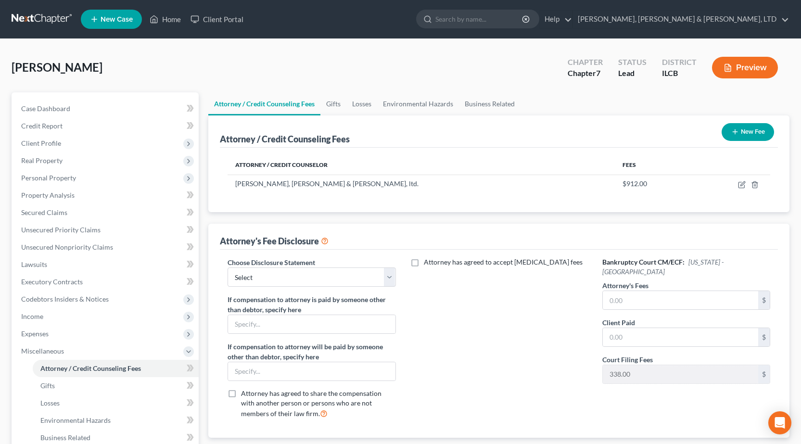
click at [755, 130] on button "New Fee" at bounding box center [748, 132] width 52 height 18
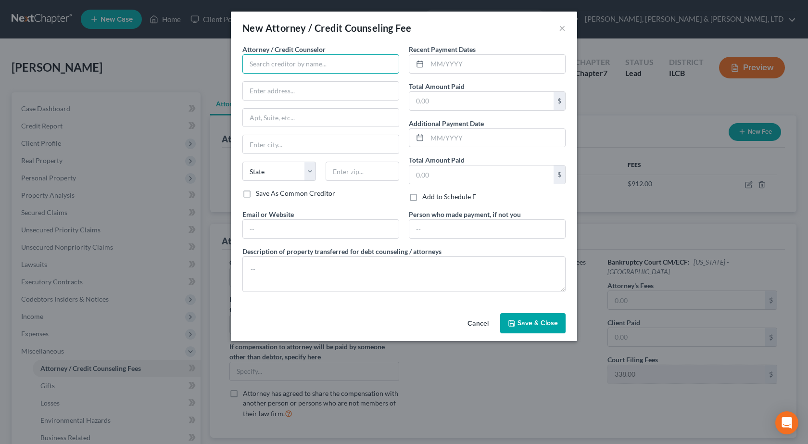
click at [359, 59] on input "text" at bounding box center [321, 63] width 157 height 19
type input "Hananwill Credit Counseling"
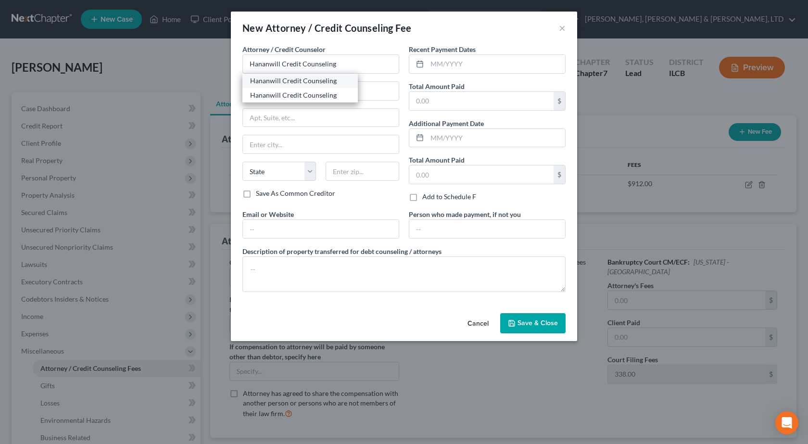
click at [280, 76] on div "Hananwill Credit Counseling" at bounding box center [300, 81] width 100 height 10
type input "115 N Cross St"
type input "Robinson"
select select "14"
type input "62454"
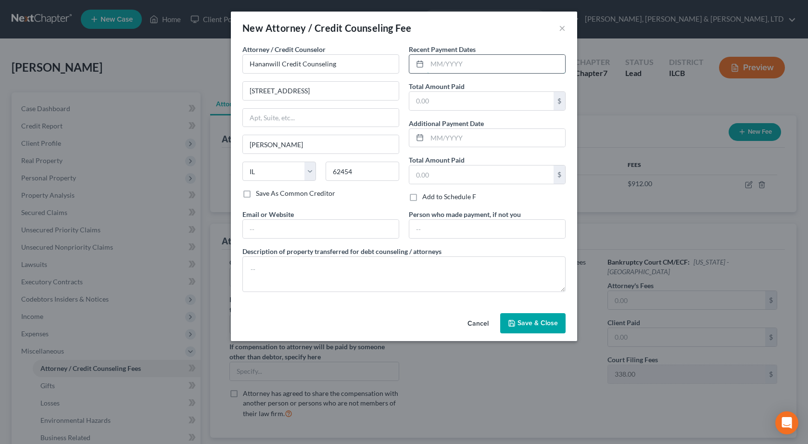
click at [437, 63] on input "text" at bounding box center [496, 64] width 138 height 18
click at [287, 272] on textarea at bounding box center [404, 274] width 323 height 36
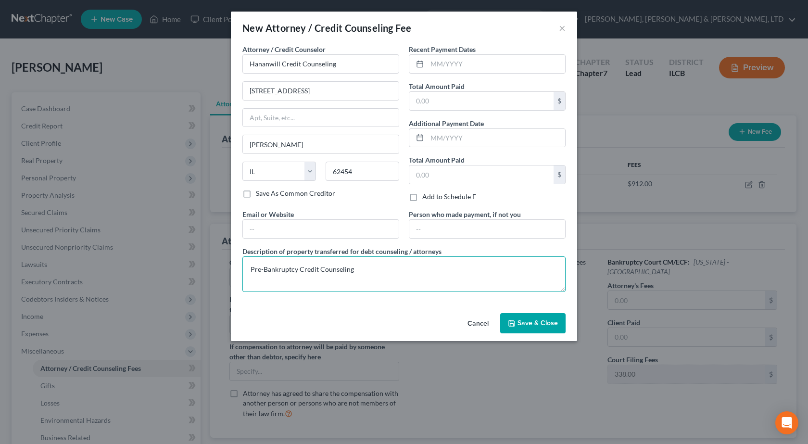
type textarea "Pre-Bankruptcy Credit Counseling"
click at [531, 320] on span "Save & Close" at bounding box center [538, 323] width 40 height 8
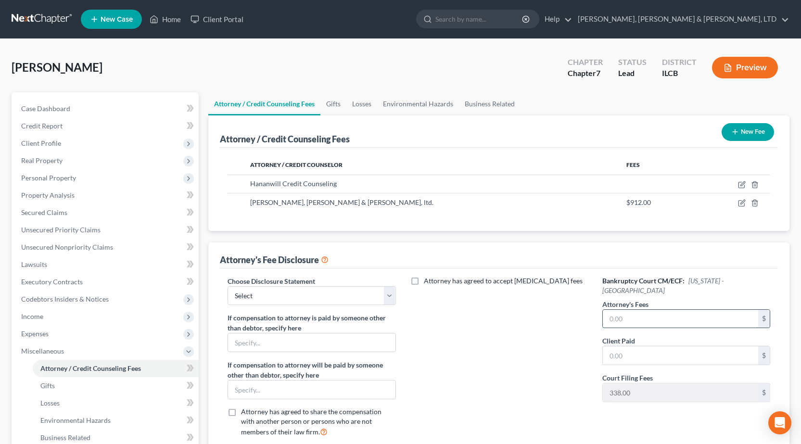
click at [639, 310] on input "text" at bounding box center [680, 319] width 155 height 18
type input "912"
click at [635, 351] on input "text" at bounding box center [680, 355] width 155 height 18
type input "912"
click at [320, 302] on select "Select Southern Central" at bounding box center [312, 295] width 168 height 19
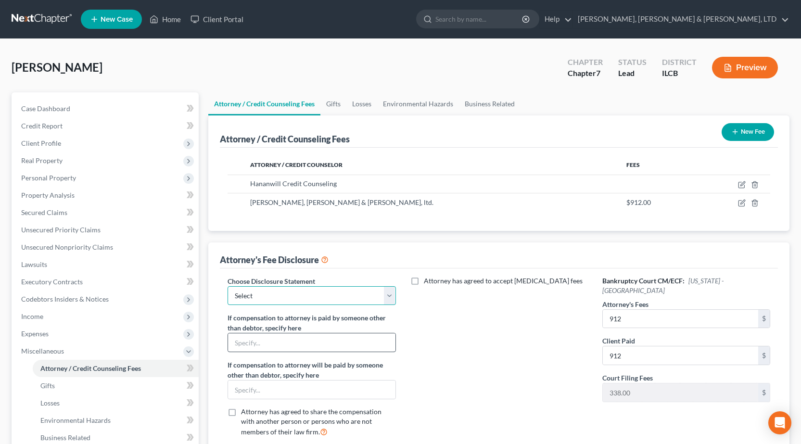
select select "1"
click at [228, 286] on select "Select Southern Central" at bounding box center [312, 295] width 168 height 19
click at [496, 384] on div "Attorney has agreed to accept retainer fees" at bounding box center [499, 360] width 187 height 169
click at [466, 354] on div "Attorney has agreed to accept retainer fees" at bounding box center [499, 360] width 187 height 169
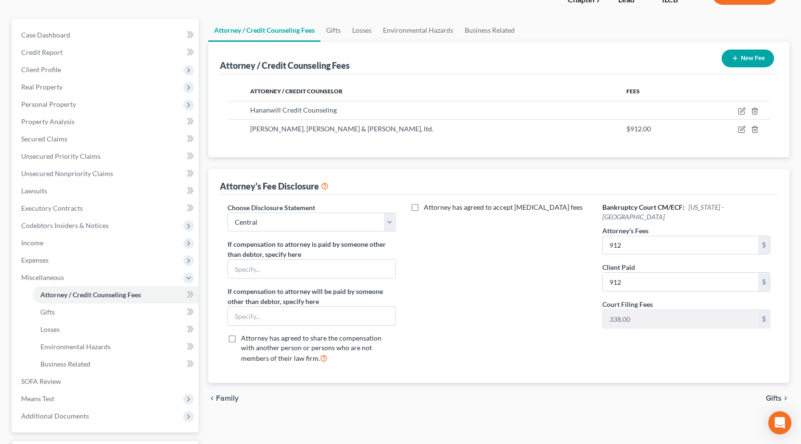
scroll to position [154, 0]
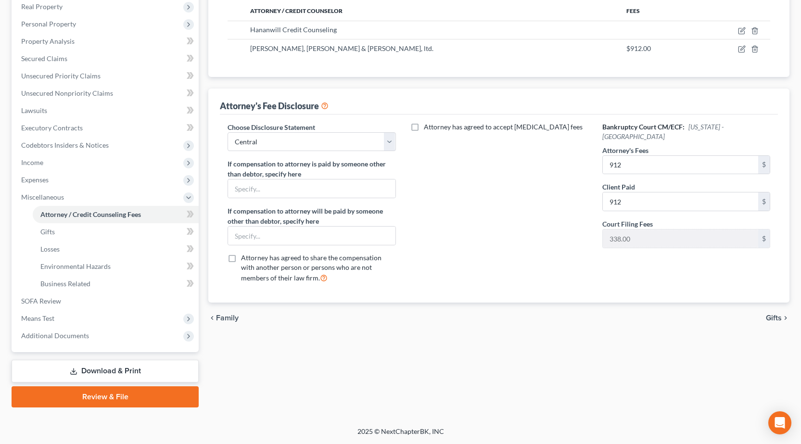
click at [104, 370] on link "Download & Print" at bounding box center [105, 371] width 187 height 23
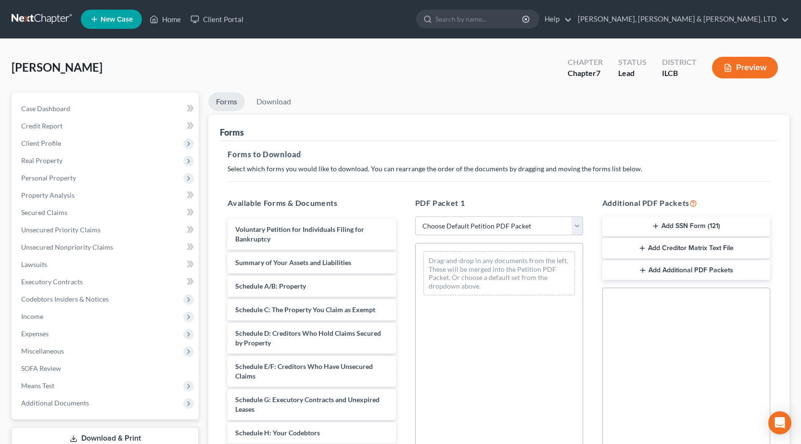
drag, startPoint x: 471, startPoint y: 231, endPoint x: 465, endPoint y: 233, distance: 6.1
click at [471, 231] on select "Choose Default Petition PDF Packet Complete Bankruptcy Petition (all forms and …" at bounding box center [499, 226] width 168 height 19
select select "0"
click at [415, 217] on select "Choose Default Petition PDF Packet Complete Bankruptcy Petition (all forms and …" at bounding box center [499, 226] width 168 height 19
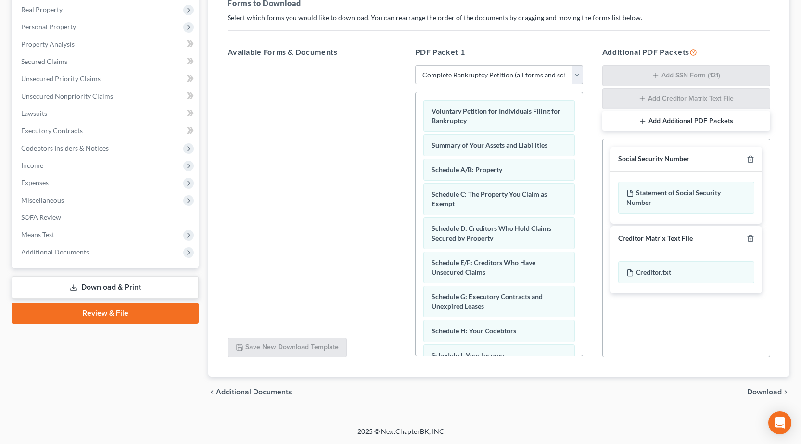
click at [776, 393] on span "Download" at bounding box center [764, 392] width 35 height 8
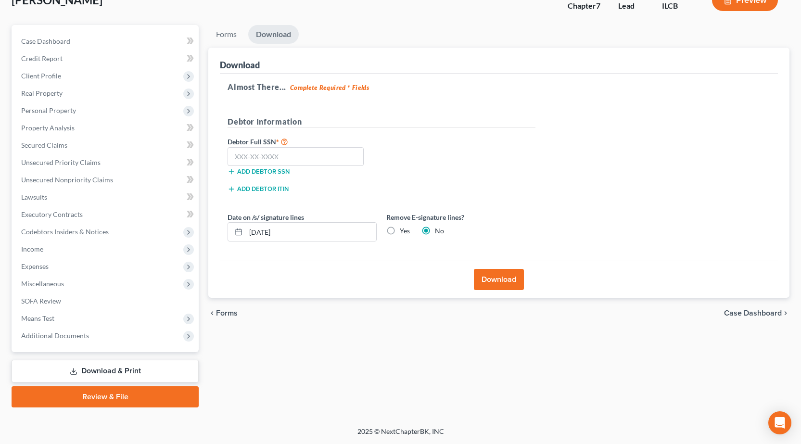
scroll to position [67, 0]
click at [272, 157] on input "text" at bounding box center [296, 156] width 136 height 19
type input "333-48-5218"
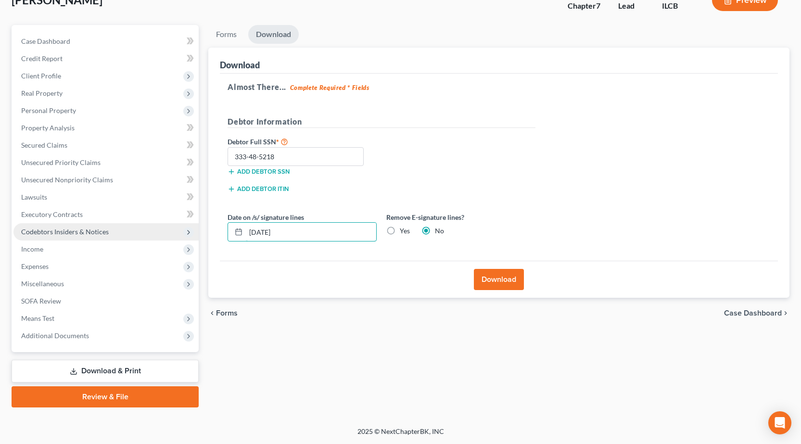
drag, startPoint x: 321, startPoint y: 227, endPoint x: 72, endPoint y: 236, distance: 248.9
click at [72, 236] on div "Petition Navigation Case Dashboard Payments Invoices Payments Payments Credit R…" at bounding box center [401, 216] width 788 height 383
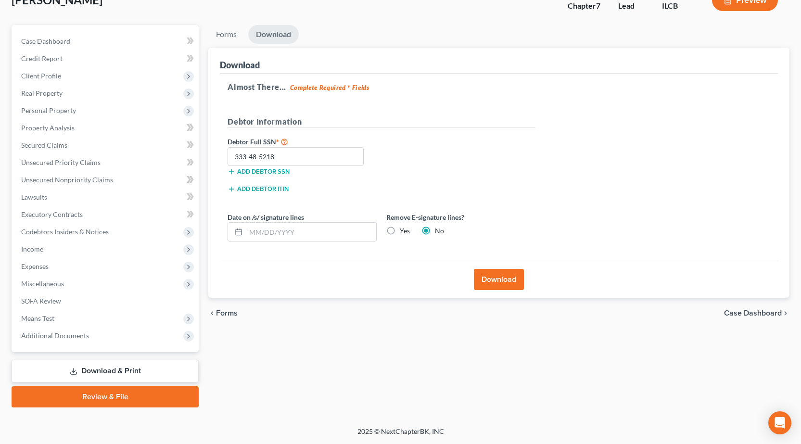
click at [400, 231] on label "Yes" at bounding box center [405, 231] width 10 height 10
click at [404, 231] on input "Yes" at bounding box center [407, 229] width 6 height 6
radio input "true"
radio input "false"
click at [487, 289] on button "Download" at bounding box center [499, 279] width 50 height 21
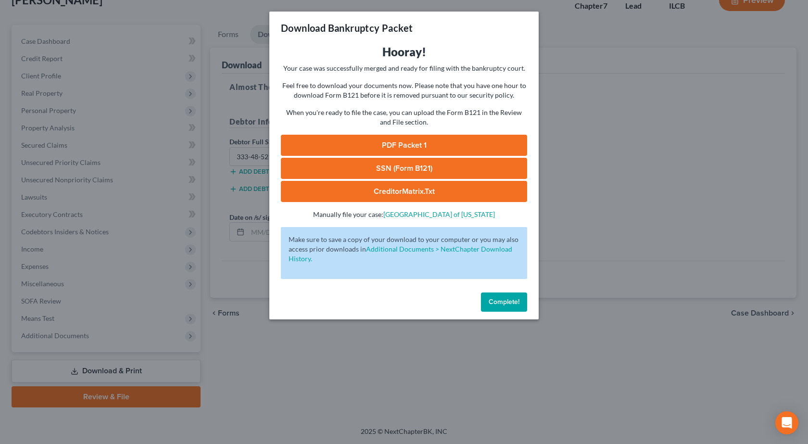
click at [400, 136] on link "PDF Packet 1" at bounding box center [404, 145] width 246 height 21
click at [130, 223] on div "Download Bankruptcy Packet Hooray! Your case was successfully merged and ready …" at bounding box center [404, 222] width 808 height 444
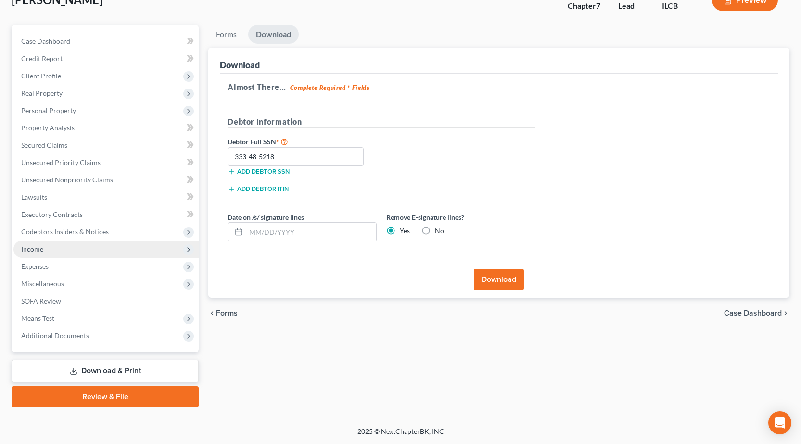
click at [58, 248] on span "Income" at bounding box center [105, 249] width 185 height 17
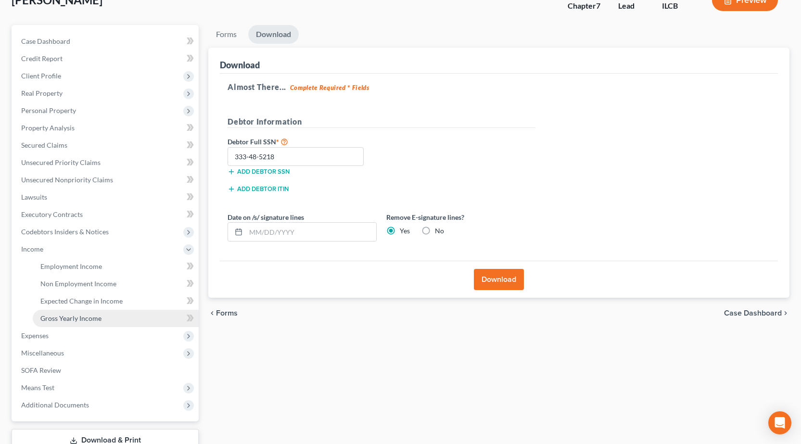
click at [76, 322] on span "Gross Yearly Income" at bounding box center [70, 318] width 61 height 8
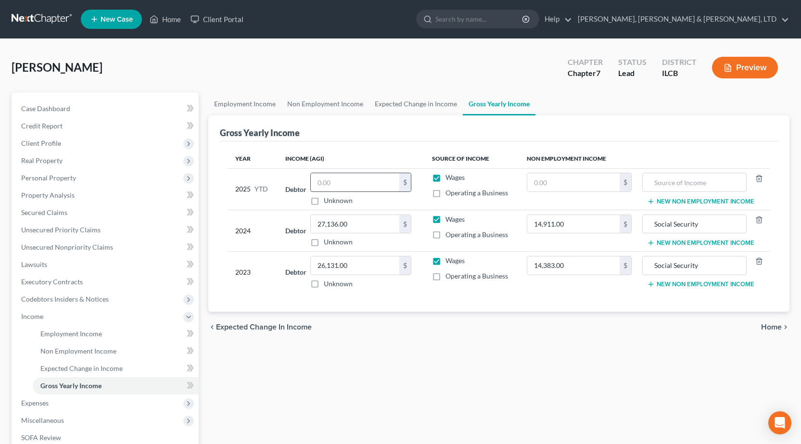
click at [324, 178] on input "text" at bounding box center [355, 182] width 89 height 18
click at [306, 106] on link "Non Employment Income" at bounding box center [326, 103] width 88 height 23
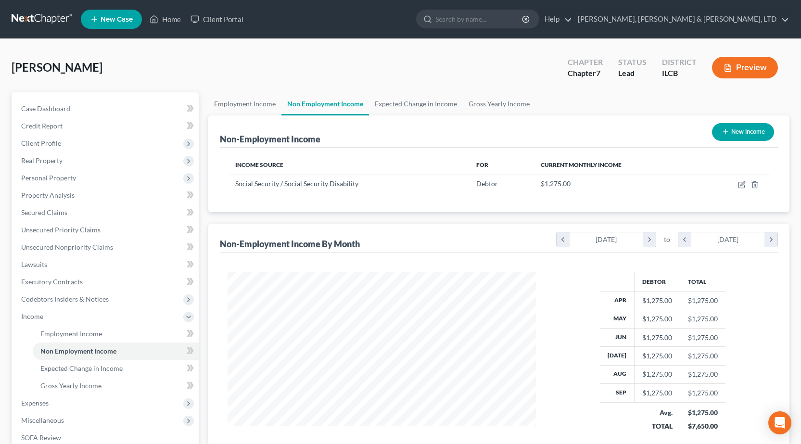
scroll to position [173, 328]
click at [435, 118] on div "Non-Employment Income New Income" at bounding box center [499, 131] width 558 height 32
click at [80, 388] on span "Gross Yearly Income" at bounding box center [70, 386] width 61 height 8
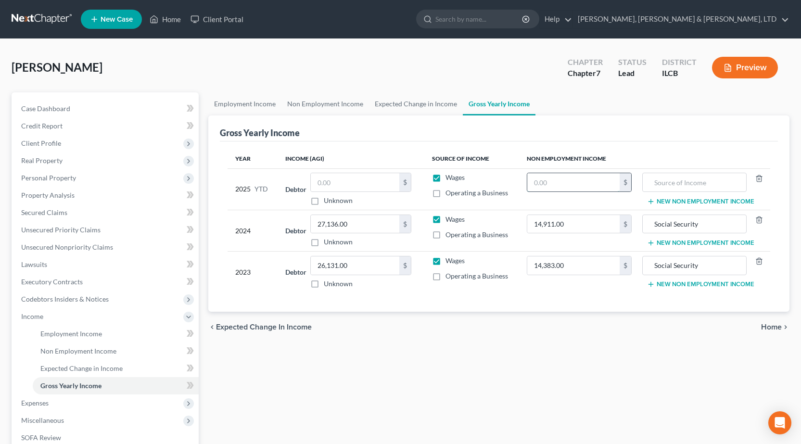
click at [575, 181] on input "text" at bounding box center [573, 182] width 93 height 18
type input "12,750"
drag, startPoint x: 724, startPoint y: 223, endPoint x: 474, endPoint y: 228, distance: 249.3
click at [474, 228] on tr "2024 Debtor 27,136.00 $ Unknown Balance Undetermined 27,136.00 $ Unknown Wages …" at bounding box center [499, 230] width 543 height 41
drag, startPoint x: 670, startPoint y: 176, endPoint x: 533, endPoint y: 179, distance: 136.7
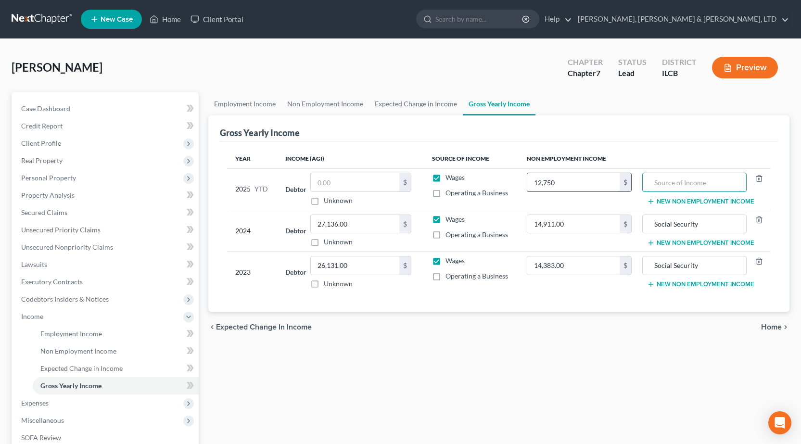
click at [670, 177] on input "text" at bounding box center [694, 182] width 93 height 18
paste input "Social Security"
type input "Social Security"
click at [334, 180] on input "text" at bounding box center [355, 182] width 89 height 18
type input "24,446.71"
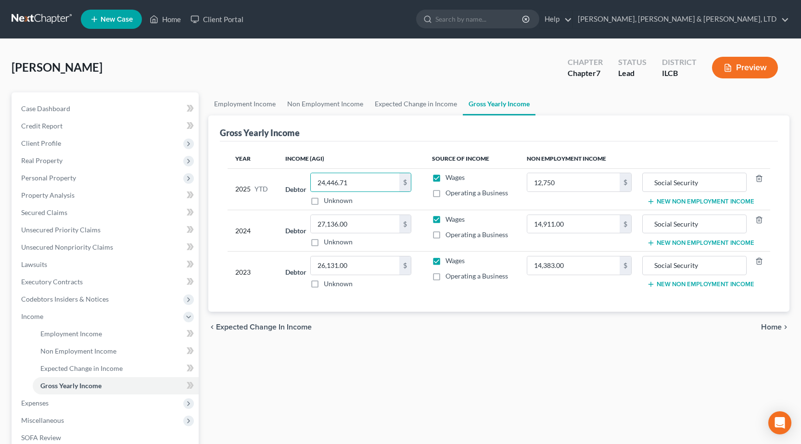
drag, startPoint x: 435, startPoint y: 412, endPoint x: 386, endPoint y: 398, distance: 50.2
click at [434, 412] on div "Employment Income Non Employment Income Expected Change in Income Gross Yearly …" at bounding box center [499, 318] width 591 height 452
click at [48, 214] on span "Secured Claims" at bounding box center [44, 212] width 46 height 8
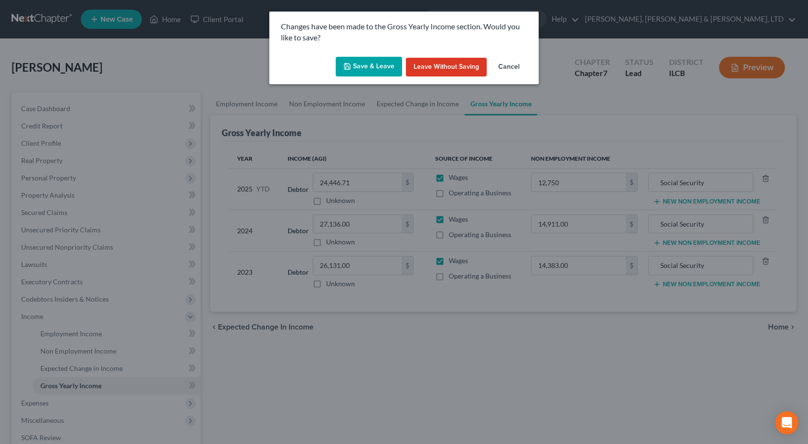
click at [350, 64] on icon "button" at bounding box center [348, 67] width 8 height 8
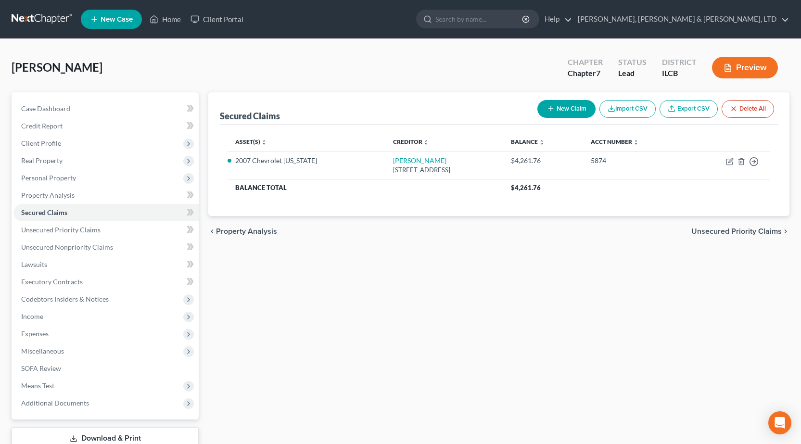
click at [35, 18] on link at bounding box center [43, 19] width 62 height 17
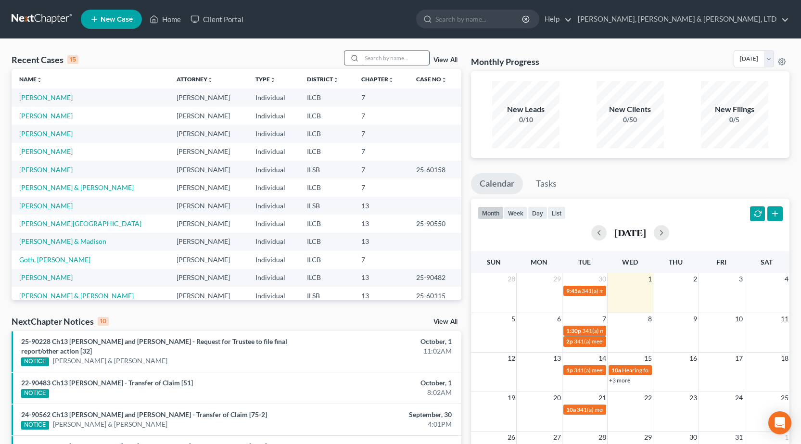
drag, startPoint x: 390, startPoint y: 62, endPoint x: 384, endPoint y: 62, distance: 6.3
click at [390, 62] on input "search" at bounding box center [395, 58] width 67 height 14
type input "seten"
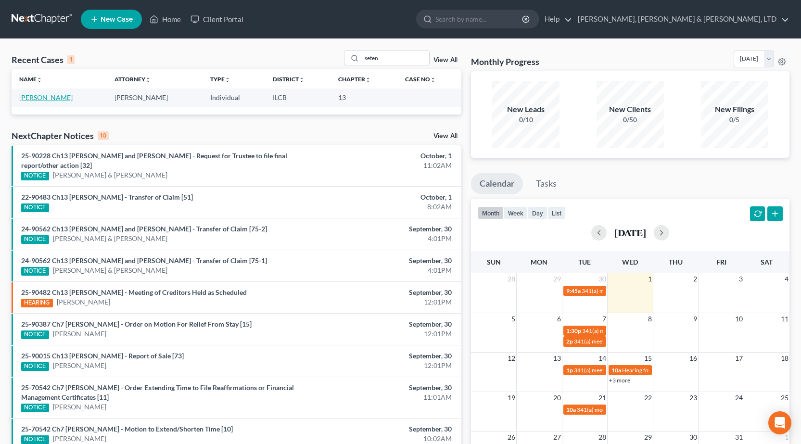
click at [49, 100] on link "[PERSON_NAME]" at bounding box center [45, 97] width 53 height 8
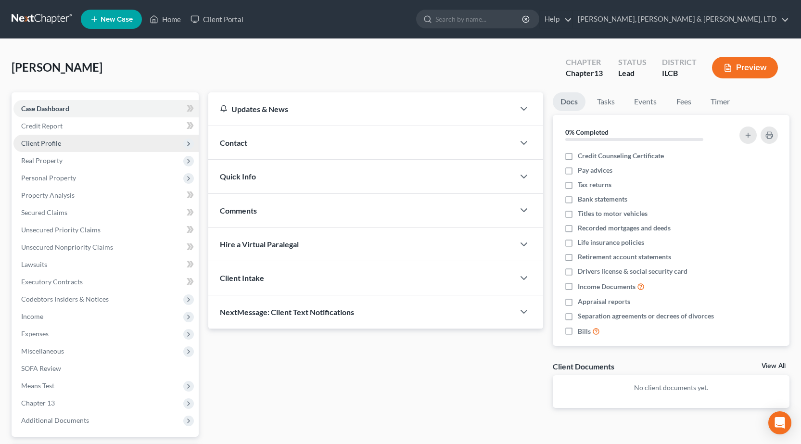
click at [72, 144] on span "Client Profile" at bounding box center [105, 143] width 185 height 17
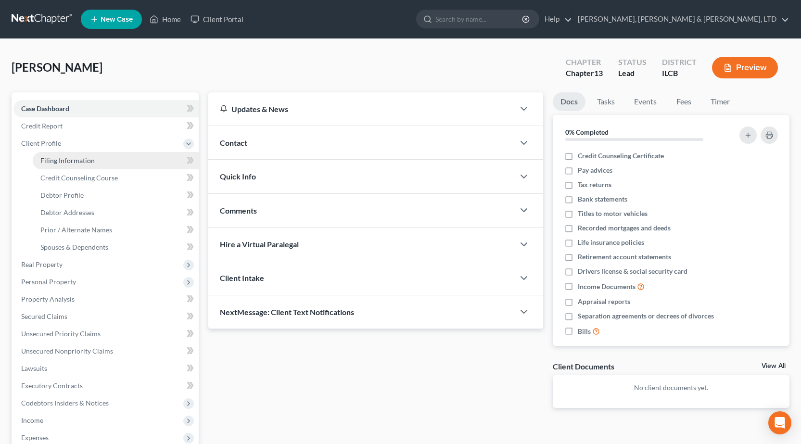
click at [86, 163] on span "Filing Information" at bounding box center [67, 160] width 54 height 8
select select "1"
select select "0"
select select "3"
select select "14"
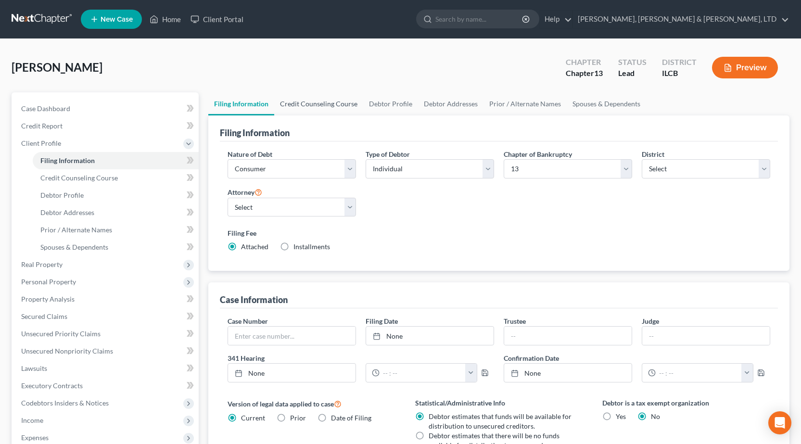
click at [328, 111] on link "Credit Counseling Course" at bounding box center [318, 103] width 89 height 23
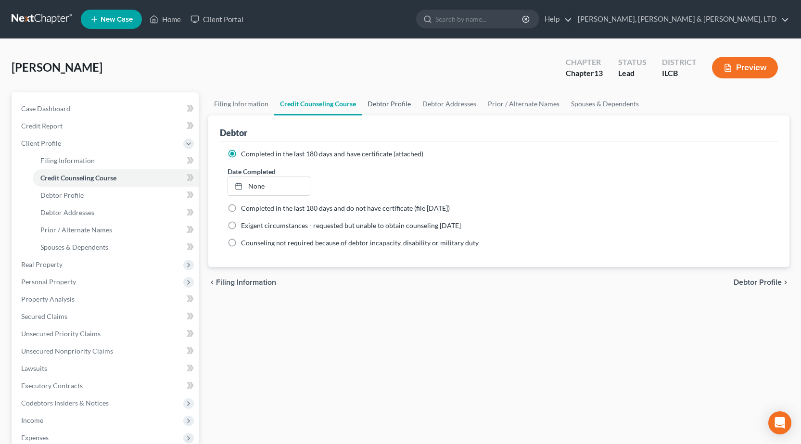
click at [391, 103] on link "Debtor Profile" at bounding box center [389, 103] width 55 height 23
select select "0"
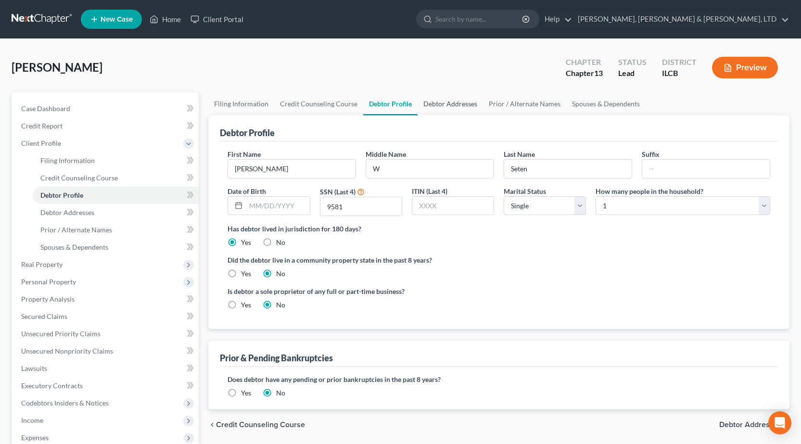
click at [431, 98] on link "Debtor Addresses" at bounding box center [450, 103] width 65 height 23
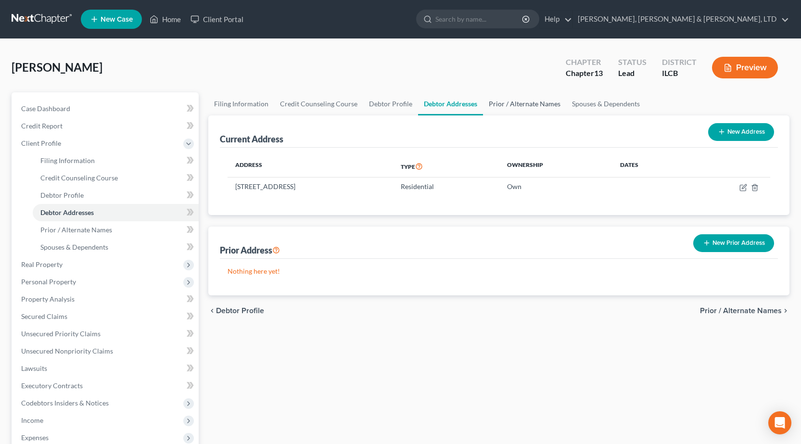
click at [507, 102] on link "Prior / Alternate Names" at bounding box center [524, 103] width 83 height 23
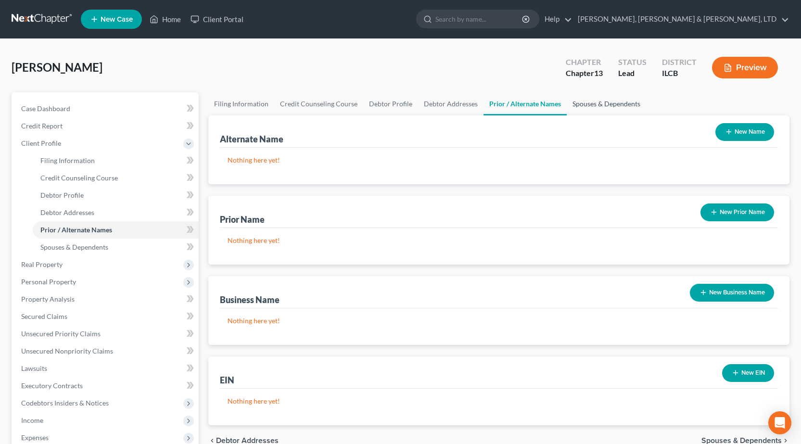
click at [589, 103] on link "Spouses & Dependents" at bounding box center [606, 103] width 79 height 23
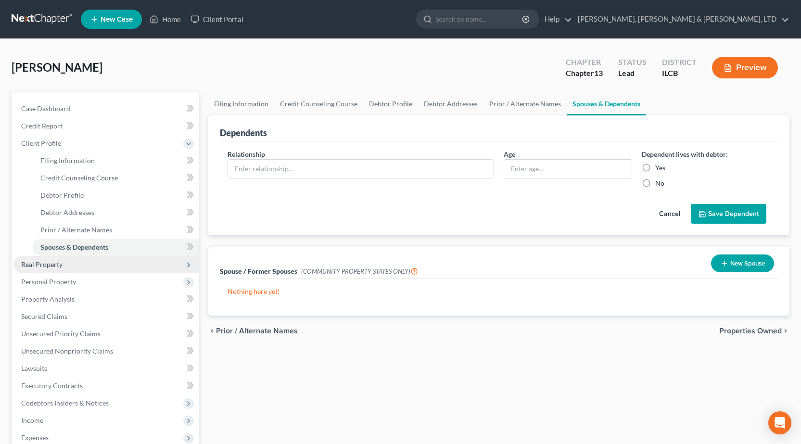
click at [70, 269] on span "Real Property" at bounding box center [105, 264] width 185 height 17
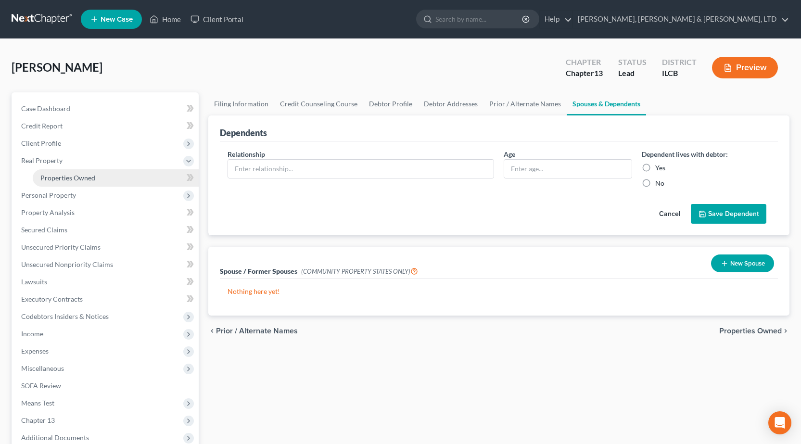
click at [67, 181] on span "Properties Owned" at bounding box center [67, 178] width 55 height 8
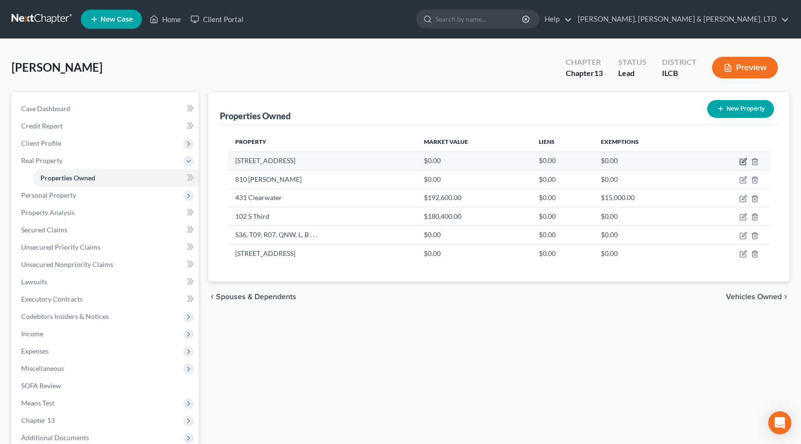
click at [745, 161] on icon "button" at bounding box center [744, 162] width 8 height 8
select select "14"
select select "0"
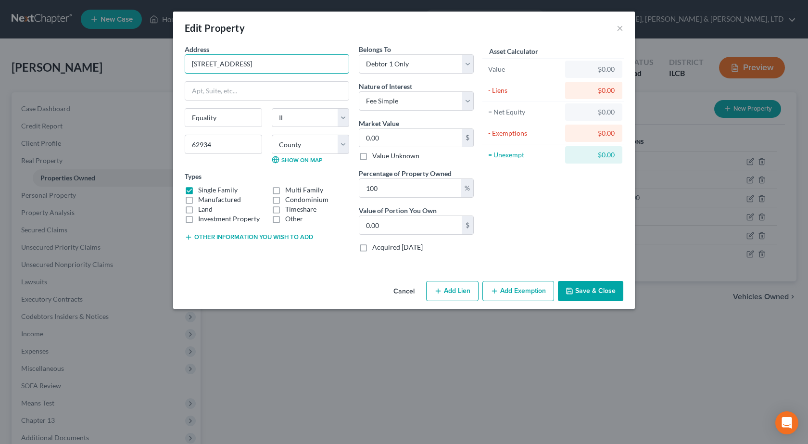
drag, startPoint x: 287, startPoint y: 69, endPoint x: 63, endPoint y: 71, distance: 224.3
click at [63, 71] on div "Edit Property × Address * 4950 [GEOGRAPHIC_DATA] Equality State [US_STATE][GEOG…" at bounding box center [404, 222] width 808 height 444
click at [403, 138] on input "0.00" at bounding box center [410, 138] width 102 height 18
click at [600, 289] on button "Save & Close" at bounding box center [590, 291] width 65 height 20
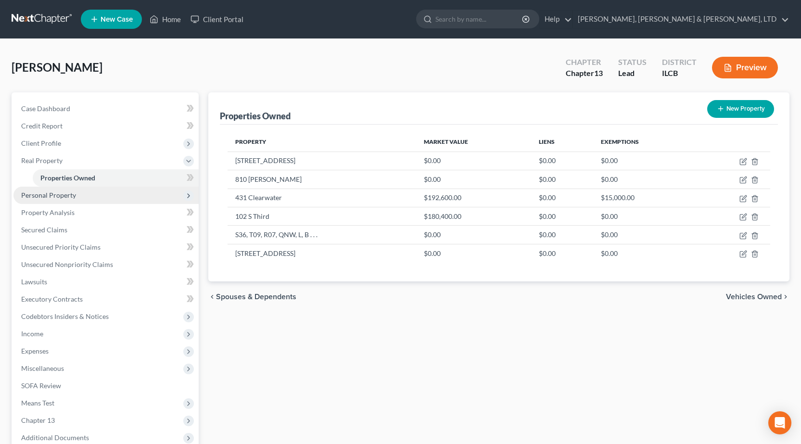
click at [88, 195] on span "Personal Property" at bounding box center [105, 195] width 185 height 17
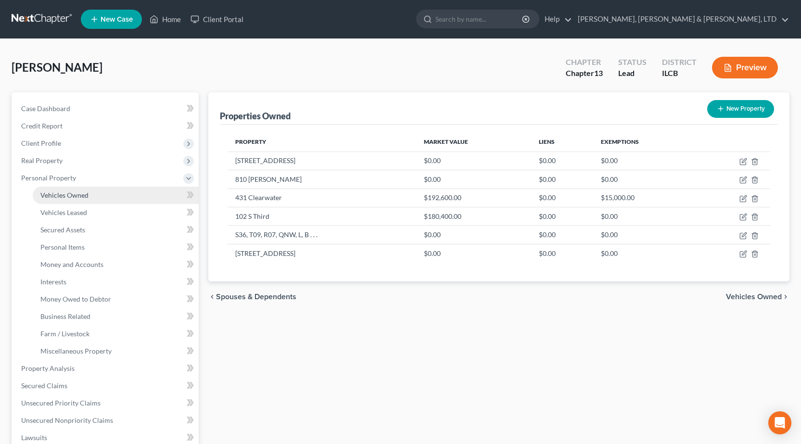
click at [86, 203] on link "Vehicles Owned" at bounding box center [116, 195] width 166 height 17
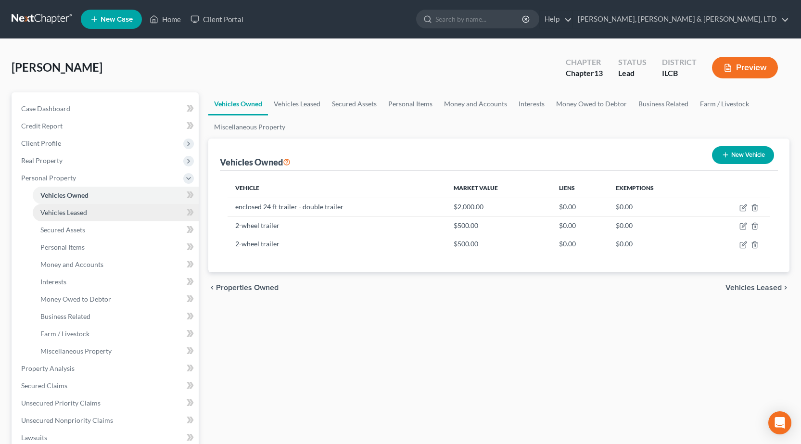
click at [88, 212] on link "Vehicles Leased" at bounding box center [116, 212] width 166 height 17
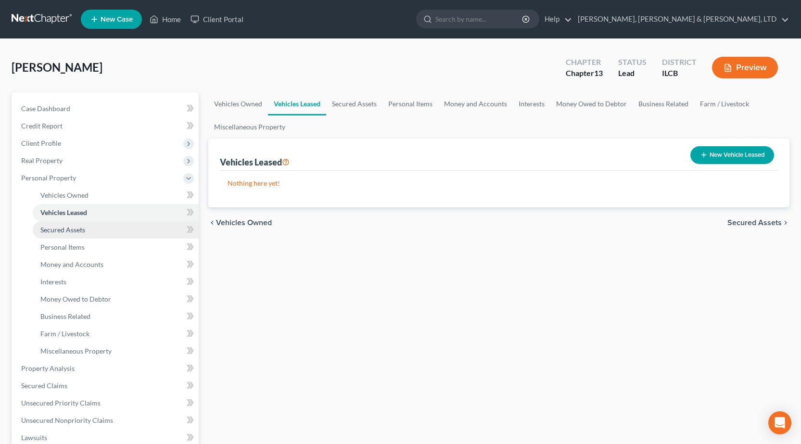
click at [76, 226] on span "Secured Assets" at bounding box center [62, 230] width 45 height 8
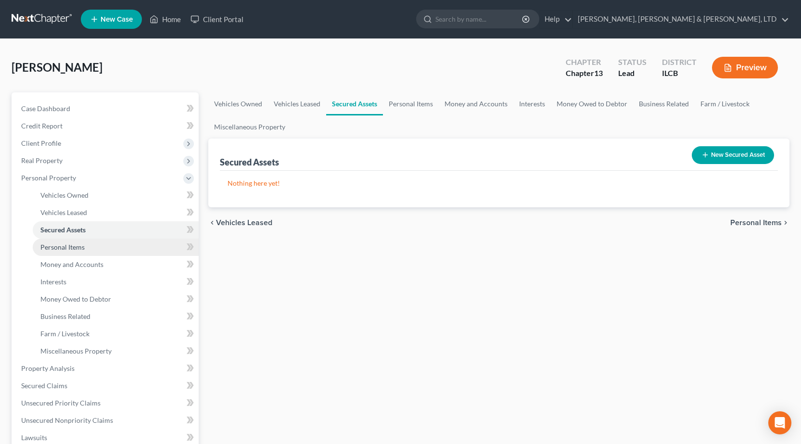
click at [69, 247] on span "Personal Items" at bounding box center [62, 247] width 44 height 8
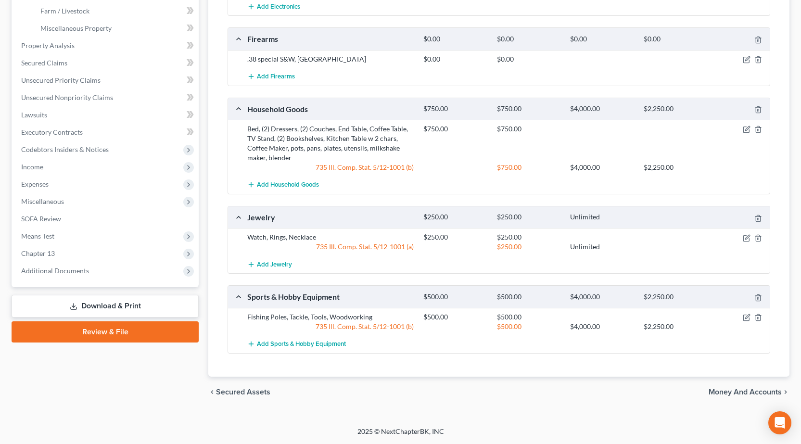
scroll to position [130, 0]
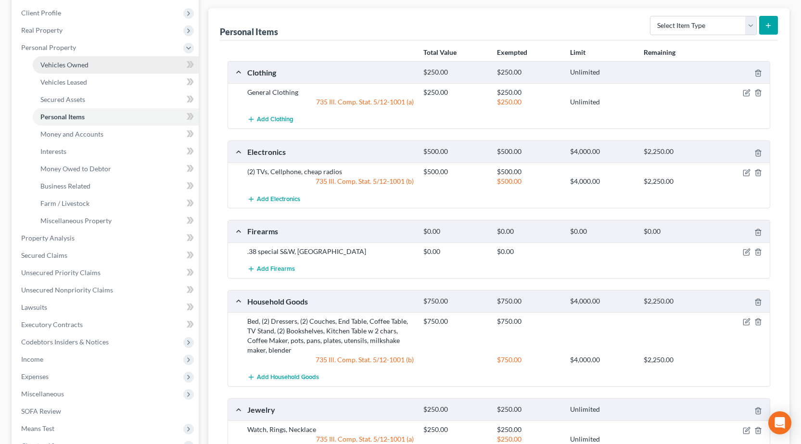
click at [86, 63] on span "Vehicles Owned" at bounding box center [64, 65] width 48 height 8
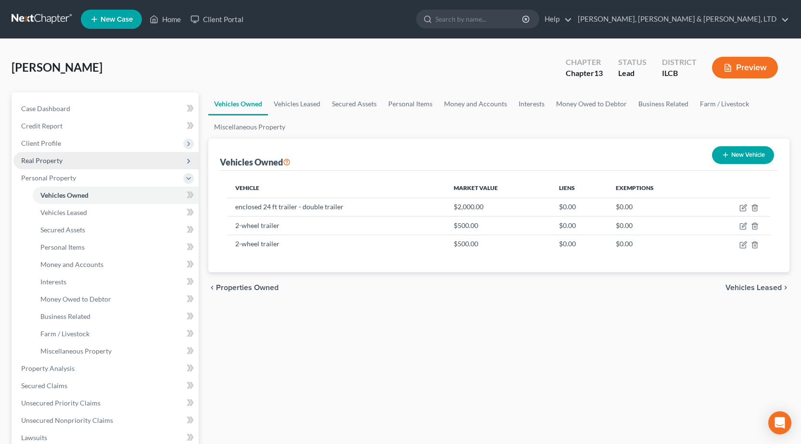
click at [63, 161] on span "Real Property" at bounding box center [105, 160] width 185 height 17
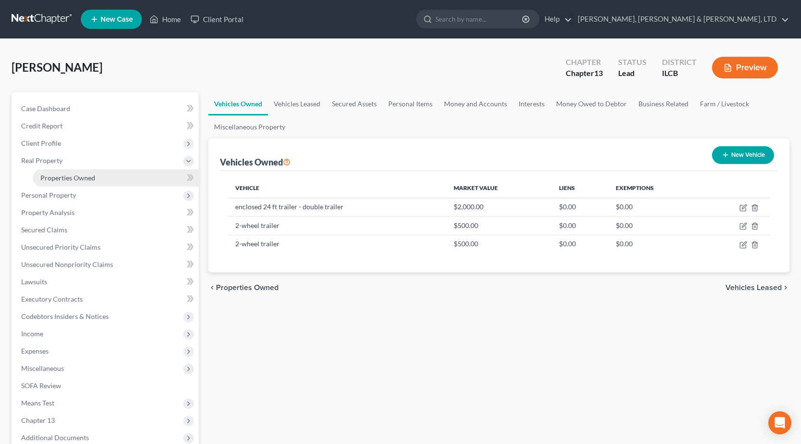
click at [60, 178] on span "Properties Owned" at bounding box center [67, 178] width 55 height 8
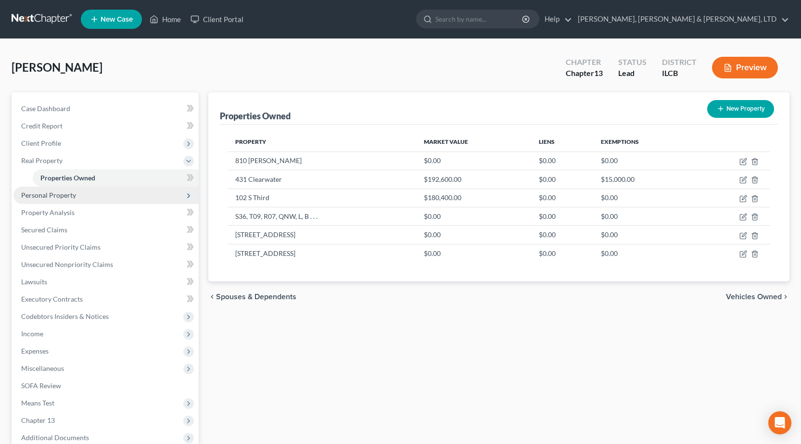
click at [66, 198] on span "Personal Property" at bounding box center [48, 195] width 55 height 8
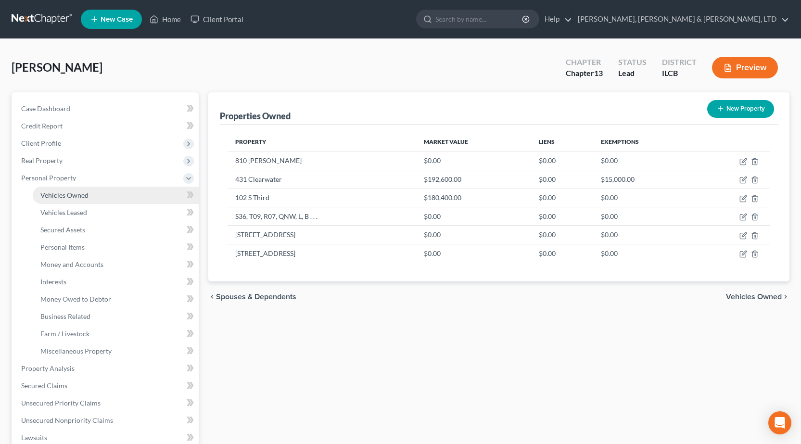
click at [73, 196] on span "Vehicles Owned" at bounding box center [64, 195] width 48 height 8
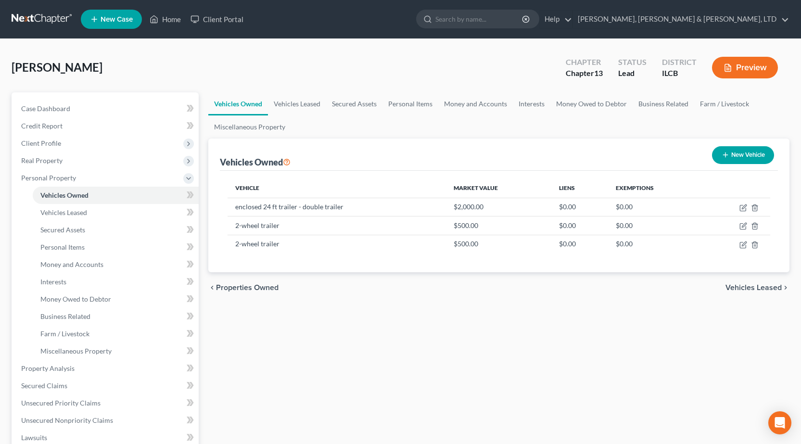
click at [731, 155] on button "New Vehicle" at bounding box center [743, 155] width 62 height 18
select select "0"
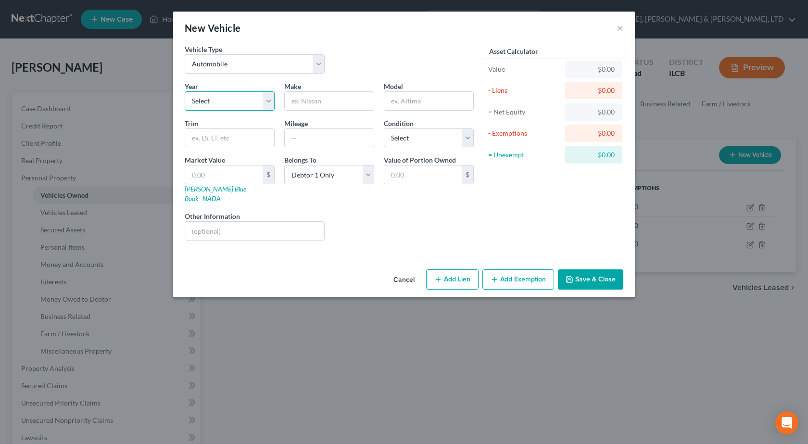
click at [219, 105] on select "Select 2026 2025 2024 2023 2022 2021 2020 2019 2018 2017 2016 2015 2014 2013 20…" at bounding box center [230, 100] width 90 height 19
select select "15"
click at [185, 91] on select "Select 2026 2025 2024 2023 2022 2021 2020 2019 2018 2017 2016 2015 2014 2013 20…" at bounding box center [230, 100] width 90 height 19
click at [325, 105] on input "text" at bounding box center [329, 101] width 89 height 18
type input "Ford"
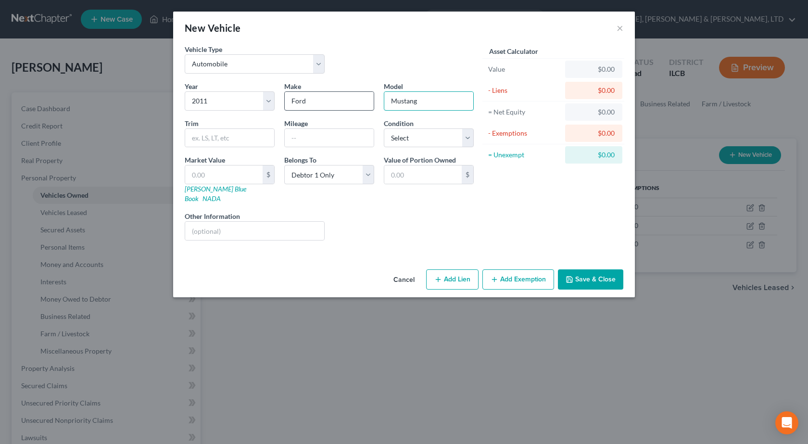
type input "Mustang"
type input "42000"
click at [232, 175] on input "text" at bounding box center [223, 175] width 77 height 18
type input "1"
type input "1.00"
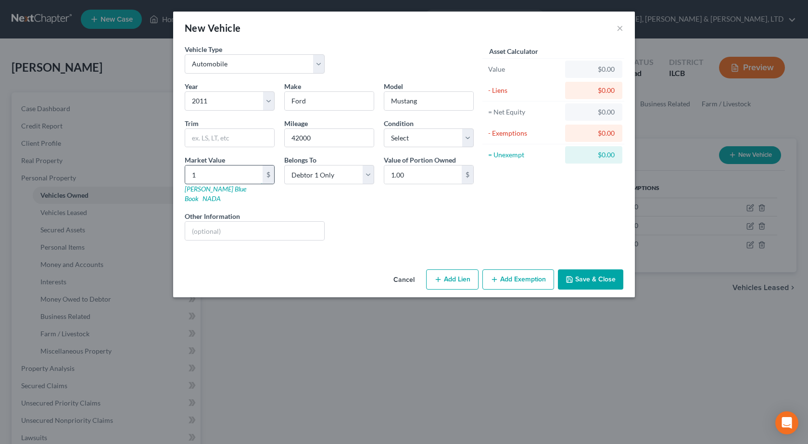
type input "18"
type input "18.00"
type input "186"
type input "186.00"
type input "1868"
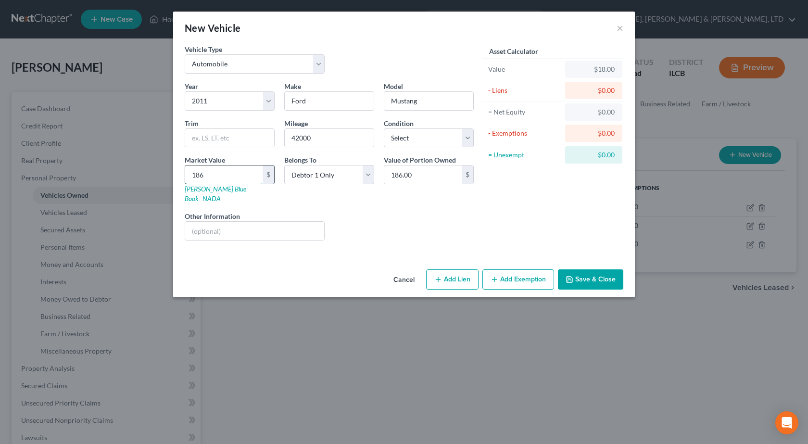
type input "1,868.00"
type input "1,8681"
type input "18,681.00"
type input "18,681"
drag, startPoint x: 594, startPoint y: 271, endPoint x: 576, endPoint y: 272, distance: 18.8
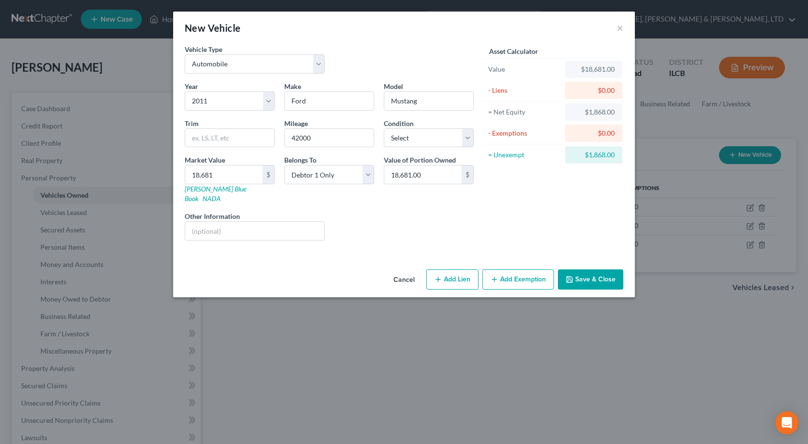
click at [595, 271] on button "Save & Close" at bounding box center [590, 279] width 65 height 20
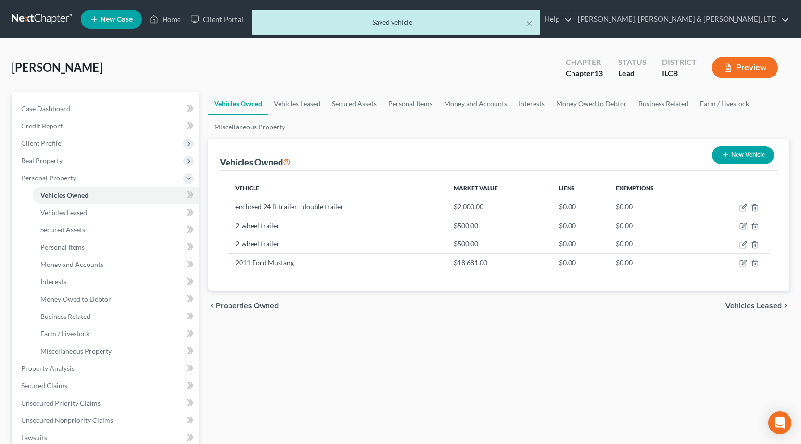
click at [736, 151] on button "New Vehicle" at bounding box center [743, 155] width 62 height 18
select select "0"
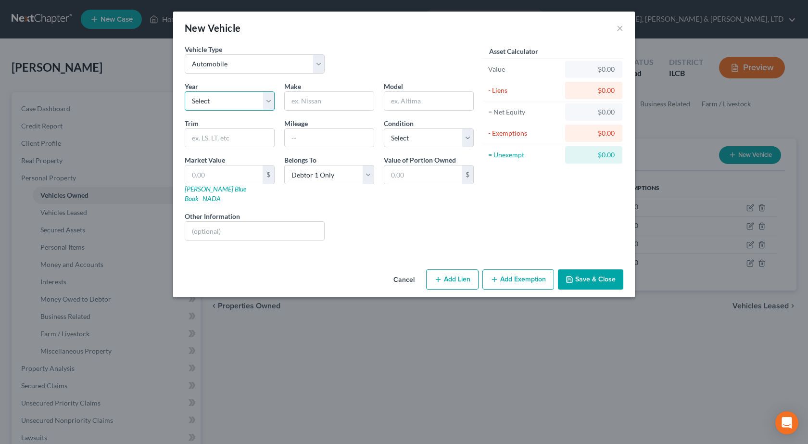
click at [230, 99] on select "Select 2026 2025 2024 2023 2022 2021 2020 2019 2018 2017 2016 2015 2014 2013 20…" at bounding box center [230, 100] width 90 height 19
click at [185, 91] on select "Select 2026 2025 2024 2023 2022 2021 2020 2019 2018 2017 2016 2015 2014 2013 20…" at bounding box center [230, 100] width 90 height 19
drag, startPoint x: 227, startPoint y: 102, endPoint x: 225, endPoint y: 108, distance: 6.1
click at [227, 102] on select "Select 2026 2025 2024 2023 2022 2021 2020 2019 2018 2017 2016 2015 2014 2013 20…" at bounding box center [230, 100] width 90 height 19
select select "16"
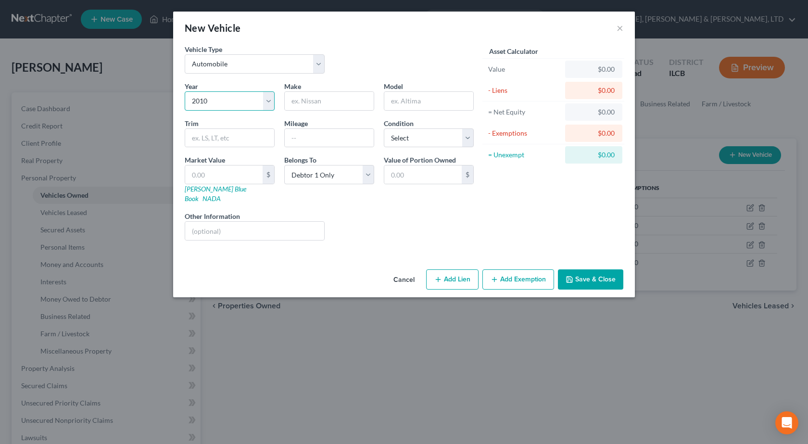
click at [185, 91] on select "Select 2026 2025 2024 2023 2022 2021 2020 2019 2018 2017 2016 2015 2014 2013 20…" at bounding box center [230, 100] width 90 height 19
click at [314, 99] on input "text" at bounding box center [329, 101] width 89 height 18
type input "Ford"
type input "E Series Van"
click at [300, 139] on input "text" at bounding box center [329, 138] width 89 height 18
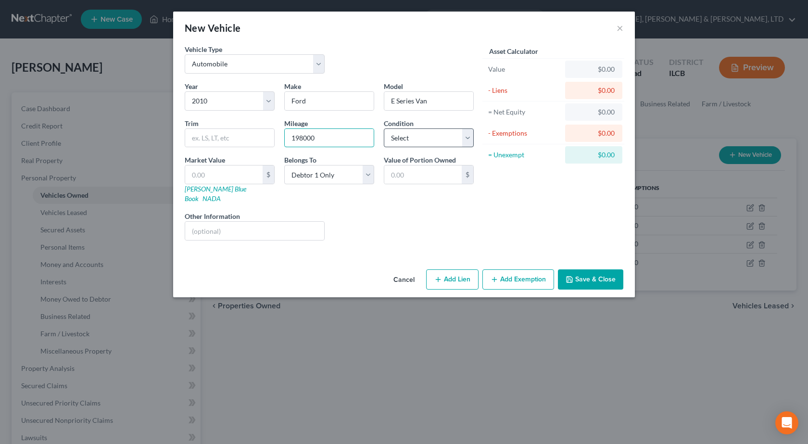
type input "198000"
drag, startPoint x: 455, startPoint y: 143, endPoint x: 449, endPoint y: 141, distance: 6.7
click at [455, 143] on select "Select Excellent Very Good Good Fair Poor" at bounding box center [429, 137] width 90 height 19
select select "2"
click at [384, 128] on select "Select Excellent Very Good Good Fair Poor" at bounding box center [429, 137] width 90 height 19
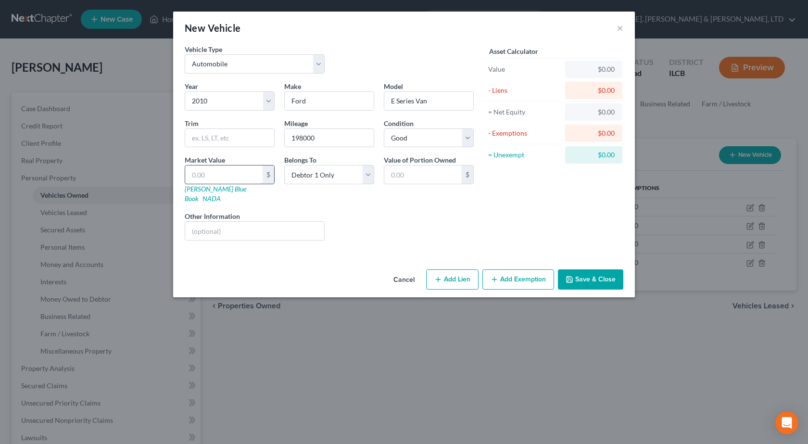
click at [219, 171] on input "text" at bounding box center [223, 175] width 77 height 18
type input "3"
type input "3.00"
type input "33"
type input "33.00"
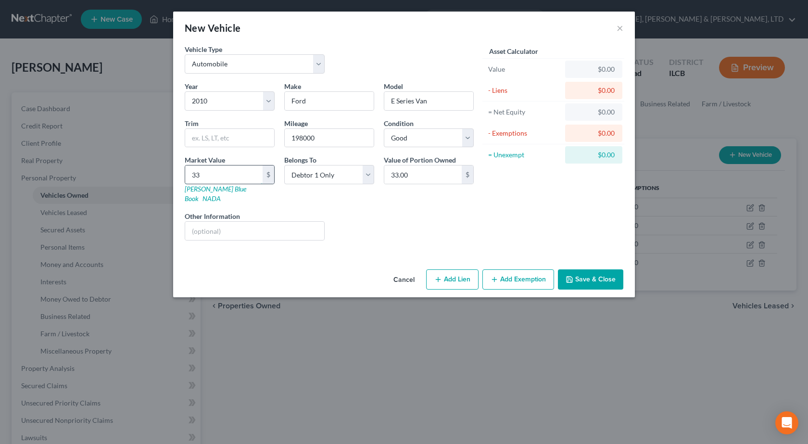
type input "331"
type input "331.00"
type input "3312"
type input "3,312.00"
type input "3,312"
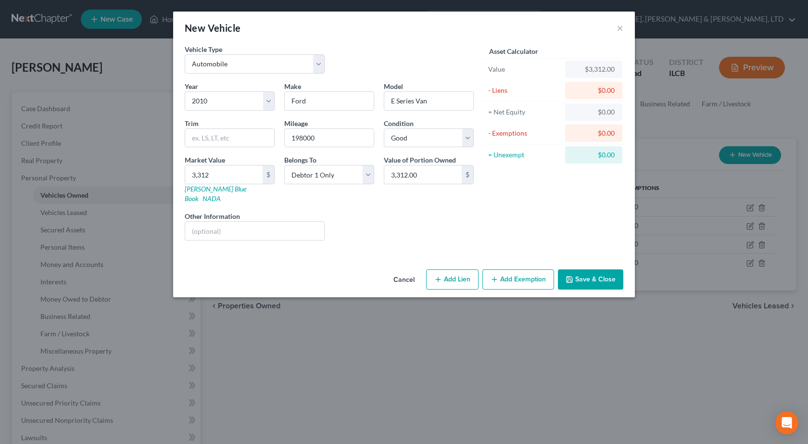
click at [596, 273] on button "Save & Close" at bounding box center [590, 279] width 65 height 20
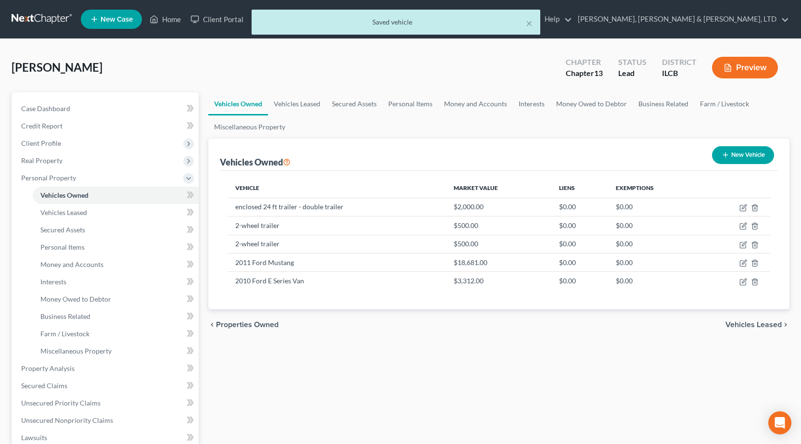
click at [751, 150] on button "New Vehicle" at bounding box center [743, 155] width 62 height 18
select select "0"
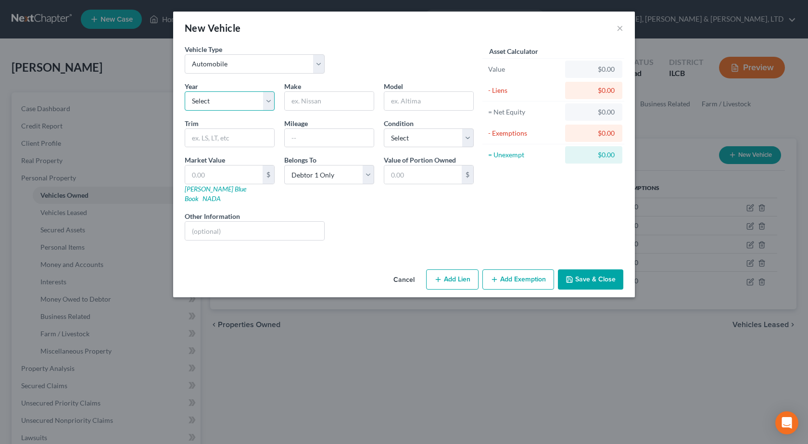
click at [224, 106] on select "Select 2026 2025 2024 2023 2022 2021 2020 2019 2018 2017 2016 2015 2014 2013 20…" at bounding box center [230, 100] width 90 height 19
select select "32"
click at [185, 91] on select "Select 2026 2025 2024 2023 2022 2021 2020 2019 2018 2017 2016 2015 2014 2013 20…" at bounding box center [230, 100] width 90 height 19
click at [300, 105] on input "text" at bounding box center [329, 101] width 89 height 18
type input "Buick"
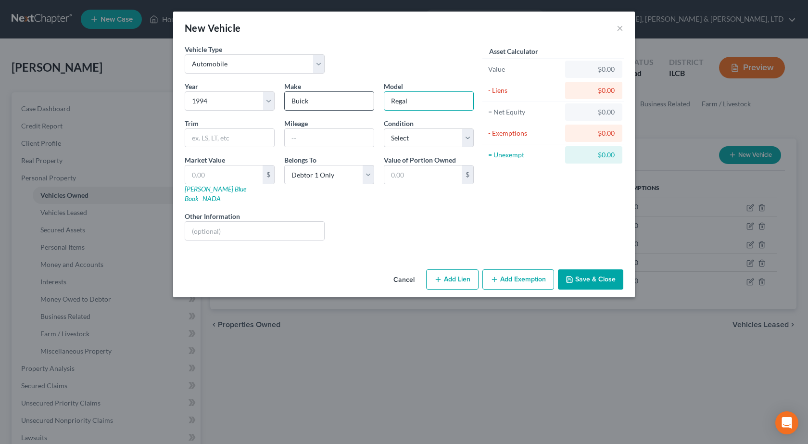
type input "Regal"
type input "52000"
drag, startPoint x: 428, startPoint y: 143, endPoint x: 419, endPoint y: 146, distance: 9.5
click at [428, 143] on select "Select Excellent Very Good Good Fair Poor" at bounding box center [429, 137] width 90 height 19
select select "2"
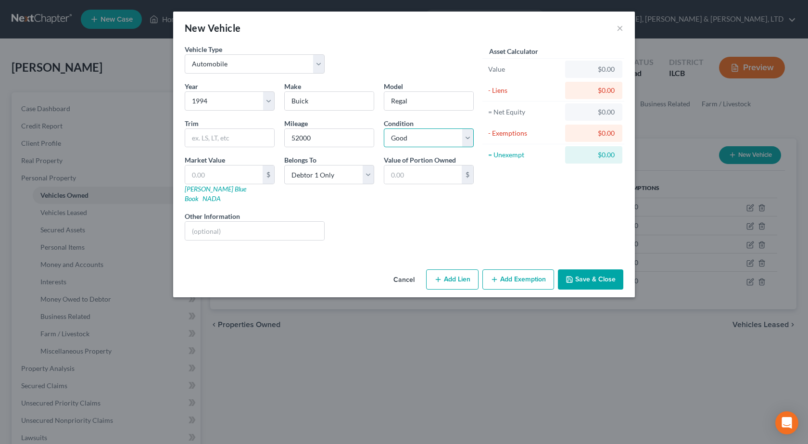
click at [384, 128] on select "Select Excellent Very Good Good Fair Poor" at bounding box center [429, 137] width 90 height 19
click at [208, 183] on input "text" at bounding box center [223, 175] width 77 height 18
type input "2"
type input "2.00"
type input "29"
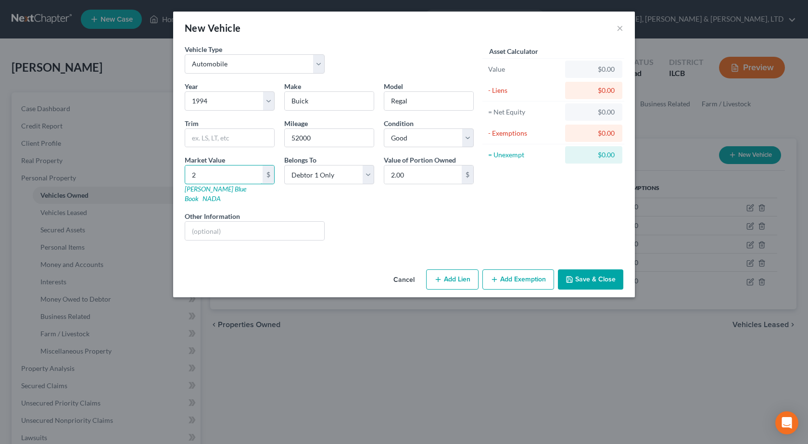
type input "29.00"
type input "294"
type input "294.00"
type input "2946"
type input "2,946.00"
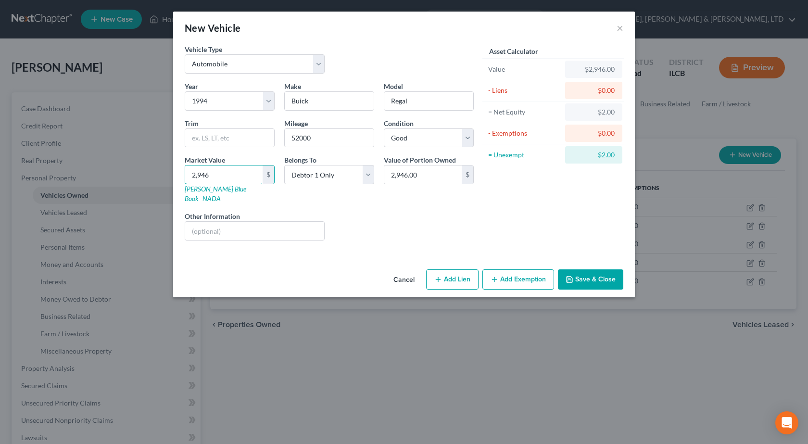
type input "2,946"
drag, startPoint x: 593, startPoint y: 265, endPoint x: 550, endPoint y: 268, distance: 43.4
click at [593, 269] on button "Save & Close" at bounding box center [590, 279] width 65 height 20
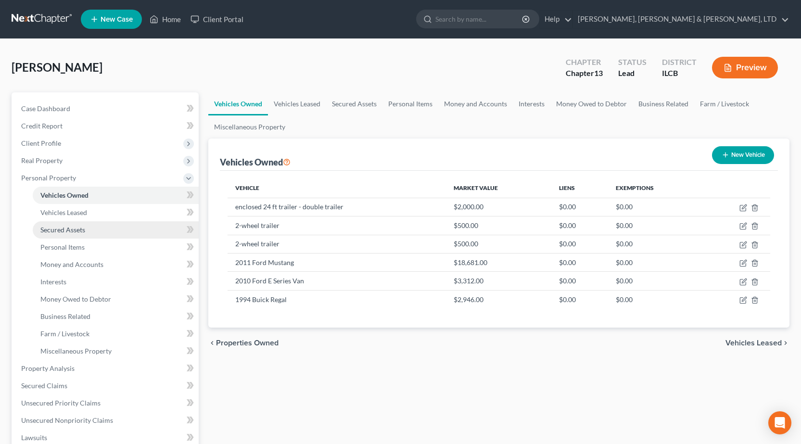
click at [76, 231] on span "Secured Assets" at bounding box center [62, 230] width 45 height 8
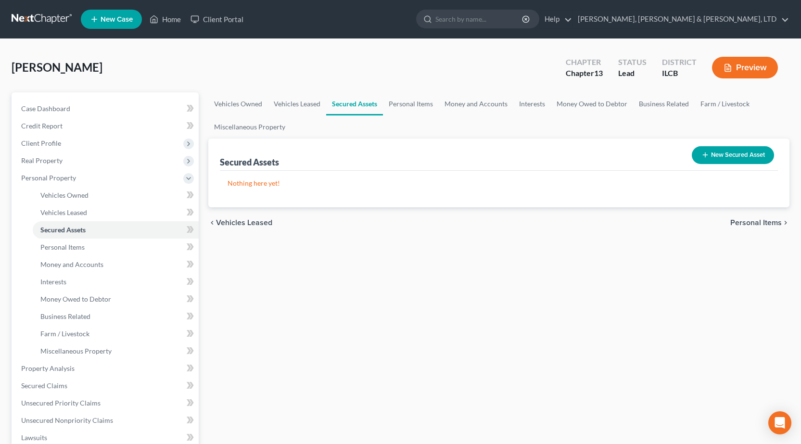
click at [736, 155] on button "New Secured Asset" at bounding box center [733, 155] width 82 height 18
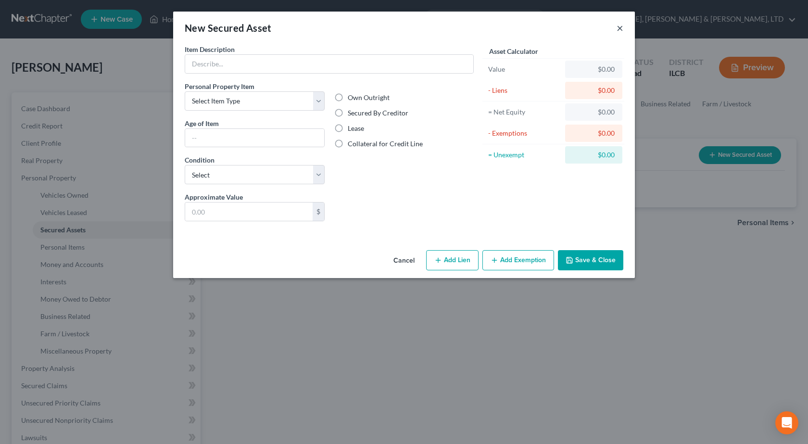
click at [620, 25] on button "×" at bounding box center [620, 28] width 7 height 12
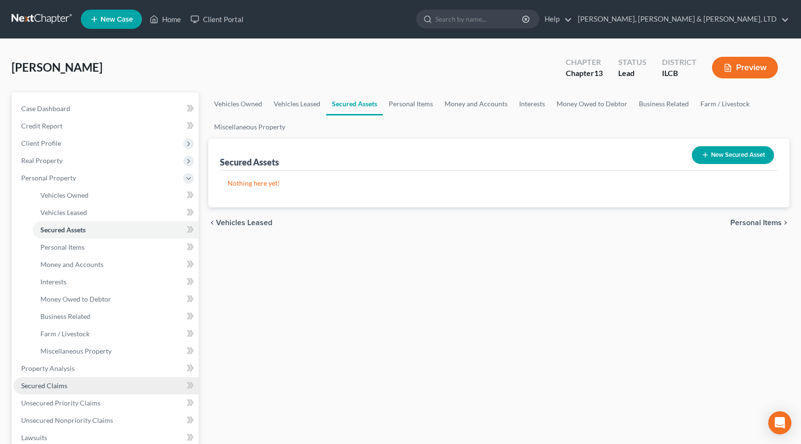
click at [74, 387] on link "Secured Claims" at bounding box center [105, 385] width 185 height 17
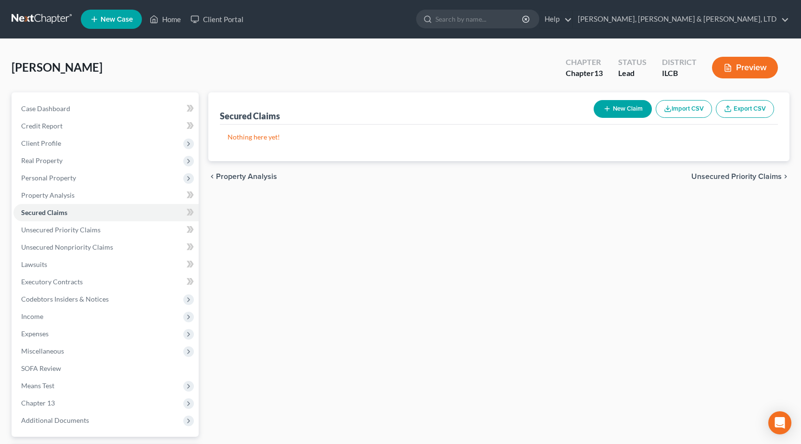
click at [620, 112] on button "New Claim" at bounding box center [623, 109] width 58 height 18
select select "0"
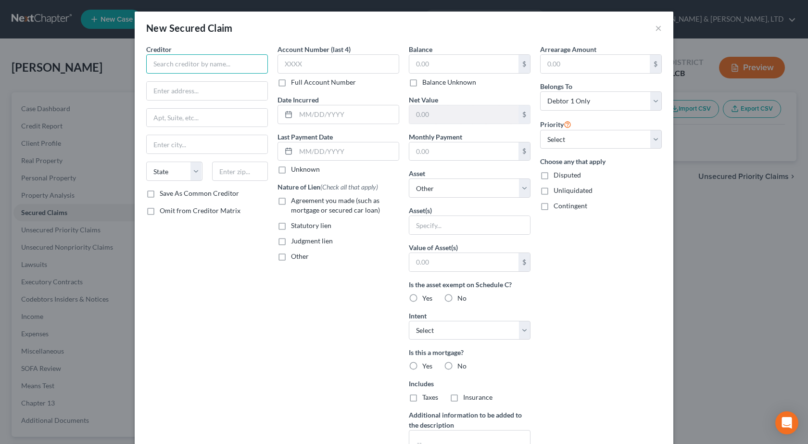
click at [216, 64] on input "text" at bounding box center [207, 63] width 122 height 19
type input "[GEOGRAPHIC_DATA]"
drag, startPoint x: 165, startPoint y: 82, endPoint x: 164, endPoint y: 89, distance: 6.3
click at [165, 82] on input "text" at bounding box center [207, 91] width 121 height 18
paste input "Chief County Assessment Officer"
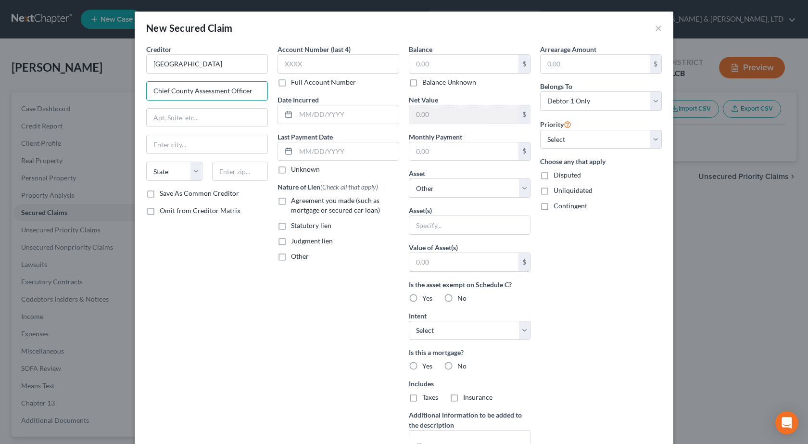
type input "Chief County Assessment Officer"
click at [175, 113] on input "text" at bounding box center [207, 118] width 121 height 18
paste input "[STREET_ADDRESS]"
type input "[STREET_ADDRESS]"
click at [231, 175] on input "text" at bounding box center [240, 171] width 56 height 19
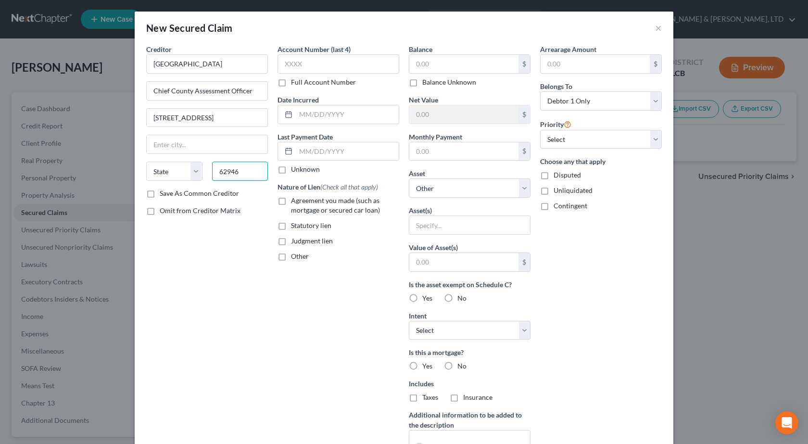
type input "62946"
type input "[GEOGRAPHIC_DATA]"
select select "14"
click at [423, 60] on input "text" at bounding box center [464, 64] width 109 height 18
type input "346.55"
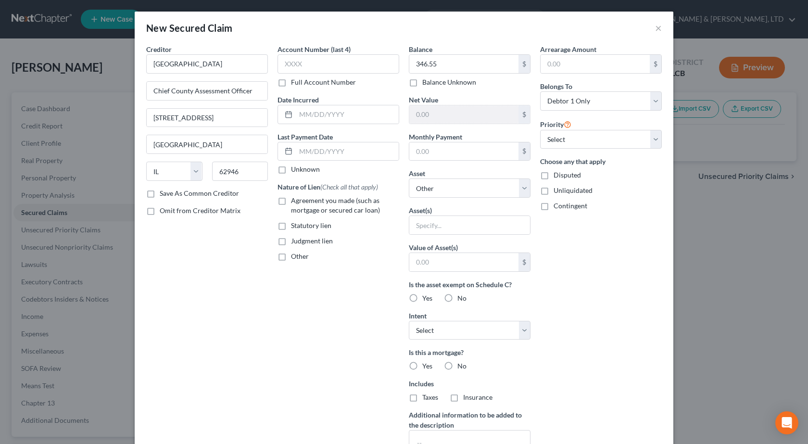
click at [291, 202] on label "Agreement you made (such as mortgage or secured car loan)" at bounding box center [345, 205] width 108 height 19
click at [295, 202] on input "Agreement you made (such as mortgage or secured car loan)" at bounding box center [298, 199] width 6 height 6
checkbox input "true"
click at [469, 188] on select "Select Other Multiple Assets 2011 Ford Mustang - $18681.0 Firearms - .38 specia…" at bounding box center [470, 188] width 122 height 19
click at [325, 374] on div "Account Number (last 4) Full Account Number Date Incurred Last Payment Date Unk…" at bounding box center [338, 258] width 131 height 429
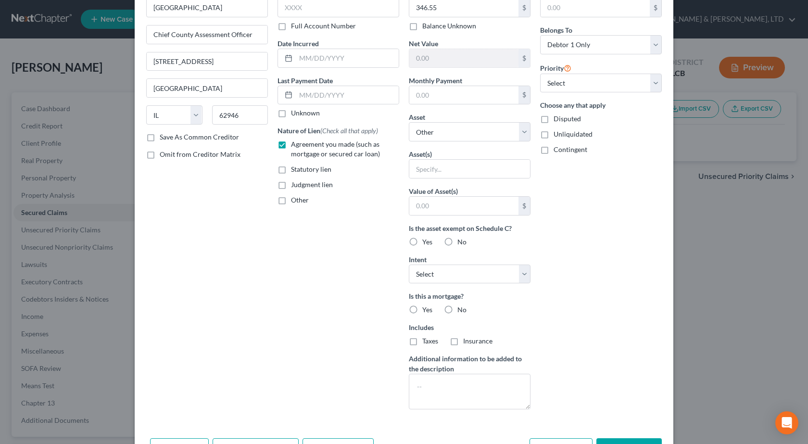
scroll to position [90, 0]
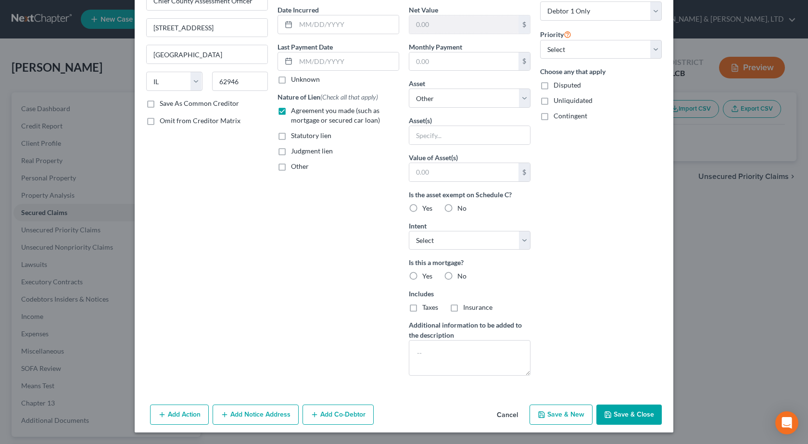
click at [631, 405] on button "Save & Close" at bounding box center [629, 415] width 65 height 20
select select
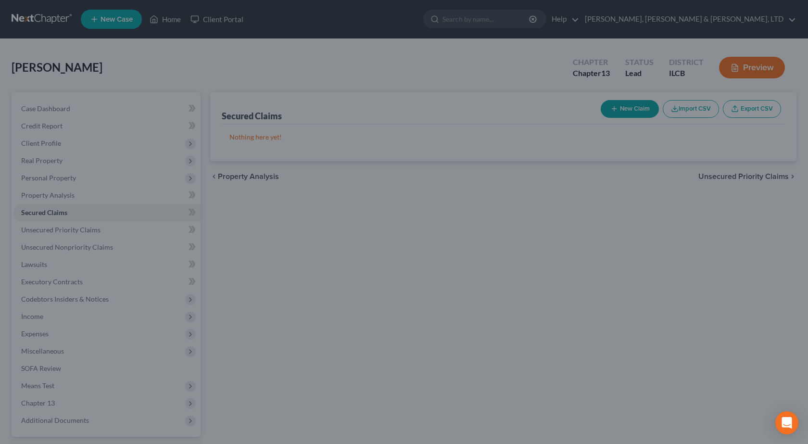
scroll to position [0, 0]
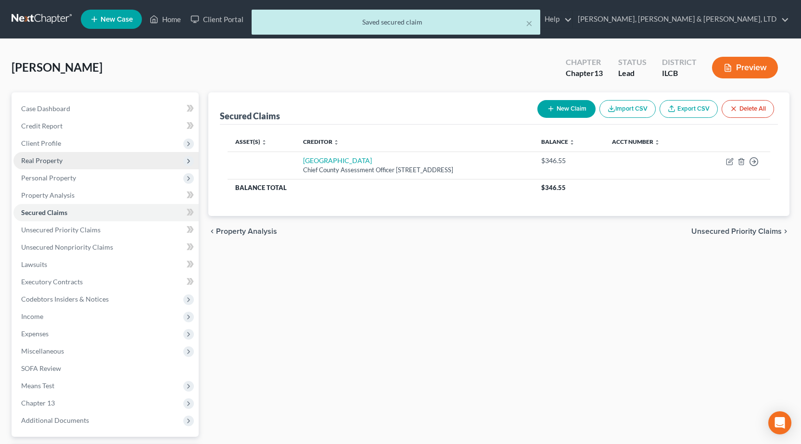
click at [47, 165] on span "Real Property" at bounding box center [105, 160] width 185 height 17
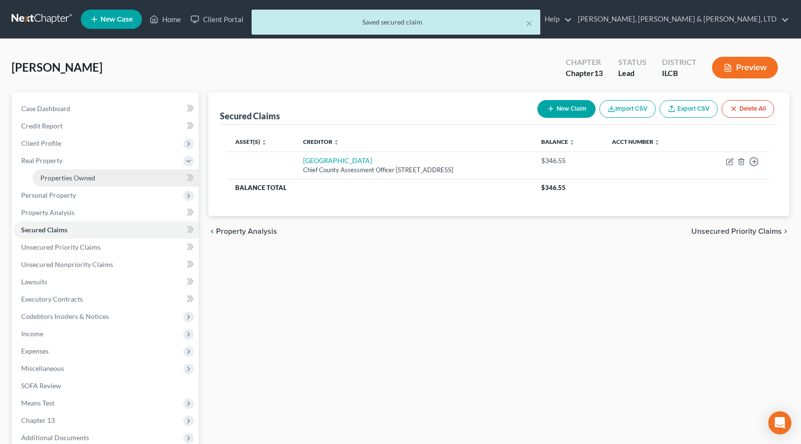
click at [61, 176] on span "Properties Owned" at bounding box center [67, 178] width 55 height 8
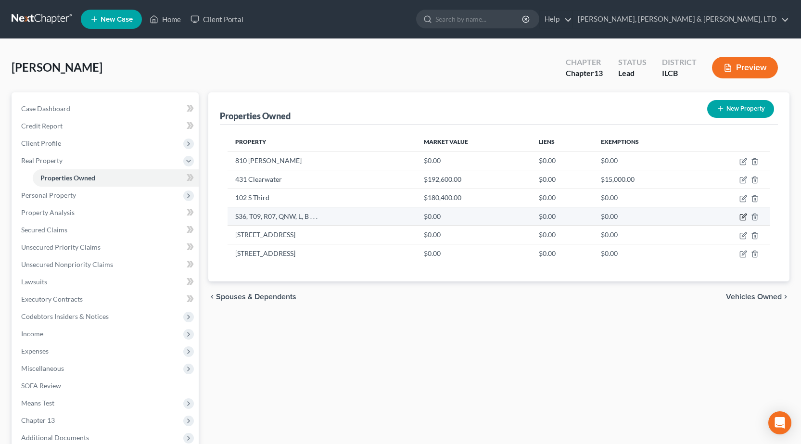
click at [743, 215] on icon "button" at bounding box center [744, 217] width 8 height 8
select select "14"
select select "9"
select select "0"
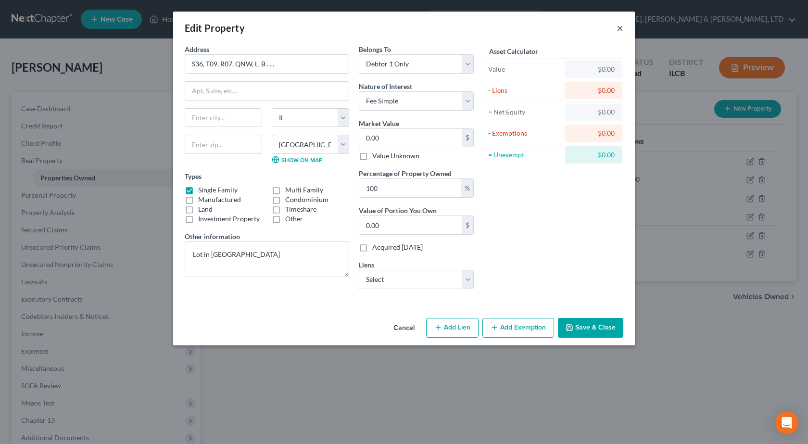
click at [618, 28] on button "×" at bounding box center [620, 28] width 7 height 12
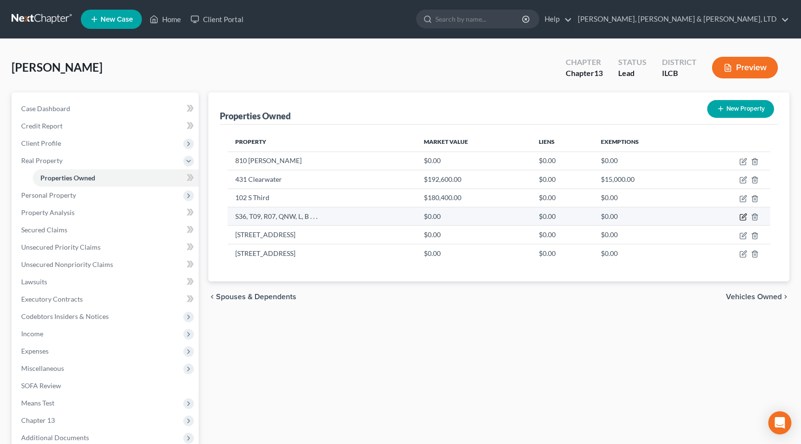
click at [742, 218] on icon "button" at bounding box center [744, 216] width 4 height 4
select select "14"
select select "9"
select select "0"
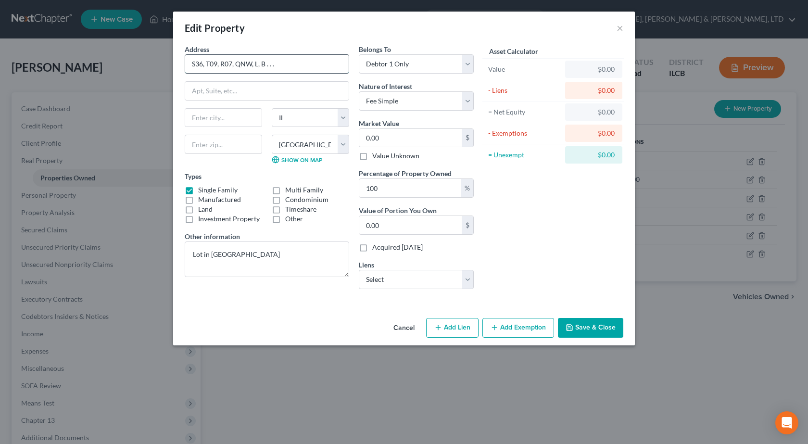
click at [296, 64] on input "S36, T09, R07, QNW, L, B . . ." at bounding box center [267, 64] width 164 height 18
drag, startPoint x: 296, startPoint y: 64, endPoint x: 0, endPoint y: 58, distance: 296.0
click at [0, 58] on div "Edit Property × Address * S36, T09, R07, QNW, L, B . . . State [US_STATE][GEOGR…" at bounding box center [404, 222] width 808 height 444
type input "PIN 09-1-031-01"
click at [611, 331] on button "Save & Close" at bounding box center [590, 328] width 65 height 20
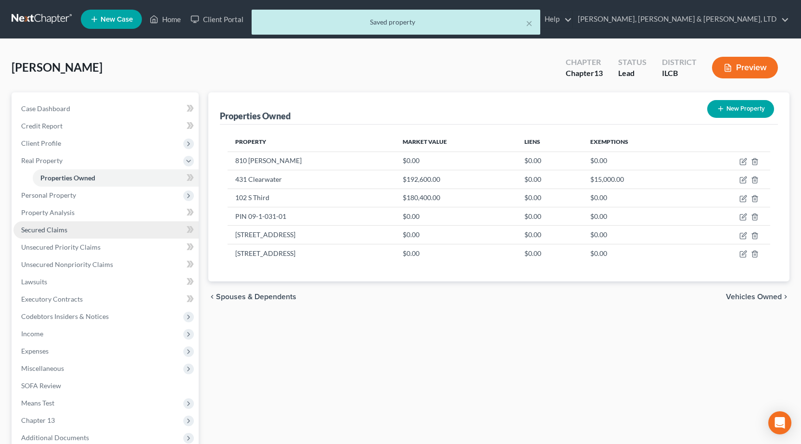
click at [70, 227] on link "Secured Claims" at bounding box center [105, 229] width 185 height 17
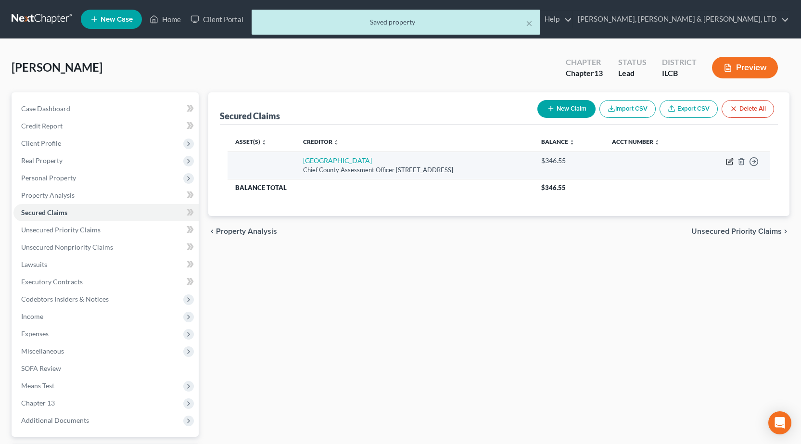
click at [732, 165] on icon "button" at bounding box center [730, 162] width 6 height 6
select select "14"
select select "0"
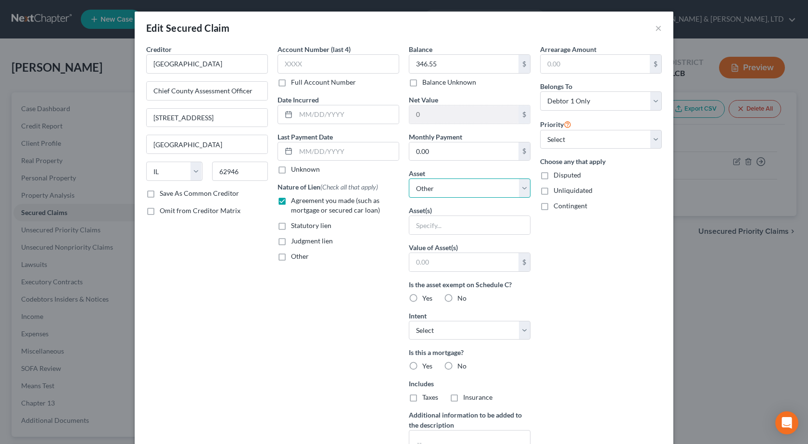
click at [475, 187] on select "Select Other Multiple Assets 2011 Ford Mustang - $18681.0 Firearms - .38 specia…" at bounding box center [470, 188] width 122 height 19
select select "11"
click at [409, 179] on select "Select Other Multiple Assets 2011 Ford Mustang - $18681.0 Firearms - .38 specia…" at bounding box center [470, 188] width 122 height 19
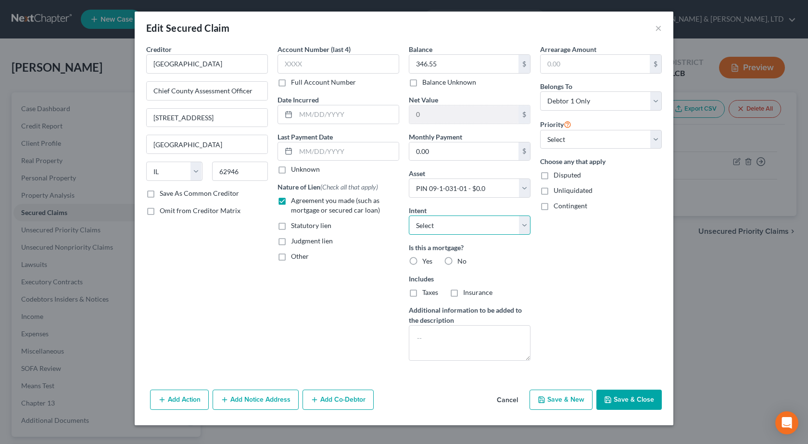
click at [446, 228] on select "Select Surrender Redeem Reaffirm Avoid Other" at bounding box center [470, 225] width 122 height 19
select select "2"
click at [409, 216] on select "Select Surrender Redeem Reaffirm Avoid Other" at bounding box center [470, 225] width 122 height 19
click at [627, 270] on div "Arrearage Amount $ Belongs To * Select Debtor 1 Only Debtor 2 Only Debtor 1 And…" at bounding box center [601, 206] width 131 height 324
click at [458, 261] on label "No" at bounding box center [462, 261] width 9 height 10
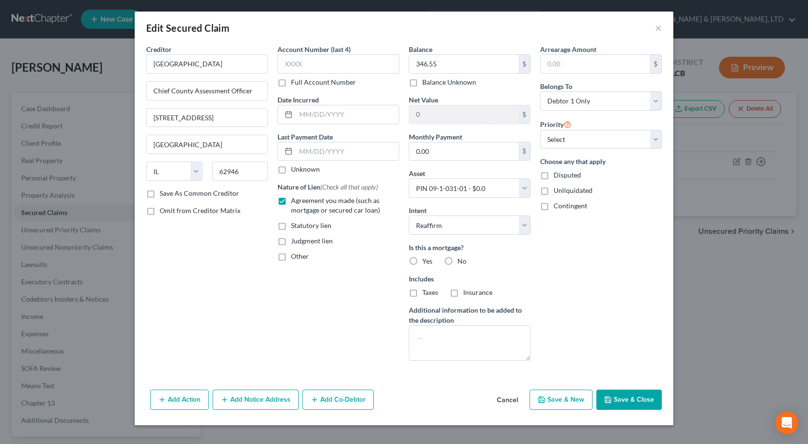
click at [461, 261] on input "No" at bounding box center [464, 259] width 6 height 6
radio input "true"
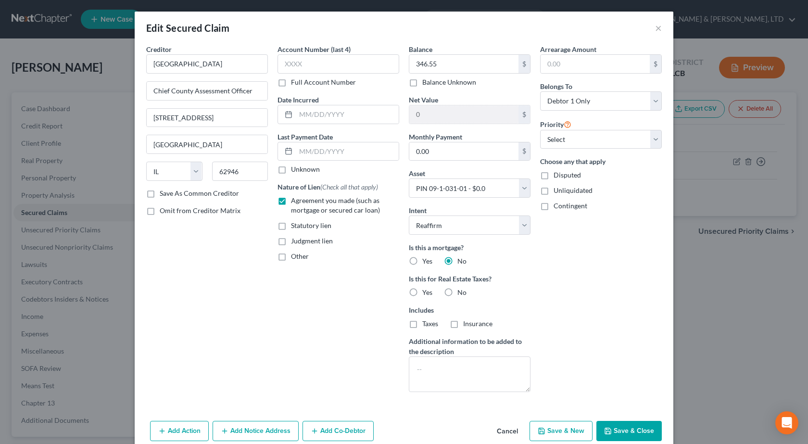
click at [422, 291] on label "Yes" at bounding box center [427, 293] width 10 height 10
click at [426, 291] on input "Yes" at bounding box center [429, 291] width 6 height 6
radio input "true"
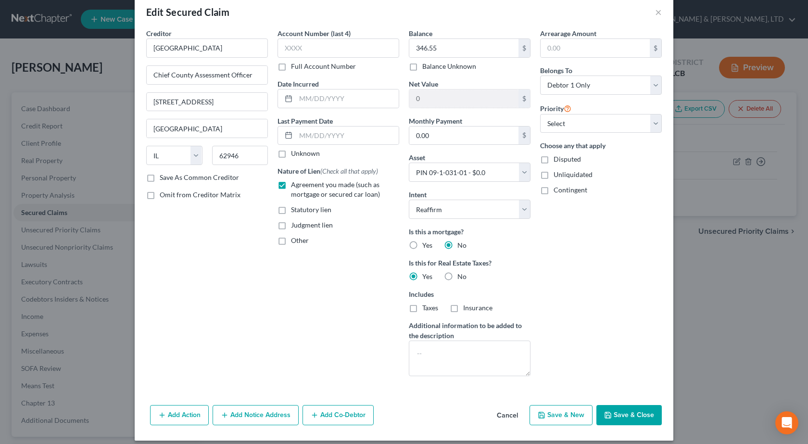
scroll to position [24, 0]
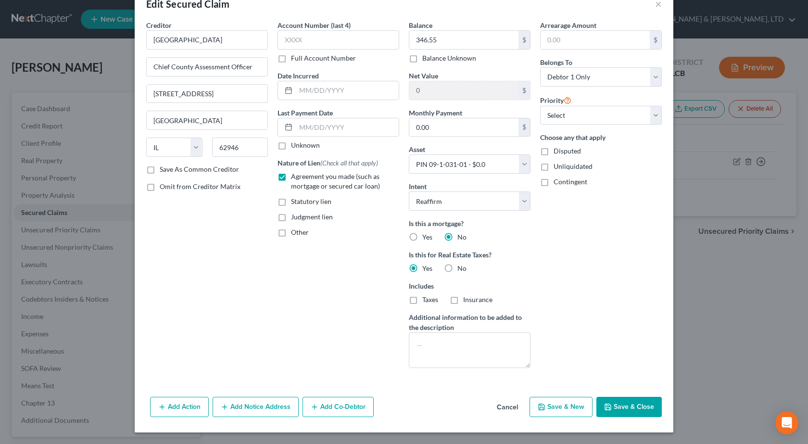
click at [634, 410] on button "Save & Close" at bounding box center [629, 407] width 65 height 20
select select
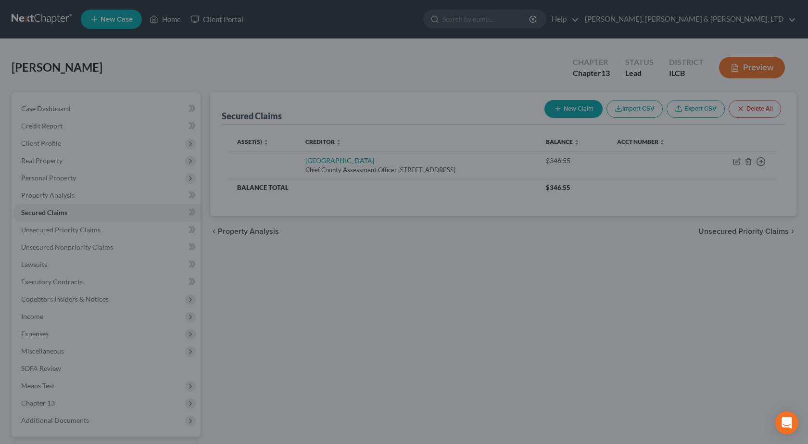
type input "-346.55"
select select "11"
type input "0"
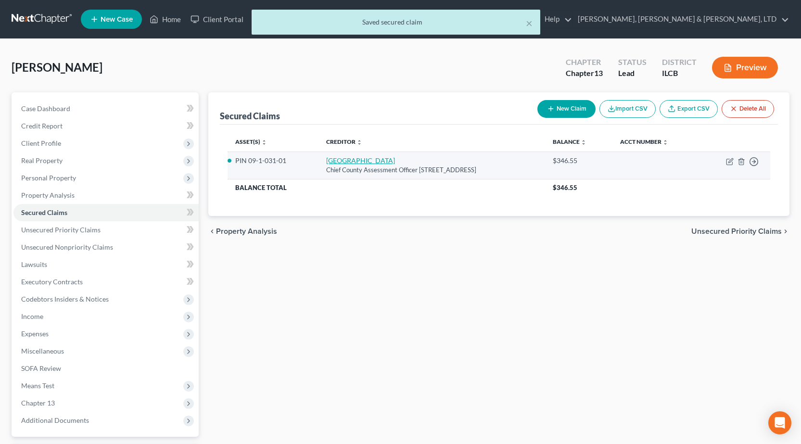
click at [334, 161] on link "[GEOGRAPHIC_DATA]" at bounding box center [360, 160] width 69 height 8
select select "14"
select select "11"
select select "2"
select select "0"
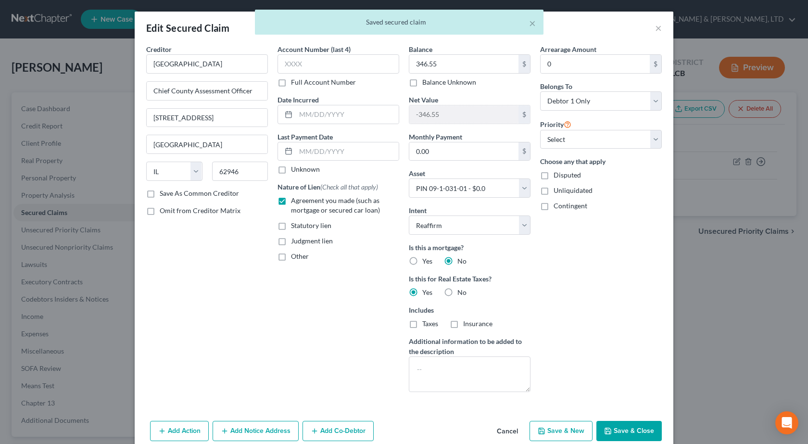
click at [160, 194] on label "Save As Common Creditor" at bounding box center [199, 194] width 79 height 10
click at [164, 194] on input "Save As Common Creditor" at bounding box center [167, 192] width 6 height 6
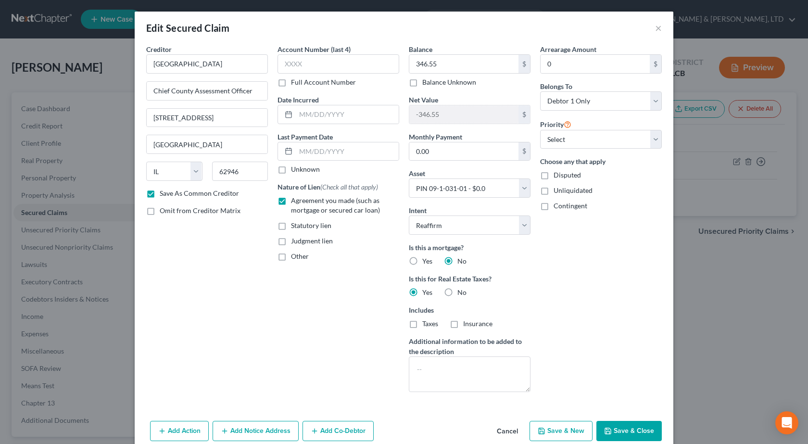
click at [623, 429] on button "Save & Close" at bounding box center [629, 431] width 65 height 20
checkbox input "false"
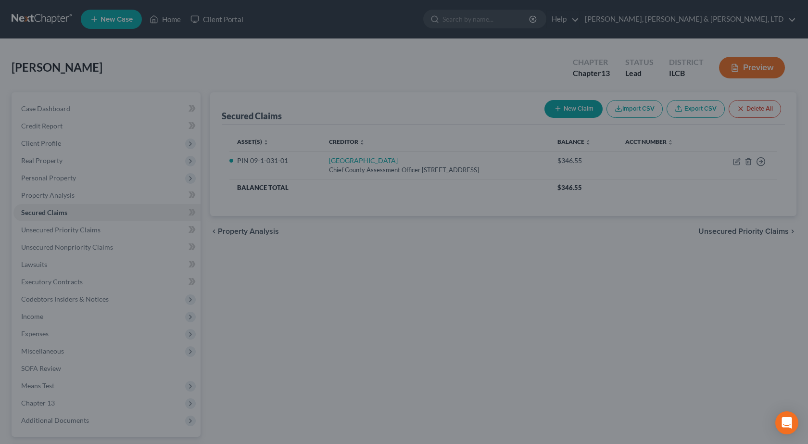
select select "11"
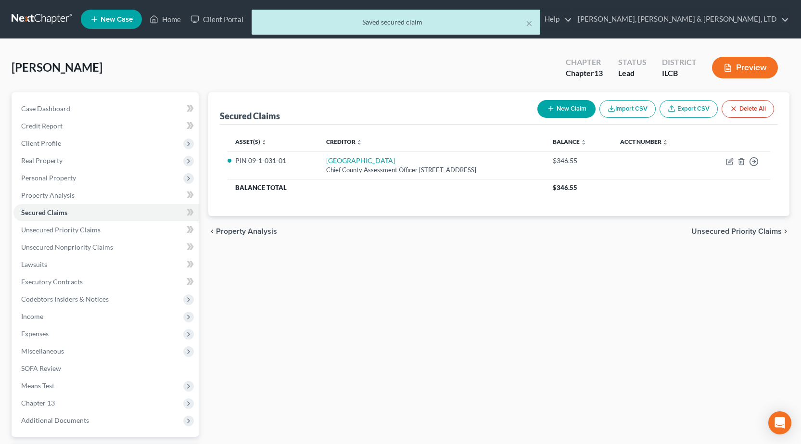
click at [552, 105] on icon "button" at bounding box center [551, 109] width 8 height 8
select select "0"
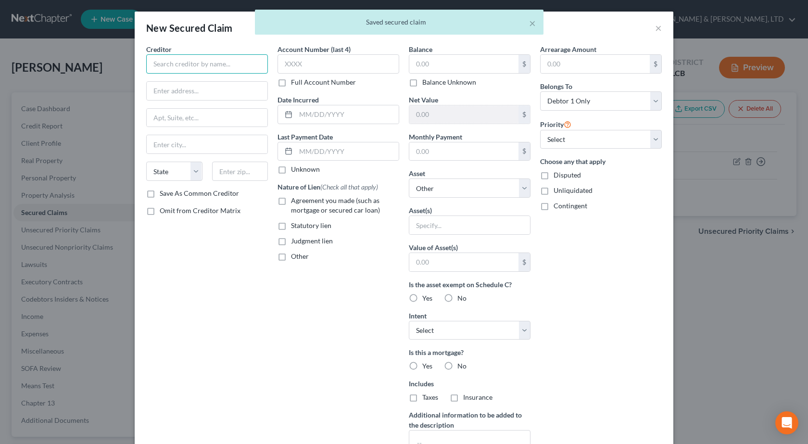
click at [184, 64] on input "text" at bounding box center [207, 63] width 122 height 19
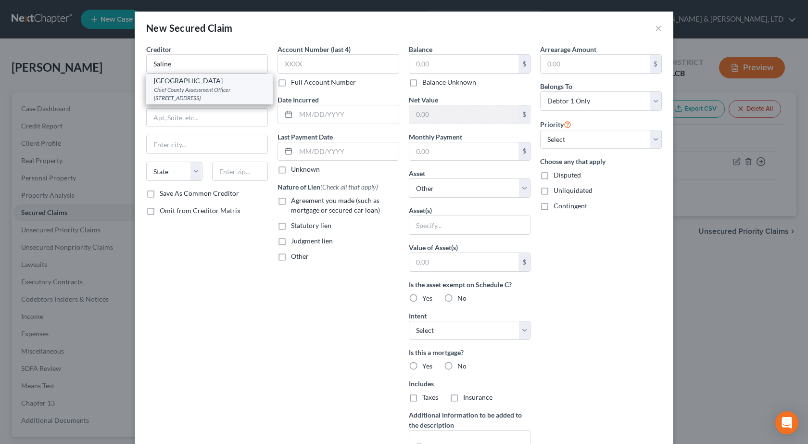
click at [195, 88] on div "Chief County Assessment Officer [STREET_ADDRESS]" at bounding box center [209, 94] width 111 height 16
type input "[GEOGRAPHIC_DATA]"
type input "Chief County Assessment Officer"
type input "[STREET_ADDRESS]"
type input "[GEOGRAPHIC_DATA]"
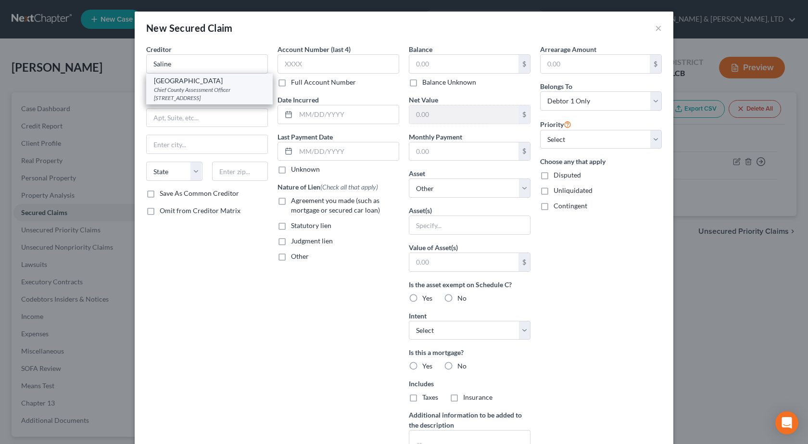
select select "14"
type input "62946"
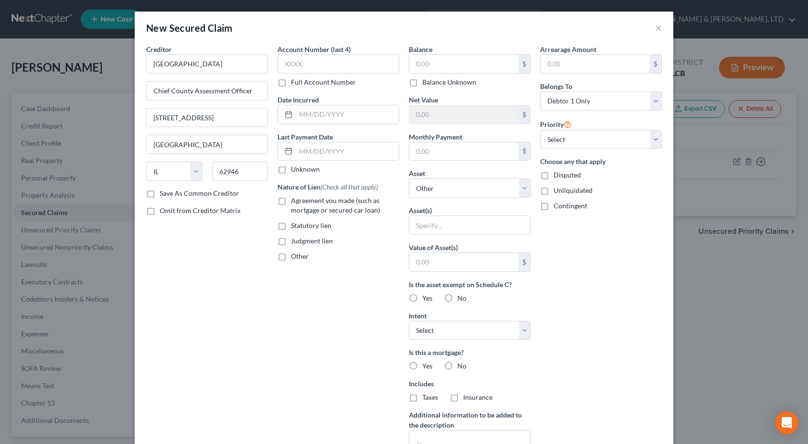
click at [291, 201] on label "Agreement you made (such as mortgage or secured car loan)" at bounding box center [345, 205] width 108 height 19
click at [295, 201] on input "Agreement you made (such as mortgage or secured car loan)" at bounding box center [298, 199] width 6 height 6
checkbox input "true"
drag, startPoint x: 282, startPoint y: 224, endPoint x: 297, endPoint y: 213, distance: 19.0
click at [291, 224] on label "Statutory lien" at bounding box center [311, 226] width 40 height 10
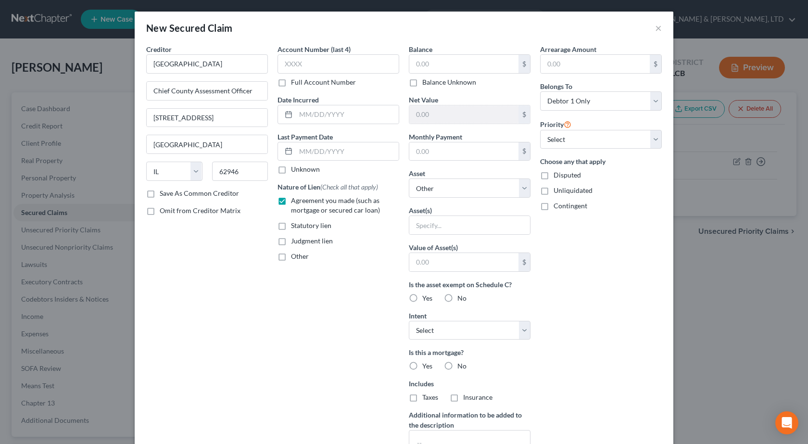
click at [295, 224] on input "Statutory lien" at bounding box center [298, 224] width 6 height 6
checkbox input "true"
click at [291, 201] on label "Agreement you made (such as mortgage or secured car loan)" at bounding box center [345, 205] width 108 height 19
click at [295, 201] on input "Agreement you made (such as mortgage or secured car loan)" at bounding box center [298, 199] width 6 height 6
checkbox input "false"
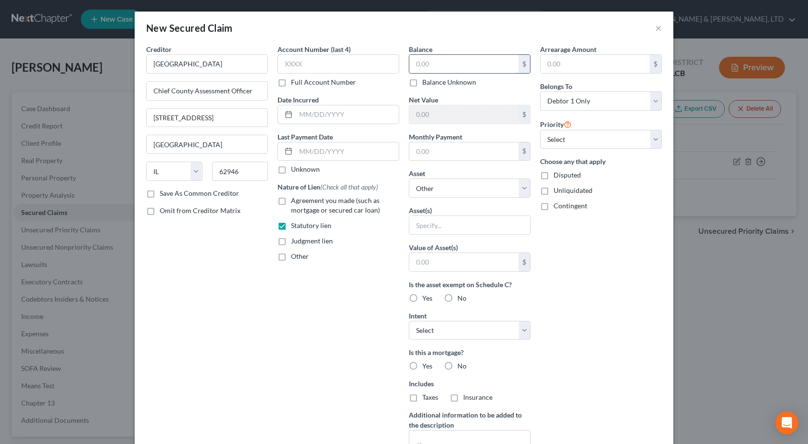
click at [440, 69] on input "text" at bounding box center [464, 64] width 109 height 18
type input "1,566.71"
click at [461, 265] on input "text" at bounding box center [464, 262] width 109 height 18
click at [455, 189] on select "Select Other Multiple Assets 2011 Ford Mustang - $18681.0 Firearms - .38 specia…" at bounding box center [470, 188] width 122 height 19
select select "21"
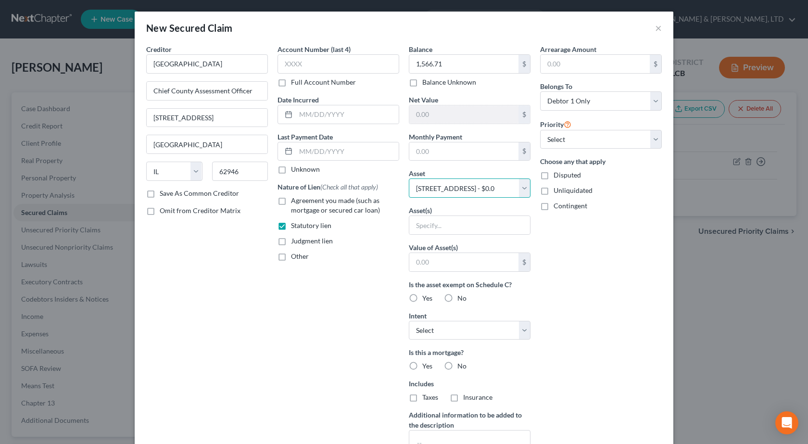
click at [409, 179] on select "Select Other Multiple Assets 2011 Ford Mustang - $18681.0 Firearms - .38 specia…" at bounding box center [470, 188] width 122 height 19
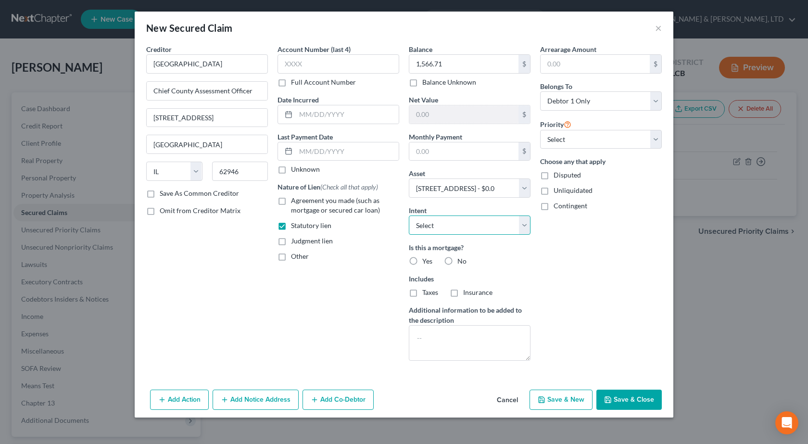
click at [457, 221] on select "Select Surrender Redeem Reaffirm Avoid Other" at bounding box center [470, 225] width 122 height 19
select select "2"
click at [409, 216] on select "Select Surrender Redeem Reaffirm Avoid Other" at bounding box center [470, 225] width 122 height 19
click at [422, 259] on label "Yes" at bounding box center [427, 261] width 10 height 10
click at [426, 259] on input "Yes" at bounding box center [429, 259] width 6 height 6
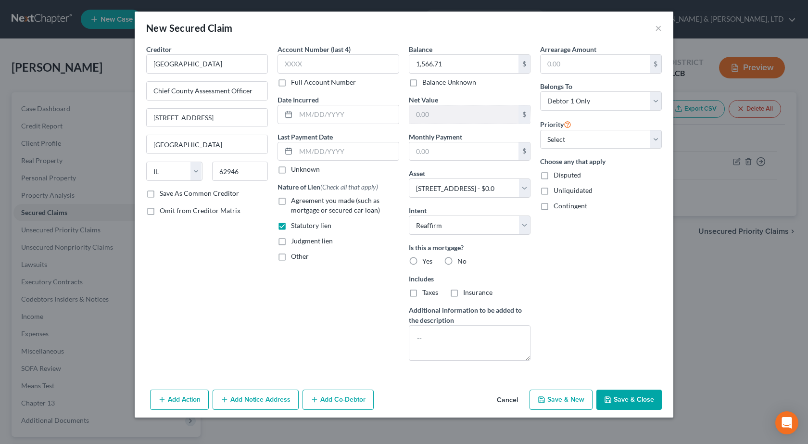
radio input "true"
click at [458, 260] on label "No" at bounding box center [462, 261] width 9 height 10
click at [461, 260] on input "No" at bounding box center [464, 259] width 6 height 6
radio input "true"
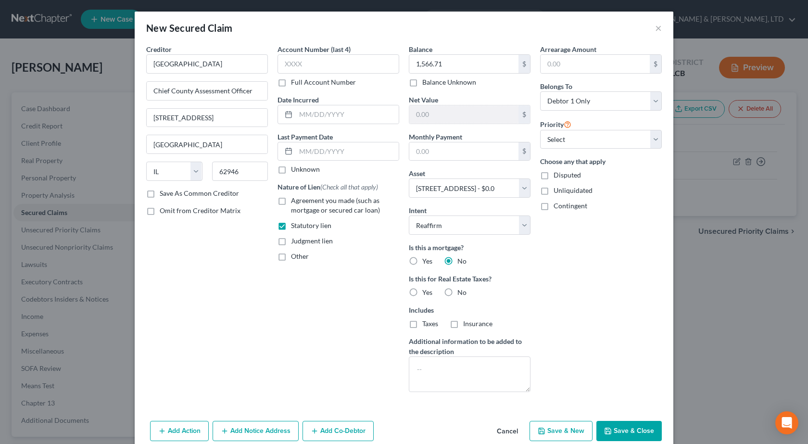
click at [422, 291] on label "Yes" at bounding box center [427, 293] width 10 height 10
click at [426, 291] on input "Yes" at bounding box center [429, 291] width 6 height 6
radio input "true"
drag, startPoint x: 611, startPoint y: 412, endPoint x: 614, endPoint y: 424, distance: 11.9
click at [611, 412] on div "Creditor * Saline County Chief County Assessment Officer [STREET_ADDRESS][GEOGR…" at bounding box center [404, 230] width 539 height 373
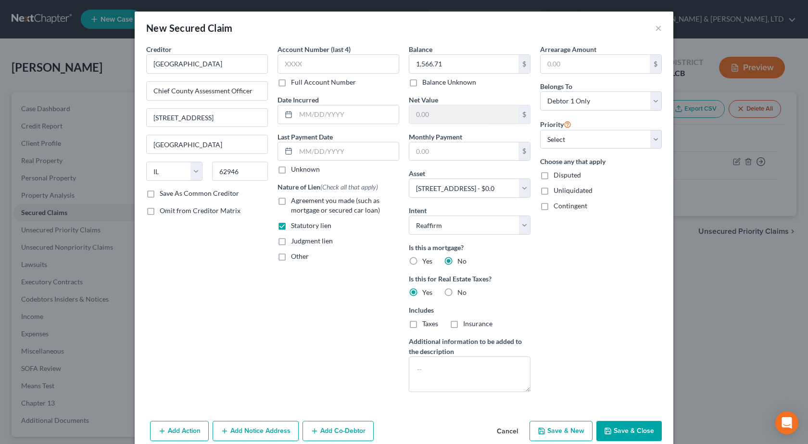
click at [614, 424] on button "Save & Close" at bounding box center [629, 431] width 65 height 20
select select
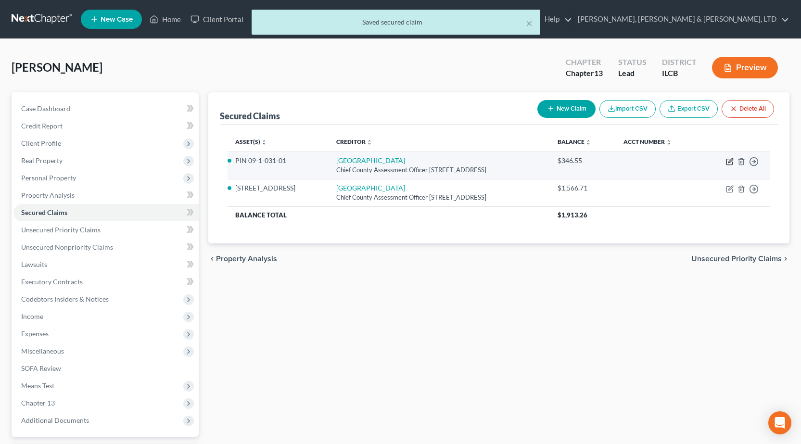
click at [728, 164] on icon "button" at bounding box center [730, 162] width 8 height 8
select select "14"
select select "2"
select select "0"
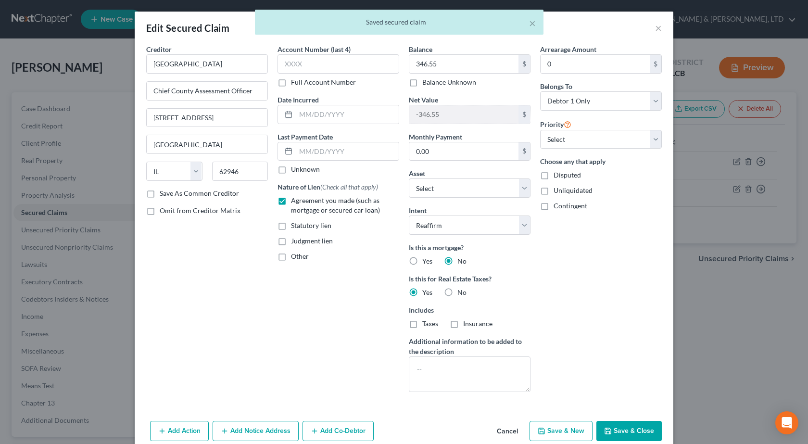
drag, startPoint x: 283, startPoint y: 227, endPoint x: 287, endPoint y: 207, distance: 20.1
click at [291, 227] on label "Statutory lien" at bounding box center [311, 226] width 40 height 10
click at [295, 227] on input "Statutory lien" at bounding box center [298, 224] width 6 height 6
checkbox input "true"
click at [291, 205] on label "Agreement you made (such as mortgage or secured car loan)" at bounding box center [345, 205] width 108 height 19
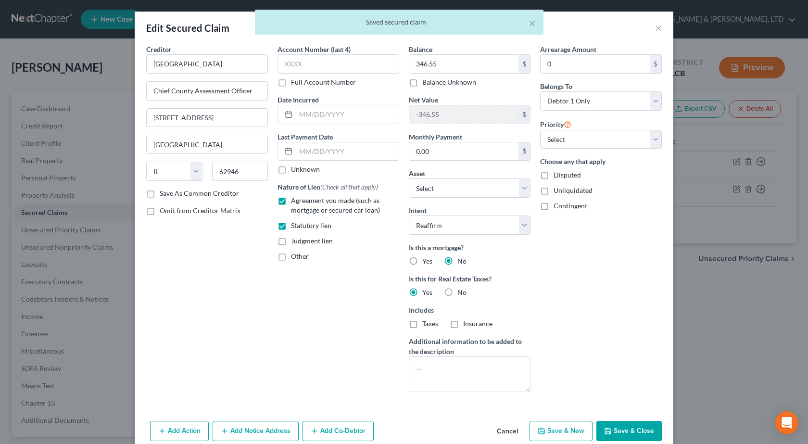
click at [295, 202] on input "Agreement you made (such as mortgage or secured car loan)" at bounding box center [298, 199] width 6 height 6
checkbox input "false"
click at [633, 430] on button "Save & Close" at bounding box center [629, 431] width 65 height 20
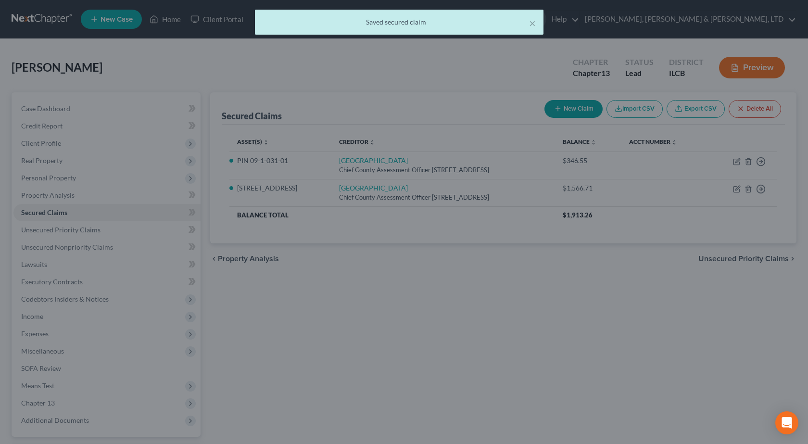
select select "11"
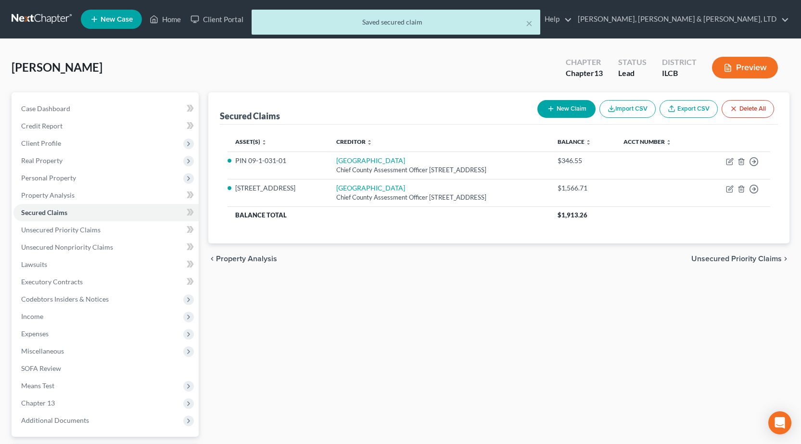
click at [759, 64] on button "Preview" at bounding box center [745, 68] width 66 height 22
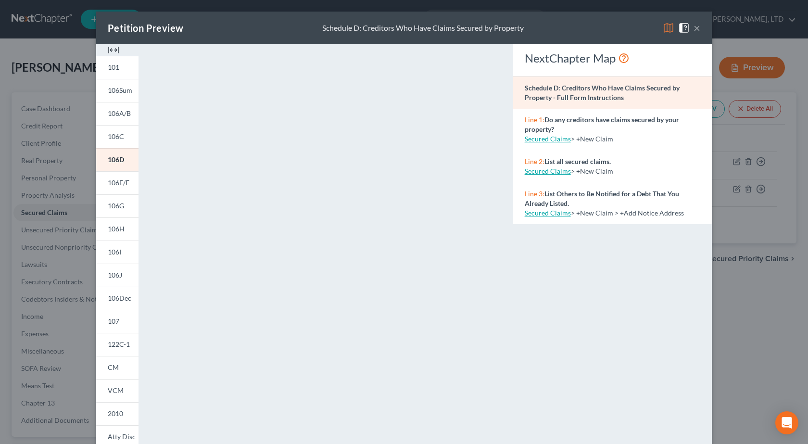
click at [694, 27] on button "×" at bounding box center [697, 28] width 7 height 12
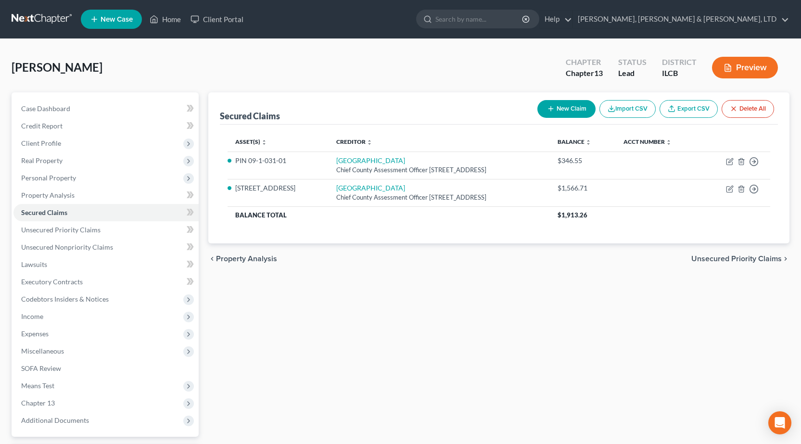
click at [554, 109] on button "New Claim" at bounding box center [567, 109] width 58 height 18
select select "0"
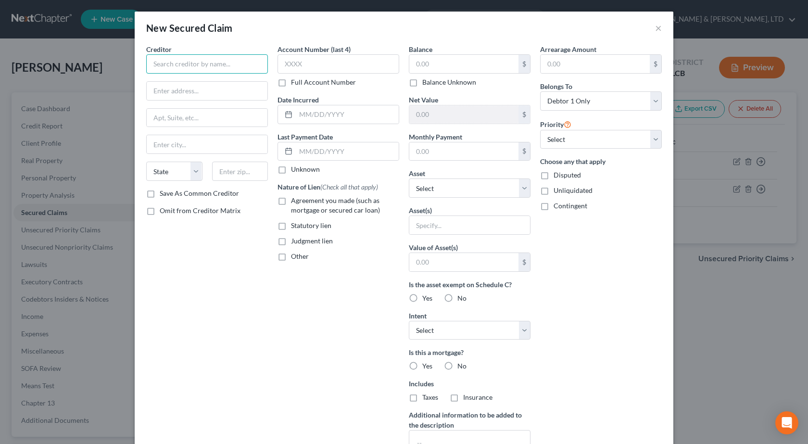
click at [192, 66] on input "text" at bounding box center [207, 63] width 122 height 19
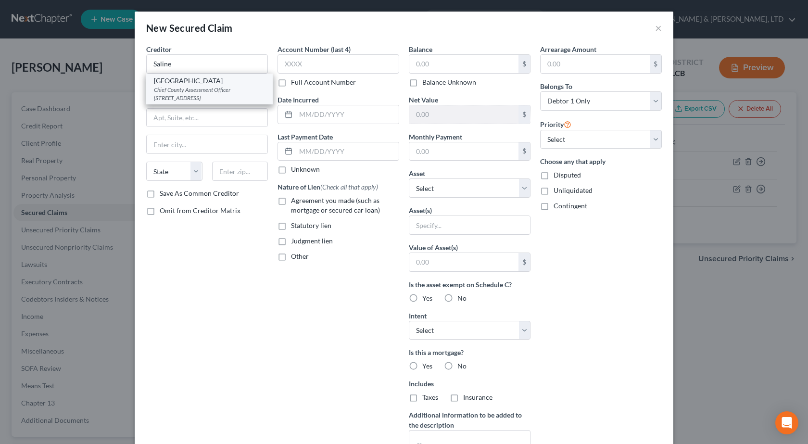
click at [207, 92] on div "Chief County Assessment Officer [STREET_ADDRESS]" at bounding box center [209, 94] width 111 height 16
type input "[GEOGRAPHIC_DATA]"
type input "Chief County Assessment Officer"
type input "[STREET_ADDRESS]"
type input "[GEOGRAPHIC_DATA]"
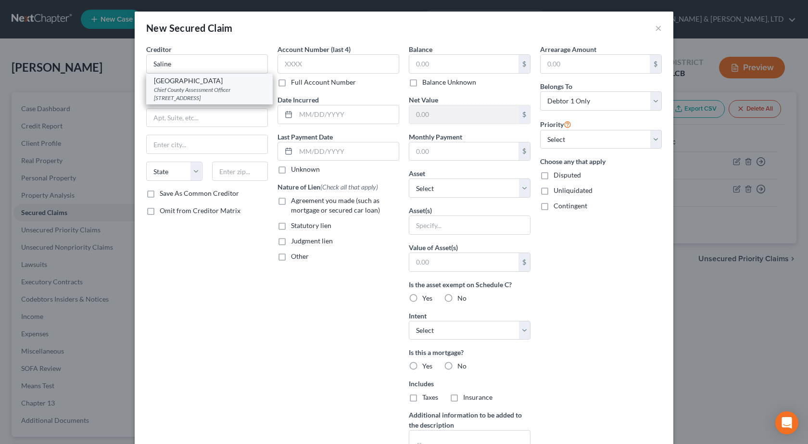
select select "14"
type input "62946"
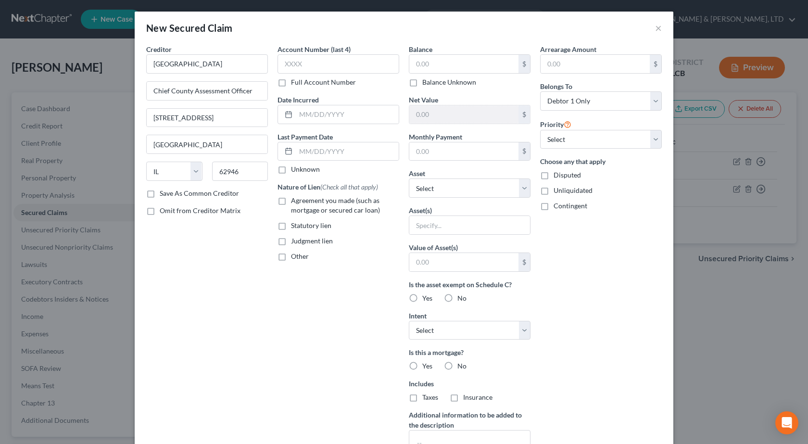
drag, startPoint x: 278, startPoint y: 225, endPoint x: 279, endPoint y: 218, distance: 7.3
click at [291, 225] on label "Statutory lien" at bounding box center [311, 226] width 40 height 10
click at [295, 225] on input "Statutory lien" at bounding box center [298, 224] width 6 height 6
checkbox input "true"
click at [435, 64] on input "text" at bounding box center [464, 64] width 109 height 18
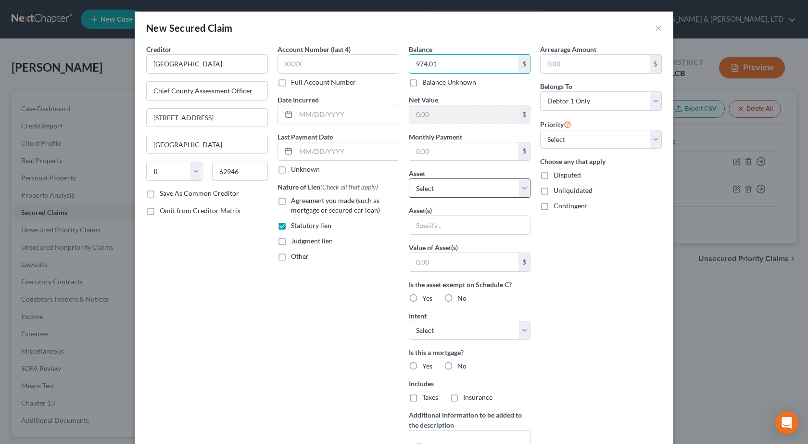
type input "974.01"
click at [468, 191] on select "Select Other Multiple Assets 2011 Ford Mustang - $18681.0 Firearms - .38 specia…" at bounding box center [470, 188] width 122 height 19
select select "12"
click at [409, 179] on select "Select Other Multiple Assets 2011 Ford Mustang - $18681.0 Firearms - .38 specia…" at bounding box center [470, 188] width 122 height 19
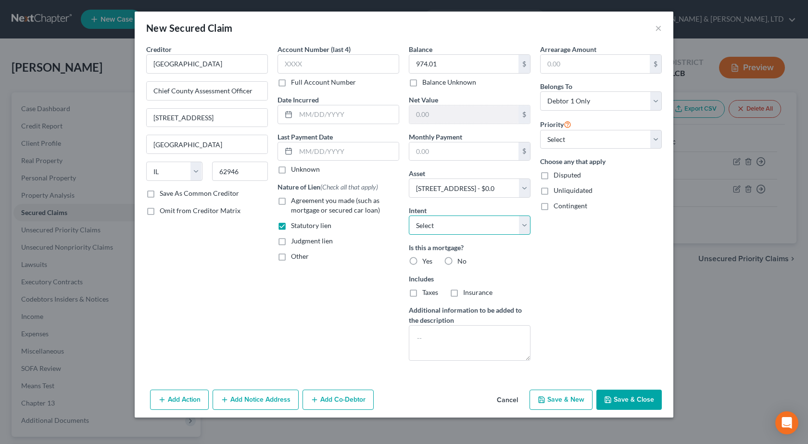
click at [450, 231] on select "Select Surrender Redeem Reaffirm Avoid Other" at bounding box center [470, 225] width 122 height 19
select select "2"
click at [409, 216] on select "Select Surrender Redeem Reaffirm Avoid Other" at bounding box center [470, 225] width 122 height 19
click at [458, 258] on label "No" at bounding box center [462, 261] width 9 height 10
click at [461, 258] on input "No" at bounding box center [464, 259] width 6 height 6
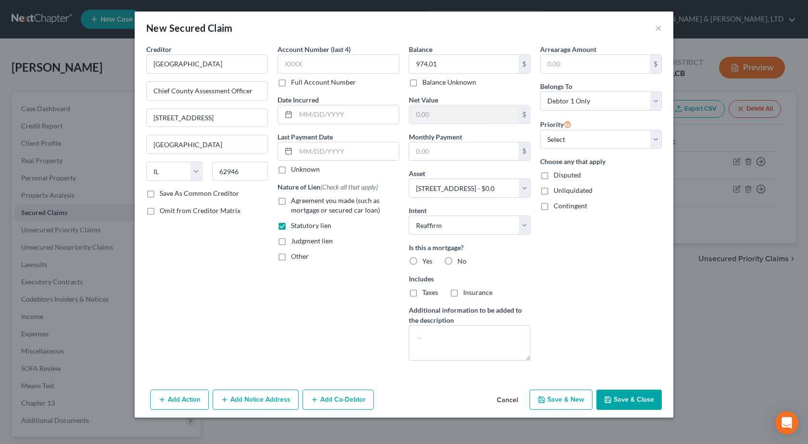
radio input "true"
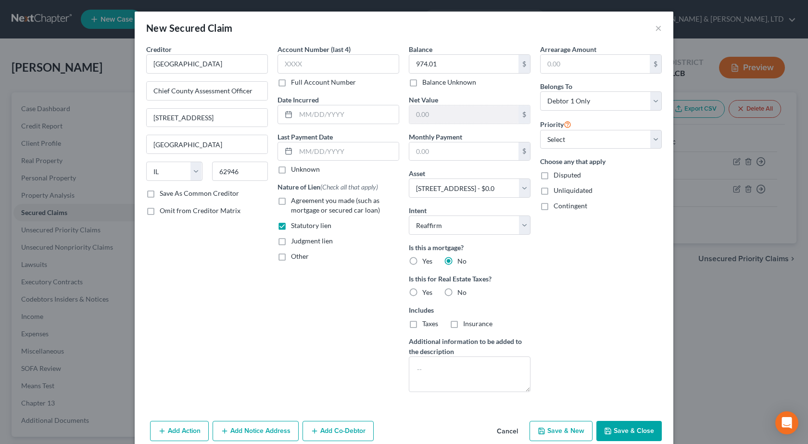
drag, startPoint x: 444, startPoint y: 259, endPoint x: 437, endPoint y: 275, distance: 17.4
click at [458, 259] on label "No" at bounding box center [462, 261] width 9 height 10
click at [461, 259] on input "No" at bounding box center [464, 259] width 6 height 6
click at [422, 294] on label "Yes" at bounding box center [427, 293] width 10 height 10
click at [426, 294] on input "Yes" at bounding box center [429, 291] width 6 height 6
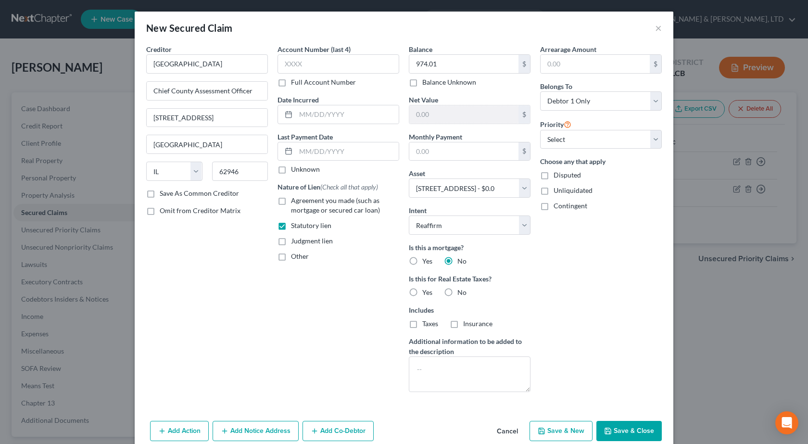
radio input "true"
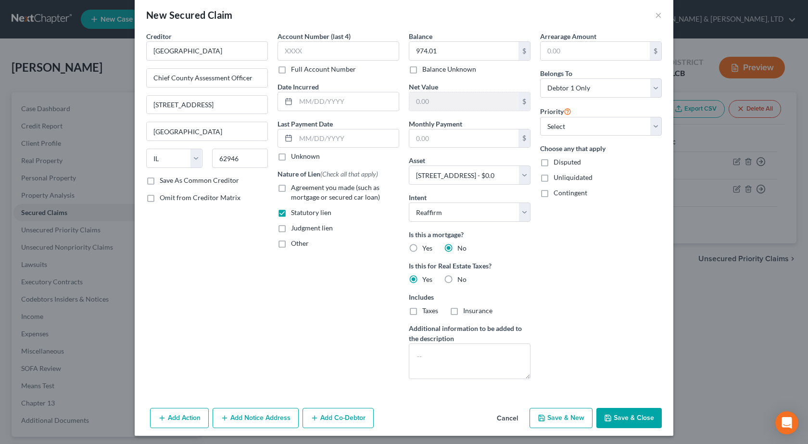
scroll to position [16, 0]
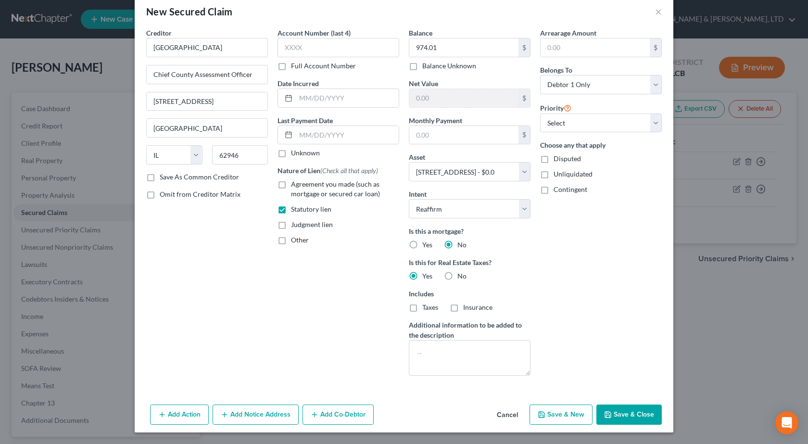
click at [646, 421] on button "Save & Close" at bounding box center [629, 415] width 65 height 20
select select
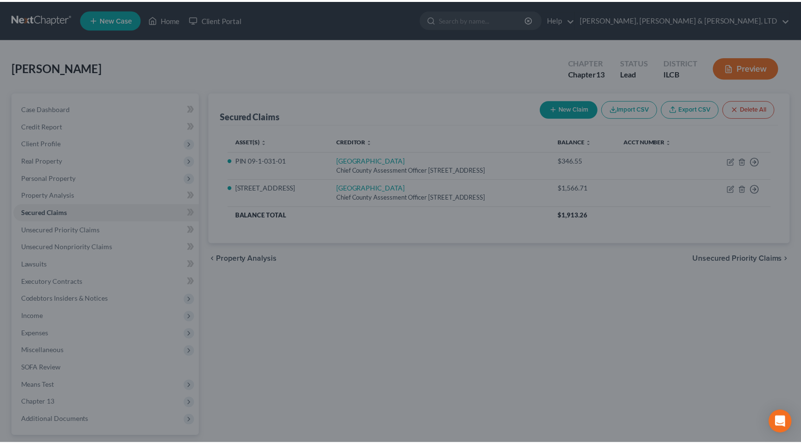
scroll to position [0, 0]
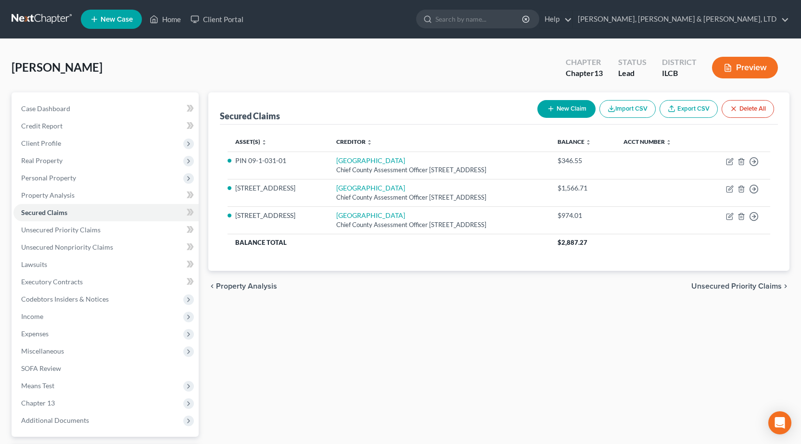
click at [554, 112] on button "New Claim" at bounding box center [567, 109] width 58 height 18
select select "0"
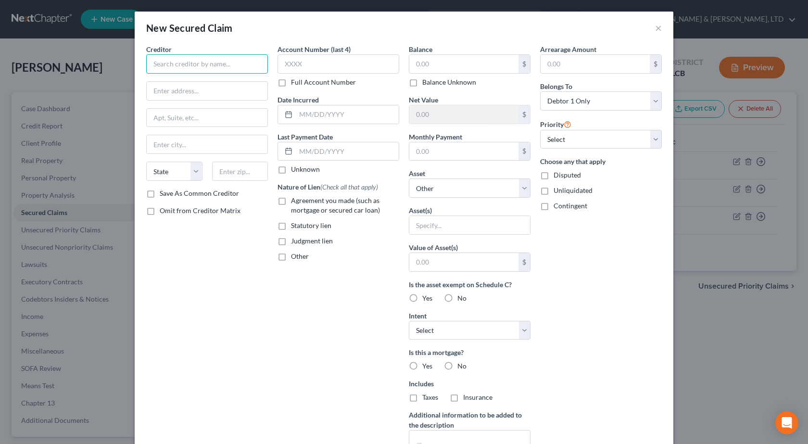
click at [164, 65] on input "text" at bounding box center [207, 63] width 122 height 19
drag, startPoint x: 653, startPoint y: 25, endPoint x: 644, endPoint y: 27, distance: 8.9
click at [655, 26] on button "×" at bounding box center [658, 28] width 7 height 12
type input "[GEOGRAPHIC_DATA]"
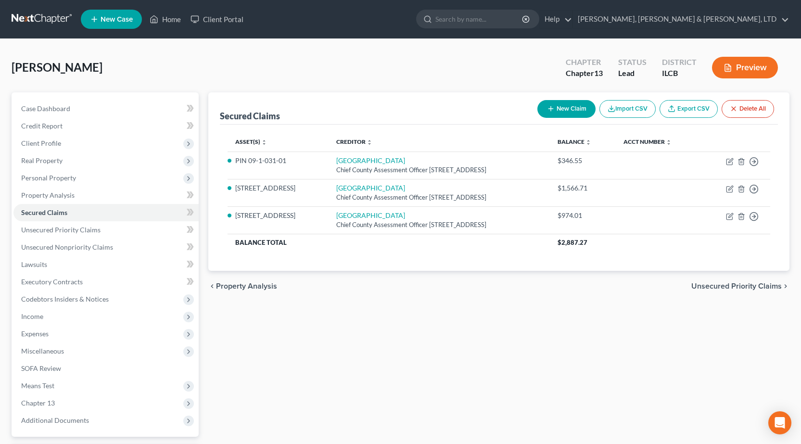
click at [562, 108] on button "New Claim" at bounding box center [567, 109] width 58 height 18
select select "0"
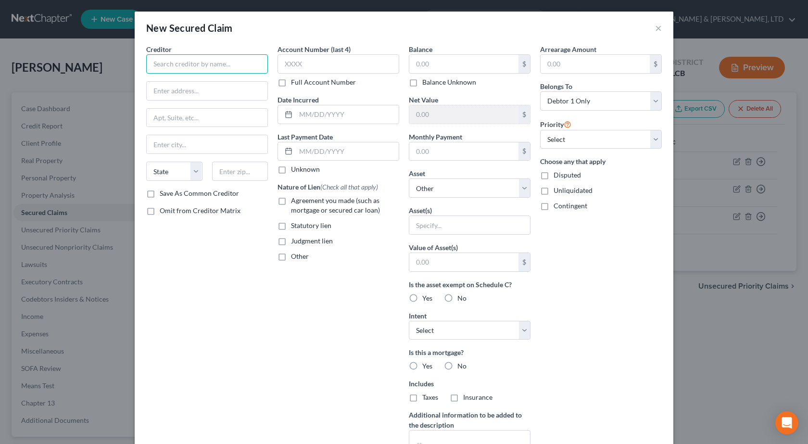
click at [185, 63] on input "text" at bounding box center [207, 63] width 122 height 19
type input "[GEOGRAPHIC_DATA]"
drag, startPoint x: 231, startPoint y: 100, endPoint x: 225, endPoint y: 98, distance: 6.5
click at [231, 100] on div at bounding box center [207, 90] width 122 height 19
click at [221, 95] on input "text" at bounding box center [207, 91] width 121 height 18
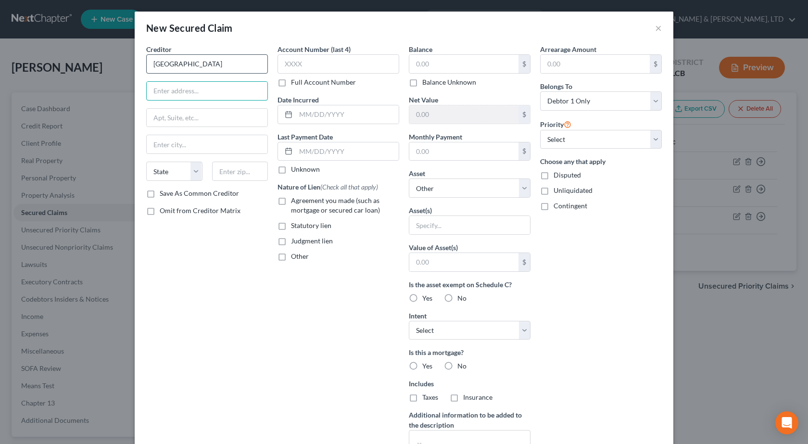
paste input "County Assessment Office"
type input "County Assessment Office"
drag, startPoint x: 182, startPoint y: 117, endPoint x: 181, endPoint y: 50, distance: 66.9
click at [182, 117] on input "text" at bounding box center [207, 118] width 121 height 18
paste input "[STREET_ADDRESS]"
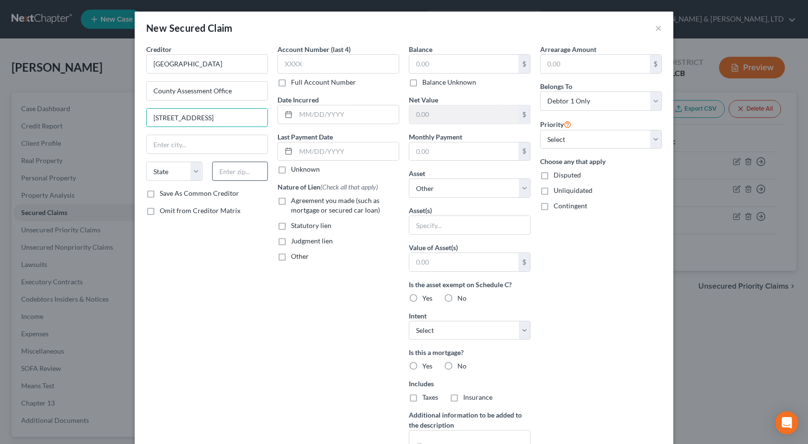
type input "[STREET_ADDRESS]"
drag, startPoint x: 232, startPoint y: 172, endPoint x: 211, endPoint y: 36, distance: 137.9
click at [232, 172] on input "text" at bounding box center [240, 171] width 56 height 19
type input "61801"
type input "Urbana"
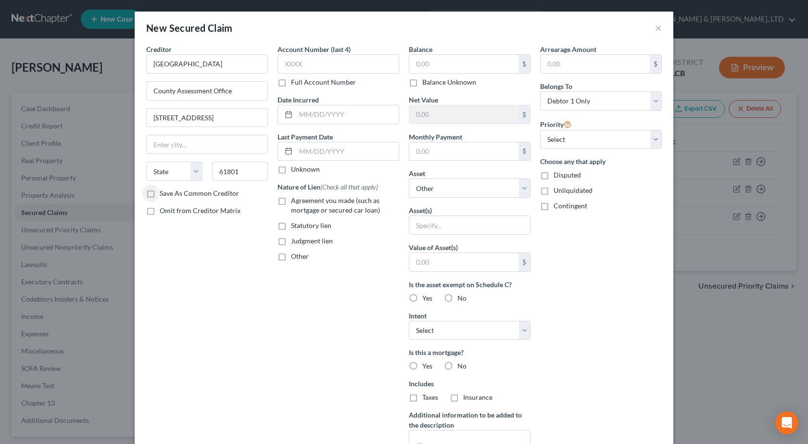
select select "14"
click at [291, 226] on label "Statutory lien" at bounding box center [311, 226] width 40 height 10
click at [295, 226] on input "Statutory lien" at bounding box center [298, 224] width 6 height 6
checkbox input "true"
click at [453, 64] on input "text" at bounding box center [464, 64] width 109 height 18
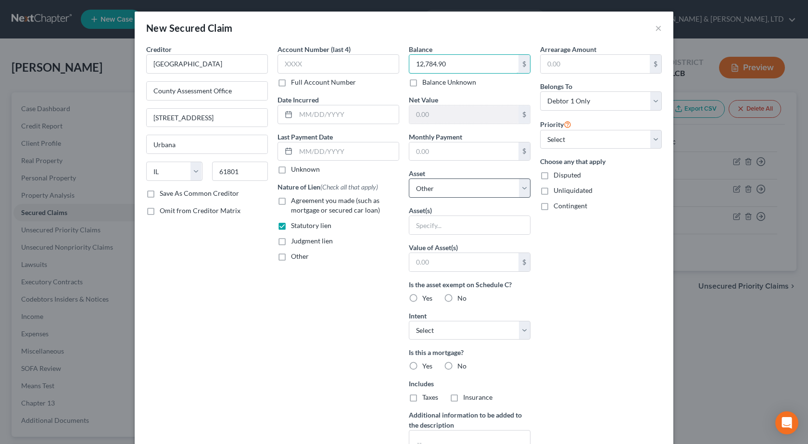
type input "12,784.90"
click at [434, 189] on select "Select Other Multiple Assets 2011 Ford Mustang - $18681.0 Firearms - .38 specia…" at bounding box center [470, 188] width 122 height 19
select select "7"
click at [409, 179] on select "Select Other Multiple Assets 2011 Ford Mustang - $18681.0 Firearms - .38 specia…" at bounding box center [470, 188] width 122 height 19
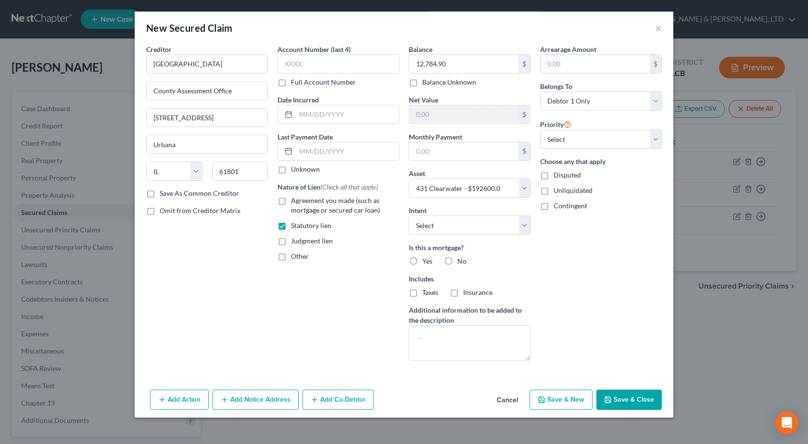
click at [458, 264] on label "No" at bounding box center [462, 261] width 9 height 10
click at [461, 263] on input "No" at bounding box center [464, 259] width 6 height 6
radio input "true"
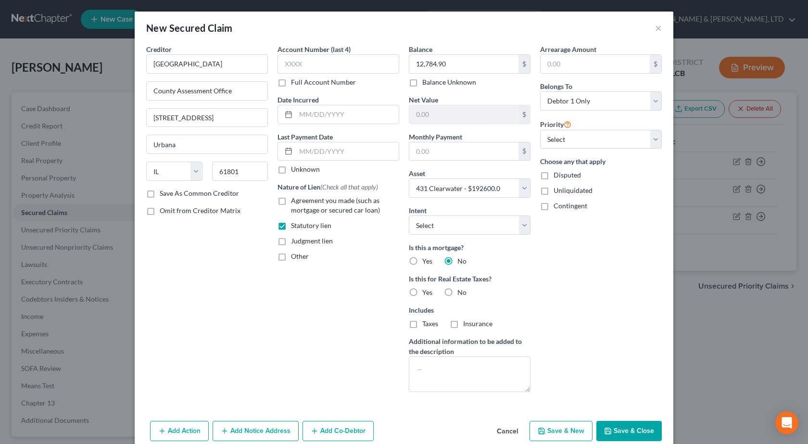
click at [422, 291] on label "Yes" at bounding box center [427, 293] width 10 height 10
click at [426, 291] on input "Yes" at bounding box center [429, 291] width 6 height 6
radio input "true"
click at [627, 428] on button "Save & Close" at bounding box center [629, 431] width 65 height 20
select select
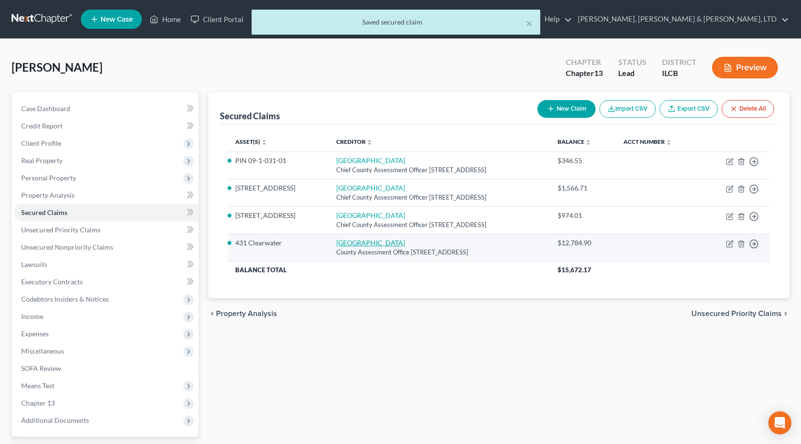
click at [348, 244] on link "[GEOGRAPHIC_DATA]" at bounding box center [370, 243] width 69 height 8
select select "14"
select select "0"
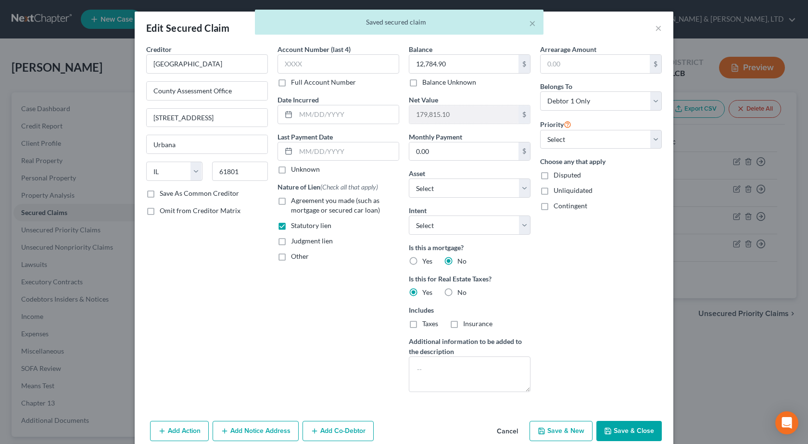
click at [160, 193] on label "Save As Common Creditor" at bounding box center [199, 194] width 79 height 10
click at [164, 193] on input "Save As Common Creditor" at bounding box center [167, 192] width 6 height 6
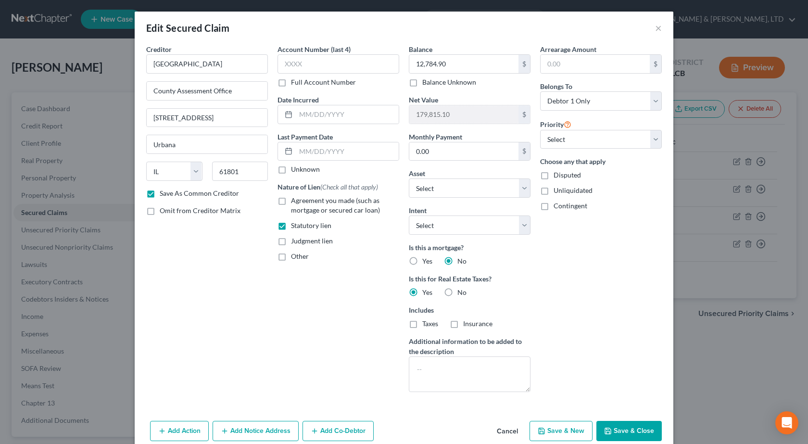
click at [626, 426] on button "Save & Close" at bounding box center [629, 431] width 65 height 20
checkbox input "false"
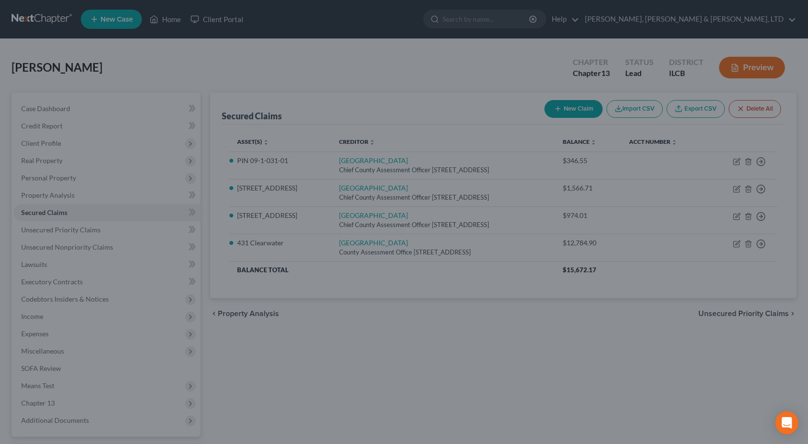
select select "7"
type input "0"
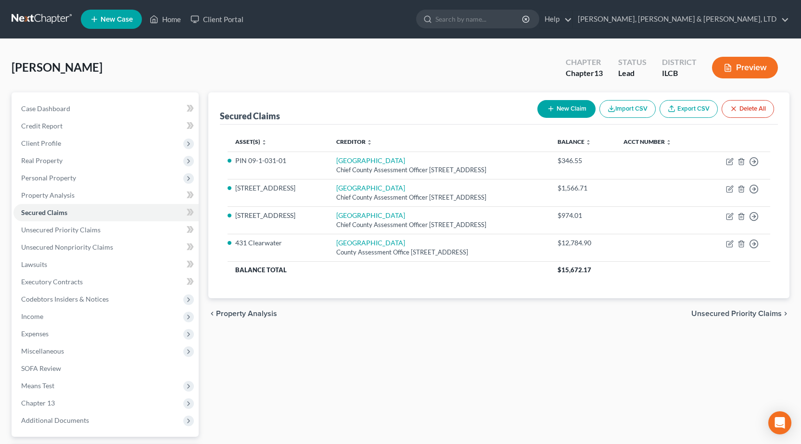
click at [569, 114] on button "New Claim" at bounding box center [567, 109] width 58 height 18
select select "0"
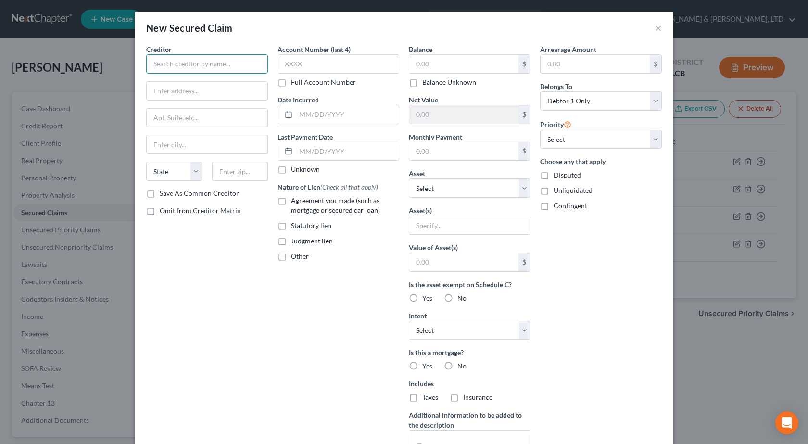
click at [180, 67] on input "text" at bounding box center [207, 63] width 122 height 19
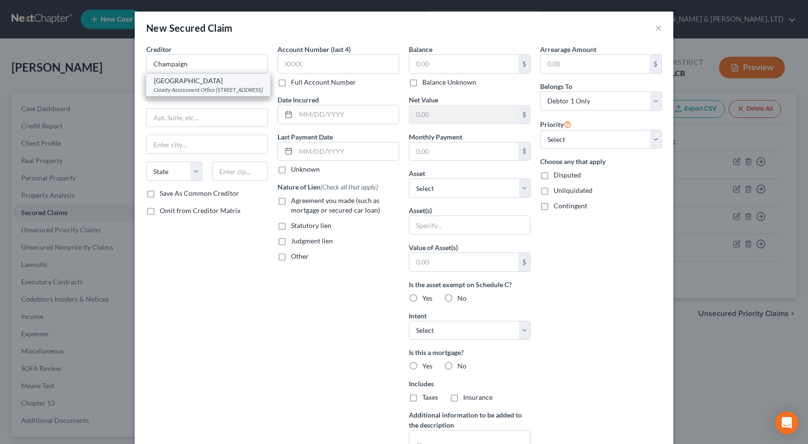
click at [193, 94] on div "County Assessment Office [STREET_ADDRESS]" at bounding box center [208, 90] width 109 height 8
type input "[GEOGRAPHIC_DATA]"
type input "County Assessment Office"
type input "[STREET_ADDRESS]"
type input "Urbana"
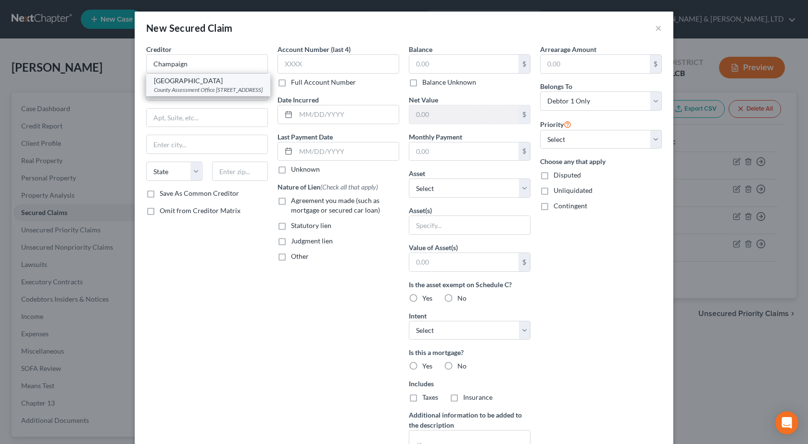
select select "14"
type input "61801"
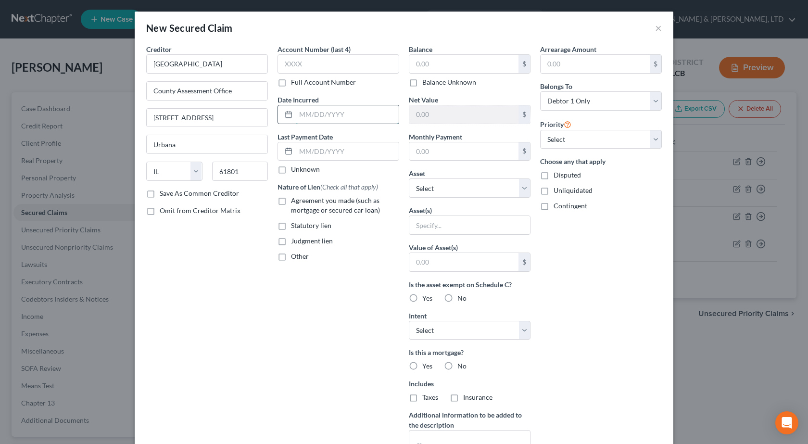
click at [322, 116] on input "text" at bounding box center [347, 114] width 103 height 18
click at [291, 228] on label "Statutory lien" at bounding box center [311, 226] width 40 height 10
click at [295, 227] on input "Statutory lien" at bounding box center [298, 224] width 6 height 6
checkbox input "true"
click at [431, 61] on input "text" at bounding box center [464, 64] width 109 height 18
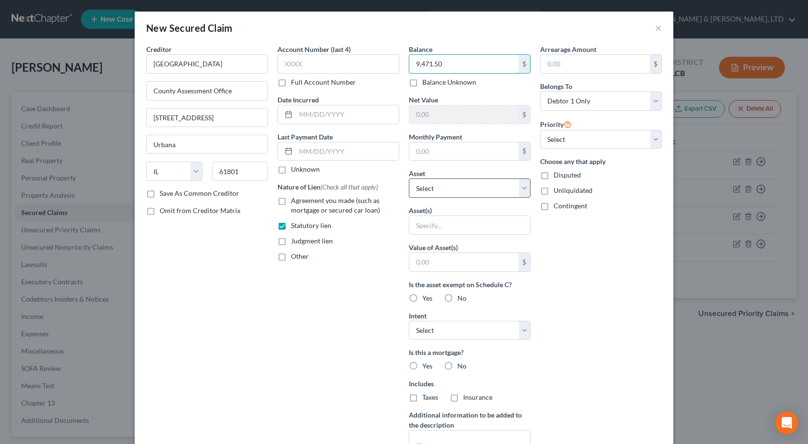
type input "9,471.50"
click at [465, 192] on select "Select Other Multiple Assets 2011 Ford Mustang - $18681.0 Firearms - .38 specia…" at bounding box center [470, 188] width 122 height 19
select select "9"
click at [409, 179] on select "Select Other Multiple Assets 2011 Ford Mustang - $18681.0 Firearms - .38 specia…" at bounding box center [470, 188] width 122 height 19
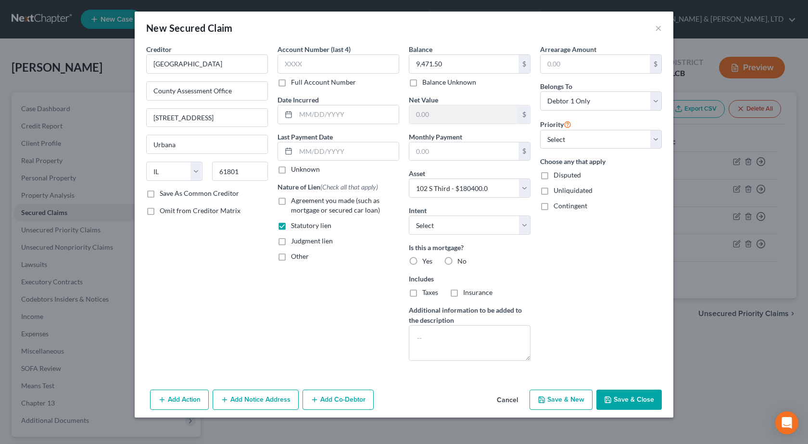
click at [458, 259] on label "No" at bounding box center [462, 261] width 9 height 10
click at [461, 259] on input "No" at bounding box center [464, 259] width 6 height 6
radio input "true"
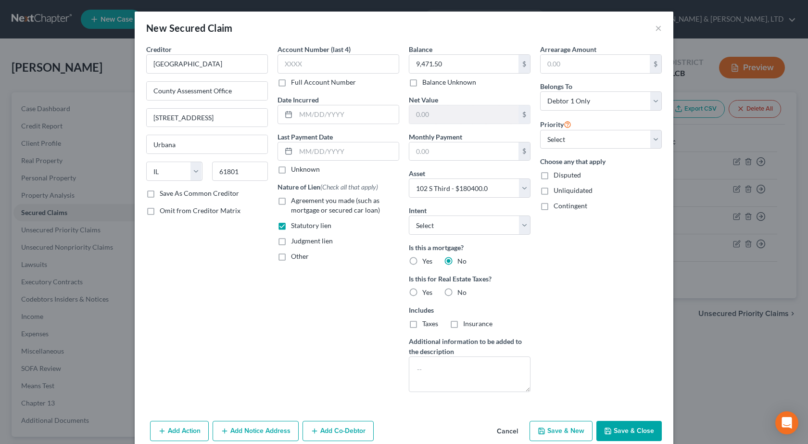
click at [422, 294] on label "Yes" at bounding box center [427, 293] width 10 height 10
click at [426, 294] on input "Yes" at bounding box center [429, 291] width 6 height 6
radio input "true"
click at [629, 431] on button "Save & Close" at bounding box center [629, 431] width 65 height 20
select select
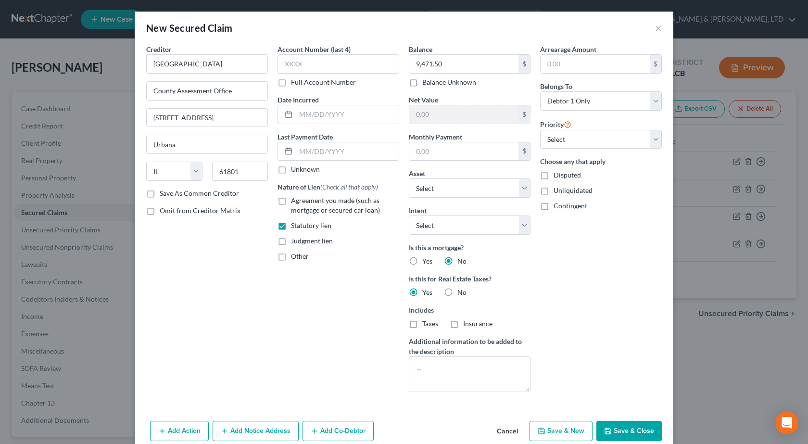
type input "170,928.50"
type input "0.00"
select select "9"
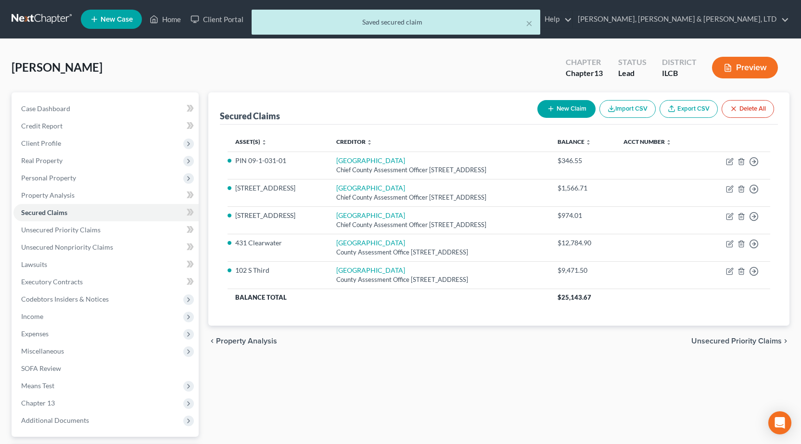
click at [563, 105] on button "New Claim" at bounding box center [567, 109] width 58 height 18
select select "0"
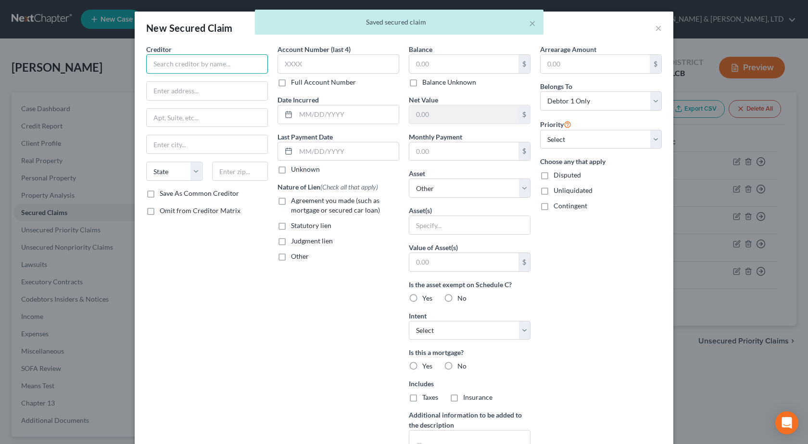
click at [220, 70] on input "text" at bounding box center [207, 63] width 122 height 19
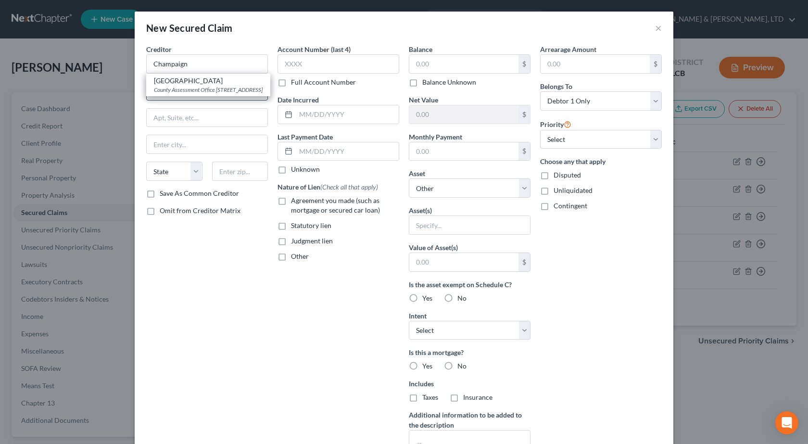
click at [204, 88] on div "County Assessment Office [STREET_ADDRESS]" at bounding box center [208, 90] width 109 height 8
type input "[GEOGRAPHIC_DATA]"
type input "County Assessment Office"
type input "[STREET_ADDRESS]"
type input "Urbana"
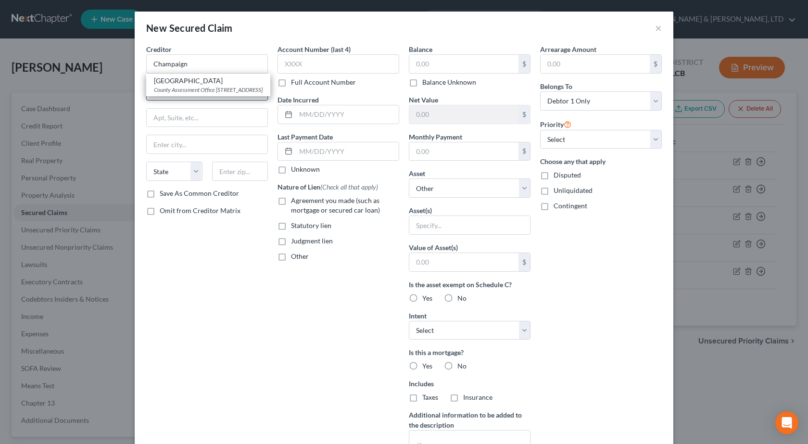
select select "14"
type input "61801"
click at [291, 227] on label "Statutory lien" at bounding box center [311, 226] width 40 height 10
click at [295, 227] on input "Statutory lien" at bounding box center [298, 224] width 6 height 6
checkbox input "true"
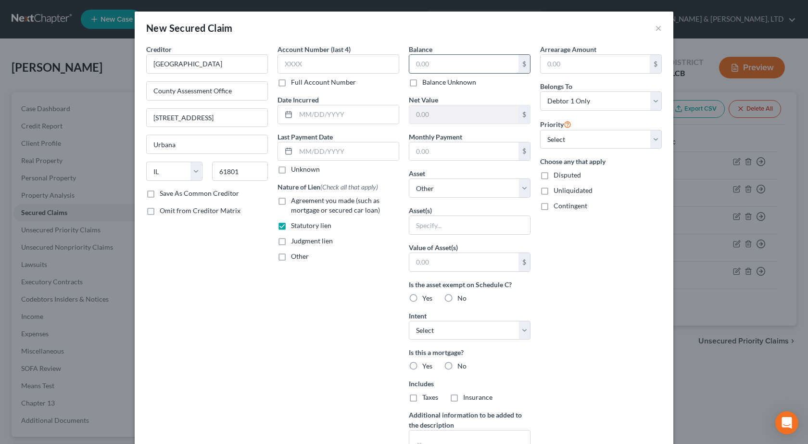
click at [439, 56] on input "text" at bounding box center [464, 64] width 109 height 18
type input "129,632.64"
click at [452, 182] on select "Select Other Multiple Assets 2011 Ford Mustang - $18681.0 Firearms - .38 specia…" at bounding box center [470, 188] width 122 height 19
select select "6"
click at [409, 179] on select "Select Other Multiple Assets 2011 Ford Mustang - $18681.0 Firearms - .38 specia…" at bounding box center [470, 188] width 122 height 19
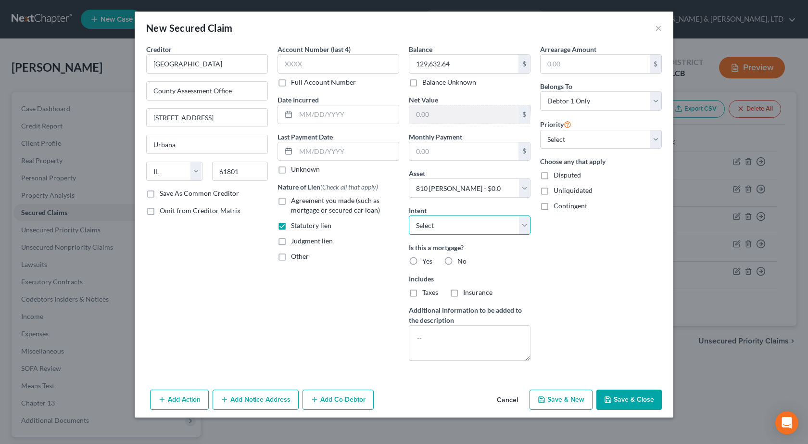
click at [469, 227] on select "Select Surrender Redeem Reaffirm Avoid Other" at bounding box center [470, 225] width 122 height 19
click at [613, 292] on div "Arrearage Amount $ Belongs To * Select Debtor 1 Only Debtor 2 Only Debtor 1 And…" at bounding box center [601, 206] width 131 height 324
click at [458, 260] on label "No" at bounding box center [462, 261] width 9 height 10
click at [461, 260] on input "No" at bounding box center [464, 259] width 6 height 6
radio input "true"
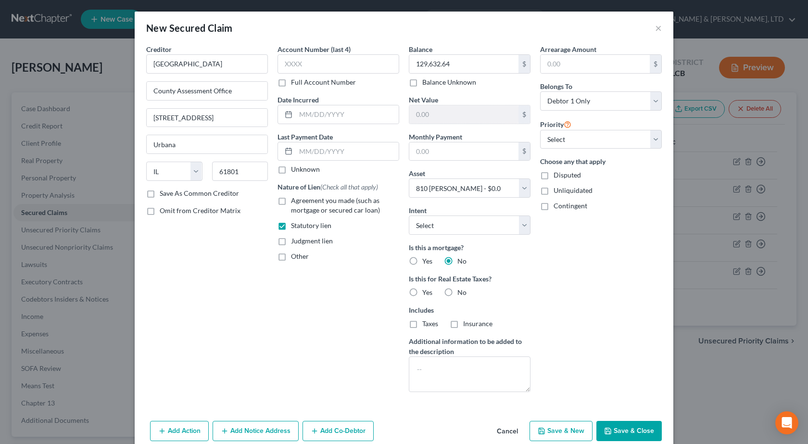
click at [422, 292] on label "Yes" at bounding box center [427, 293] width 10 height 10
click at [426, 292] on input "Yes" at bounding box center [429, 291] width 6 height 6
radio input "true"
click at [631, 426] on button "Save & Close" at bounding box center [629, 431] width 65 height 20
select select
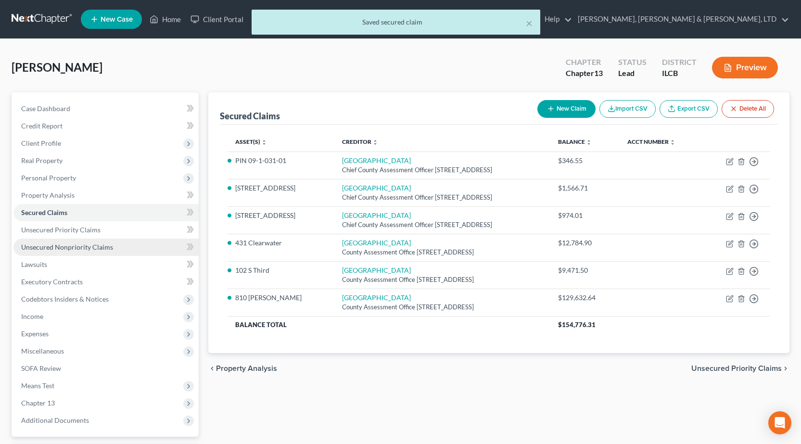
click at [68, 248] on span "Unsecured Nonpriority Claims" at bounding box center [67, 247] width 92 height 8
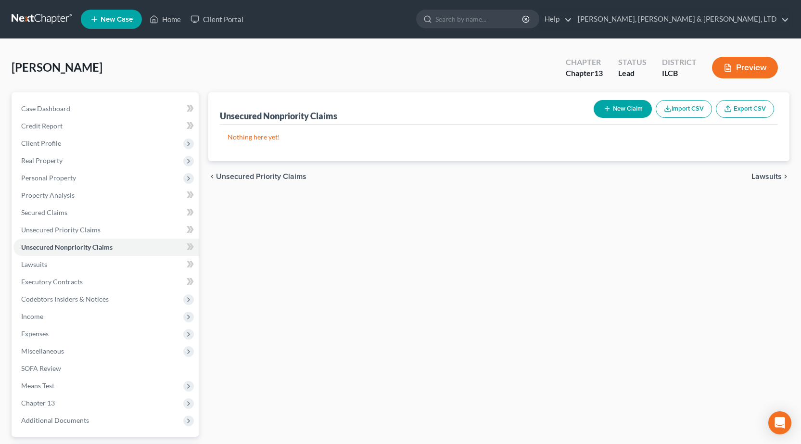
click at [608, 109] on line "button" at bounding box center [607, 109] width 4 height 0
select select "0"
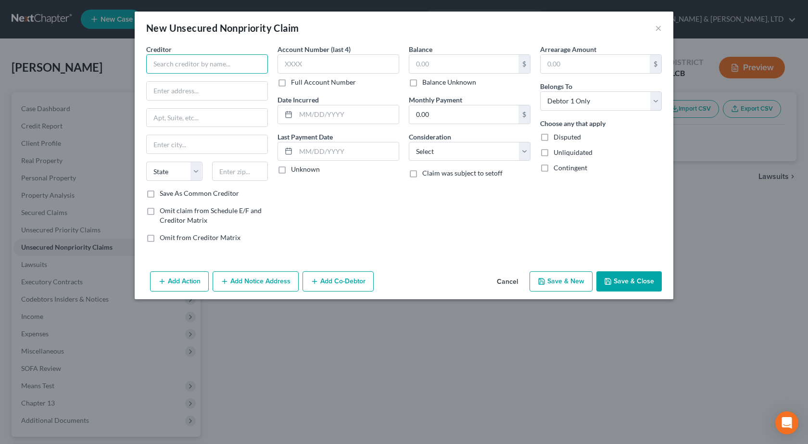
click at [210, 68] on input "text" at bounding box center [207, 63] width 122 height 19
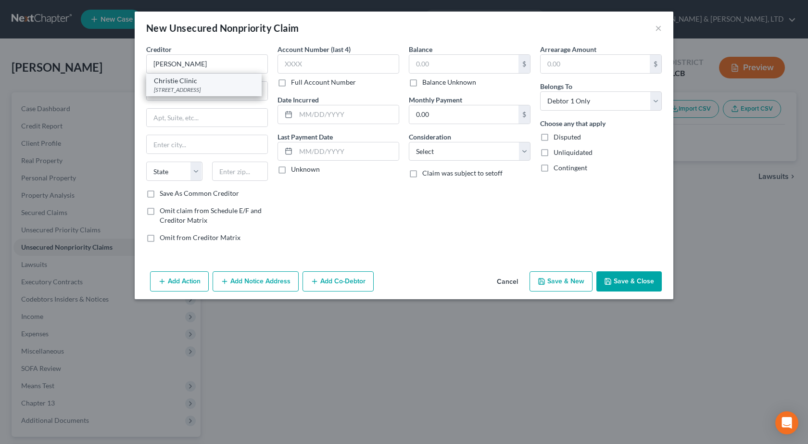
click at [219, 94] on div "[STREET_ADDRESS]" at bounding box center [204, 90] width 100 height 8
type input "Christie Clinic"
type input "[STREET_ADDRESS]"
type input "Champaign"
select select "14"
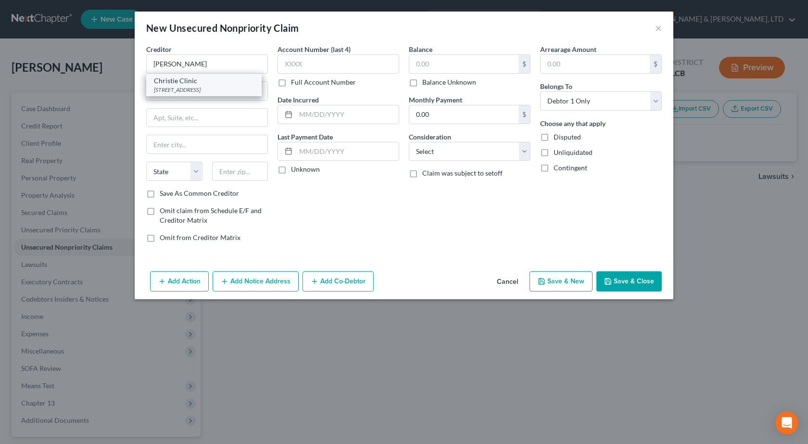
type input "61820"
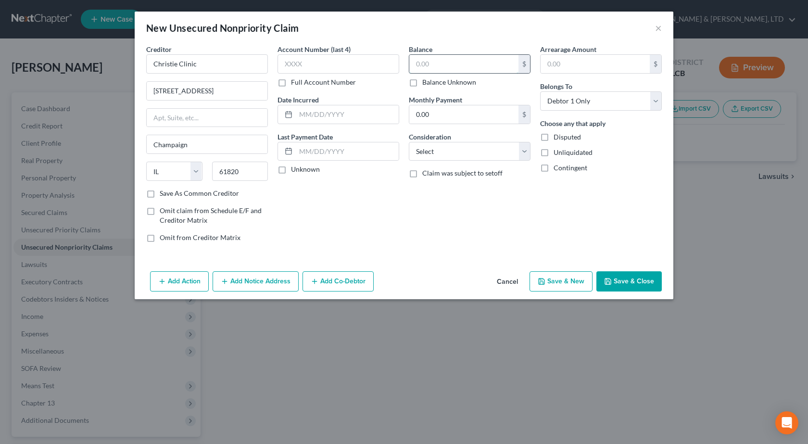
click at [468, 64] on input "text" at bounding box center [464, 64] width 109 height 18
type input "97.92"
click at [470, 155] on select "Select Cable / Satellite Services Collection Agency Credit Card Debt Debt Couns…" at bounding box center [470, 151] width 122 height 19
select select "9"
click at [409, 142] on select "Select Cable / Satellite Services Collection Agency Credit Card Debt Debt Couns…" at bounding box center [470, 151] width 122 height 19
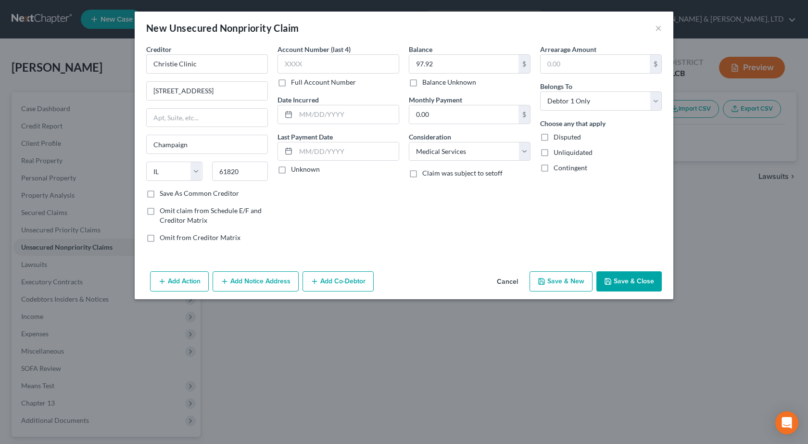
click at [635, 271] on button "Save & Close" at bounding box center [629, 281] width 65 height 20
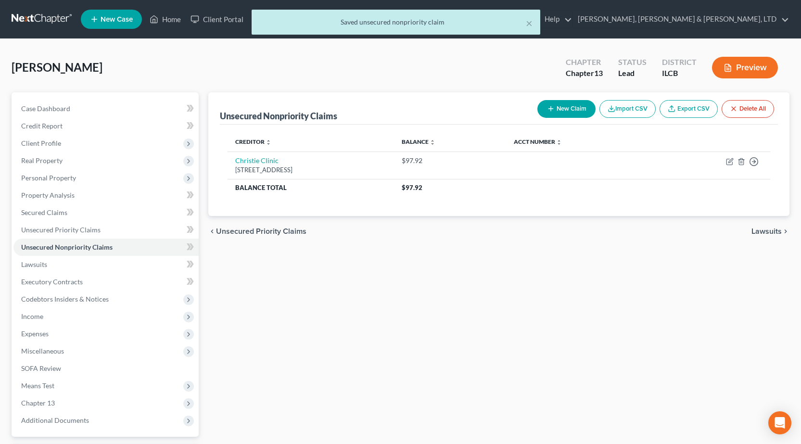
click at [557, 111] on button "New Claim" at bounding box center [567, 109] width 58 height 18
select select "0"
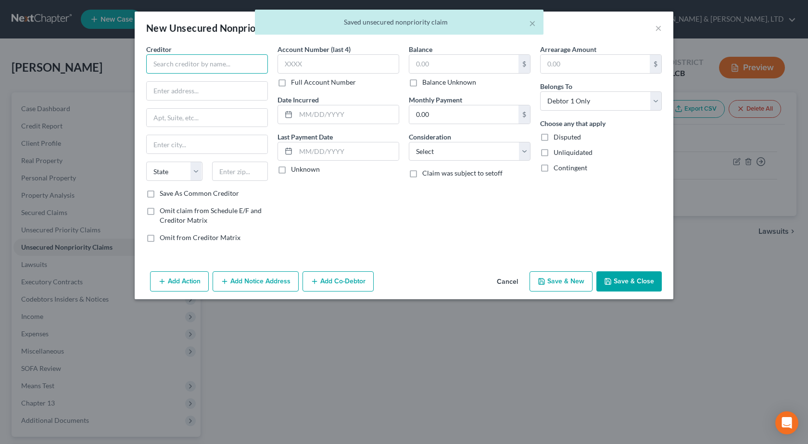
click at [194, 63] on input "text" at bounding box center [207, 63] width 122 height 19
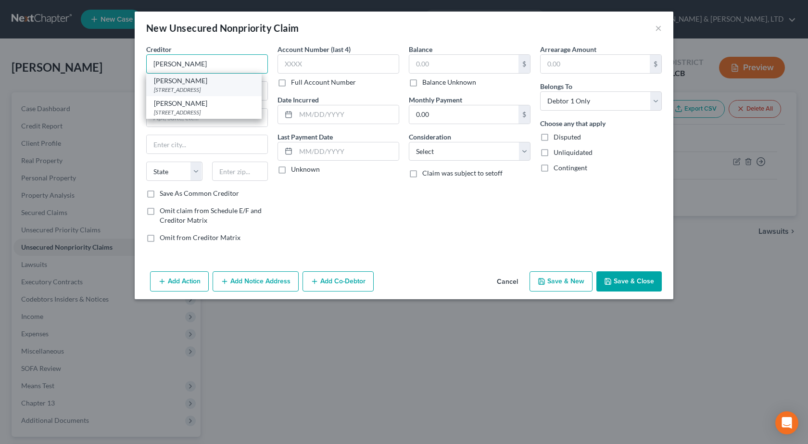
type input "[PERSON_NAME]"
drag, startPoint x: 191, startPoint y: 84, endPoint x: 246, endPoint y: 71, distance: 56.3
click at [191, 84] on div "[PERSON_NAME]" at bounding box center [204, 81] width 100 height 10
type input "[STREET_ADDRESS]"
type input "Urbana"
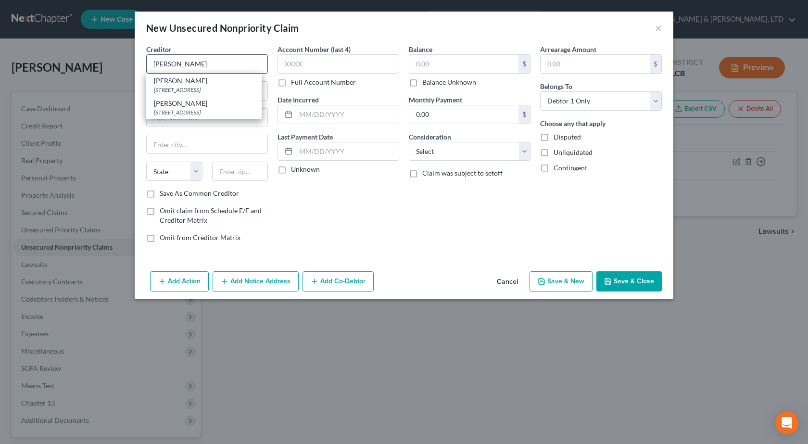
select select "14"
type input "61801"
click at [453, 64] on input "text" at bounding box center [464, 64] width 109 height 18
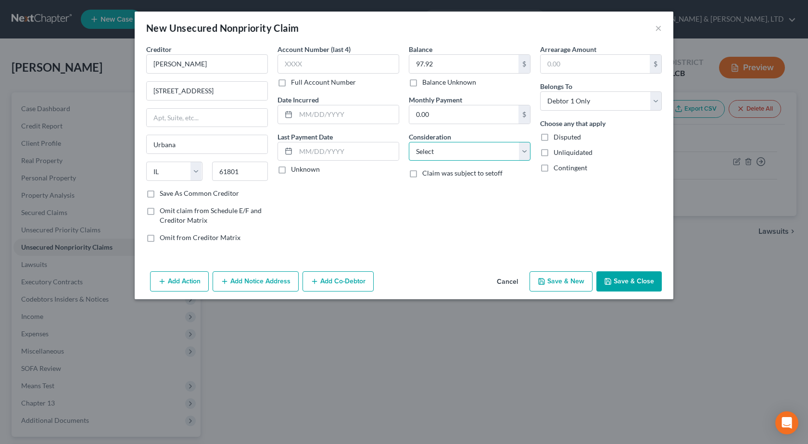
click at [439, 154] on select "Select Cable / Satellite Services Collection Agency Credit Card Debt Debt Couns…" at bounding box center [470, 151] width 122 height 19
click at [409, 142] on select "Select Cable / Satellite Services Collection Agency Credit Card Debt Debt Couns…" at bounding box center [470, 151] width 122 height 19
click at [635, 276] on button "Save & Close" at bounding box center [629, 281] width 65 height 20
